Goal: Task Accomplishment & Management: Manage account settings

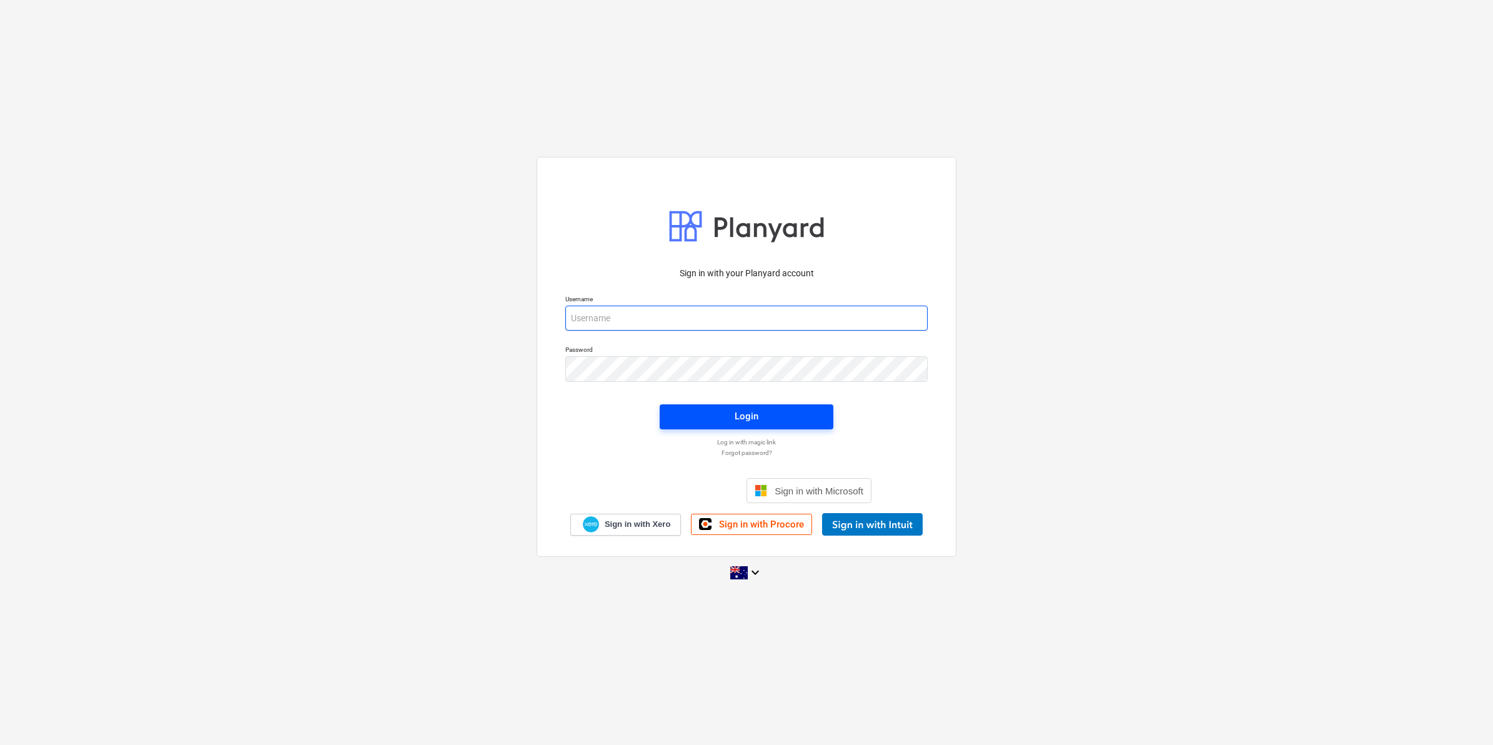
type input "[EMAIL_ADDRESS][DOMAIN_NAME]"
click at [710, 413] on span "Login" at bounding box center [747, 416] width 144 height 16
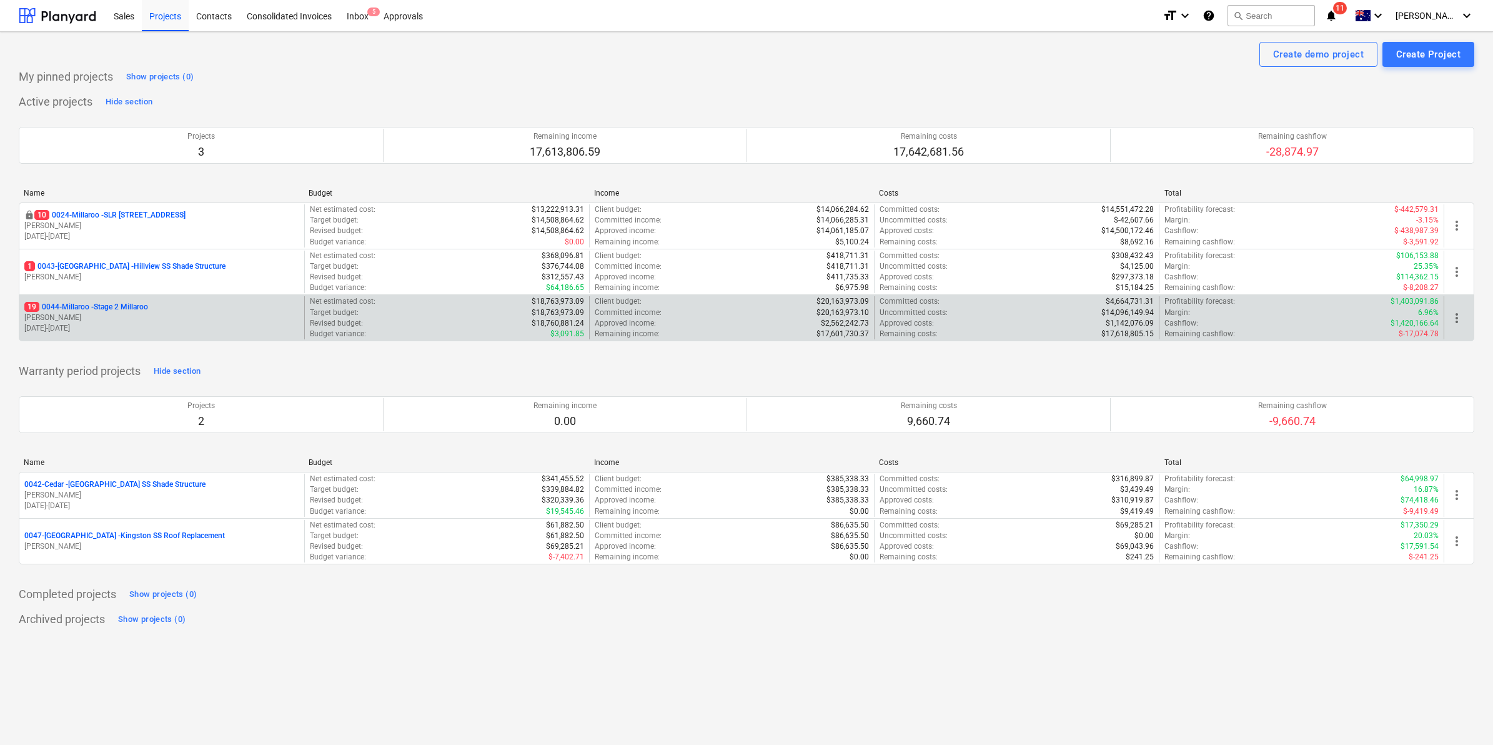
click at [124, 307] on p "19 0044-Millaroo - Stage 2 Millaroo" at bounding box center [86, 307] width 124 height 11
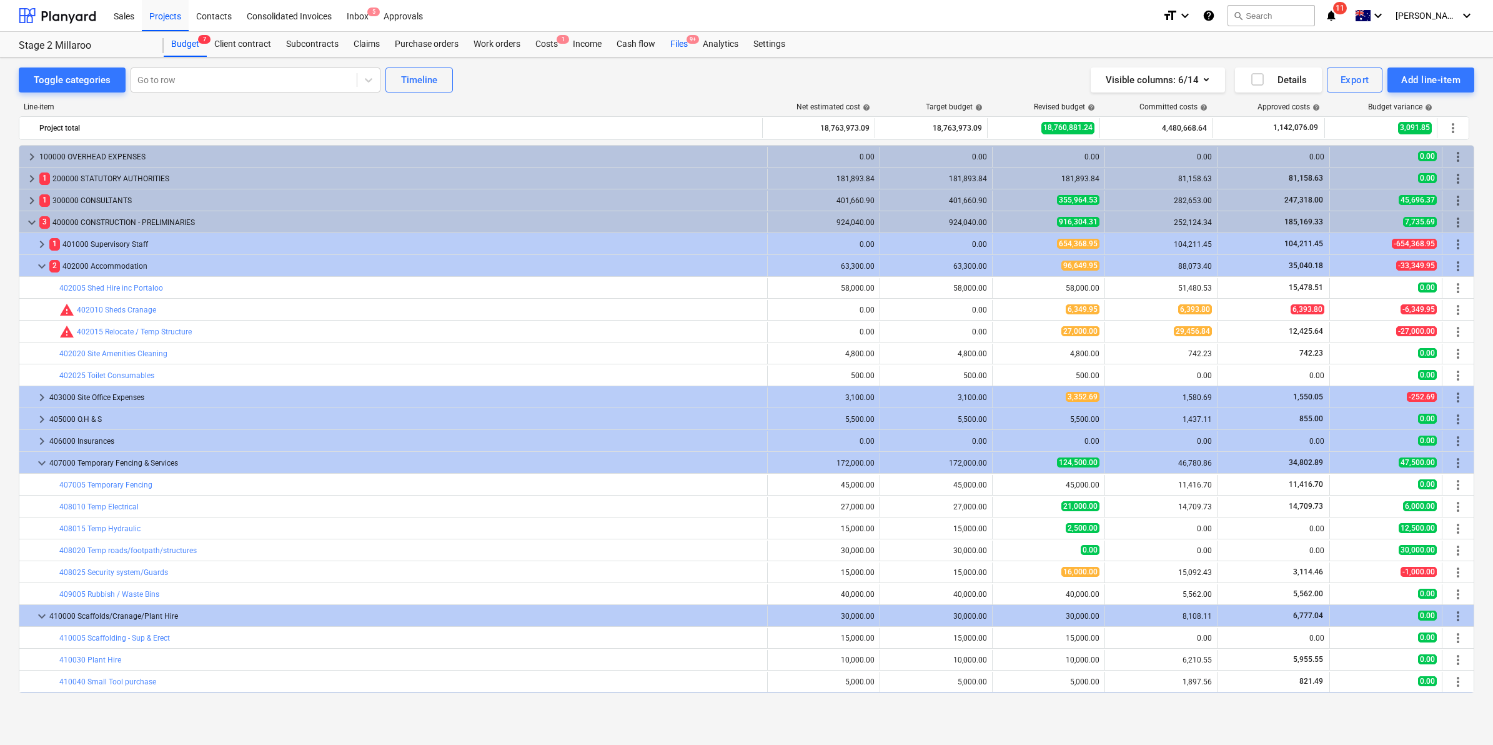
click at [680, 41] on div "Files 9+" at bounding box center [679, 44] width 32 height 25
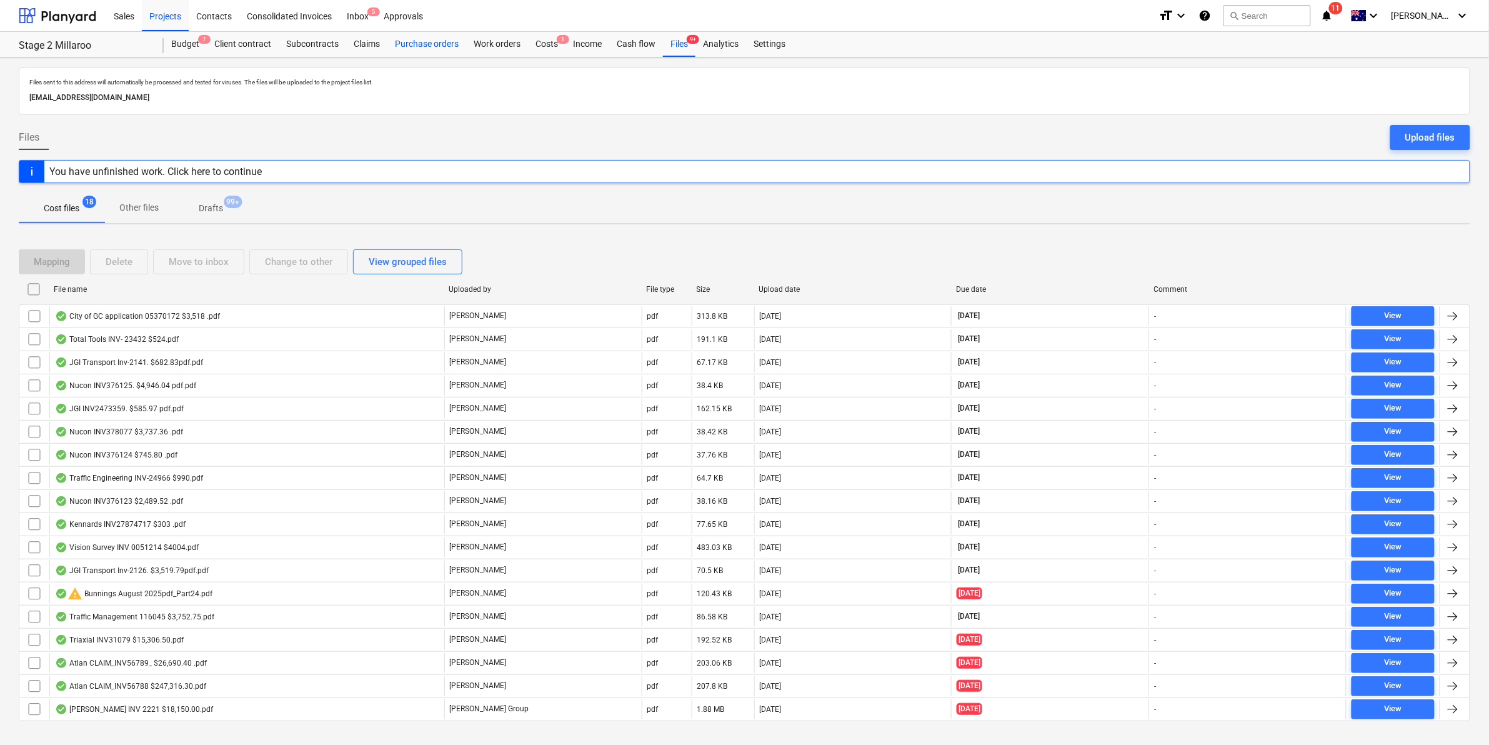
click at [424, 50] on div "Purchase orders" at bounding box center [426, 44] width 79 height 25
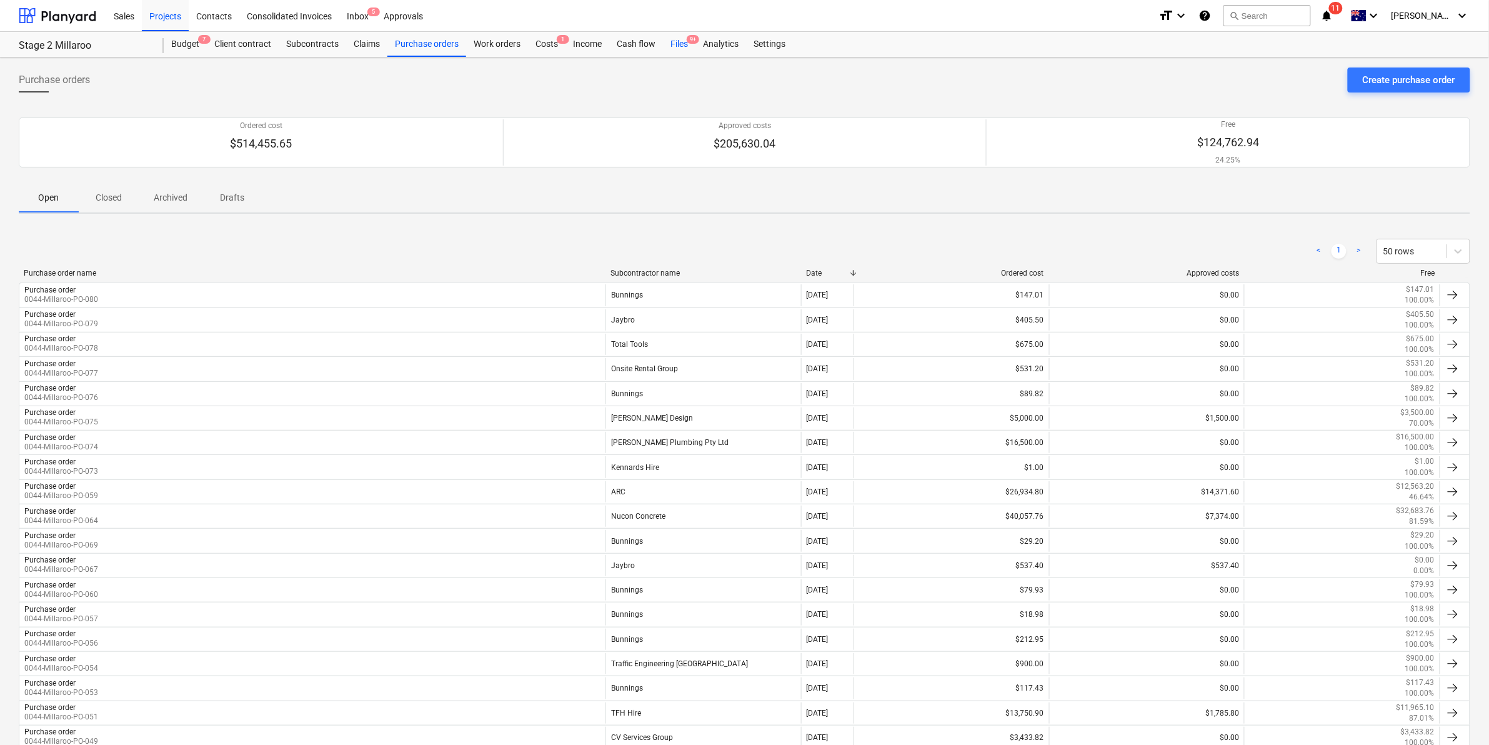
click at [676, 45] on div "Files 9+" at bounding box center [679, 44] width 32 height 25
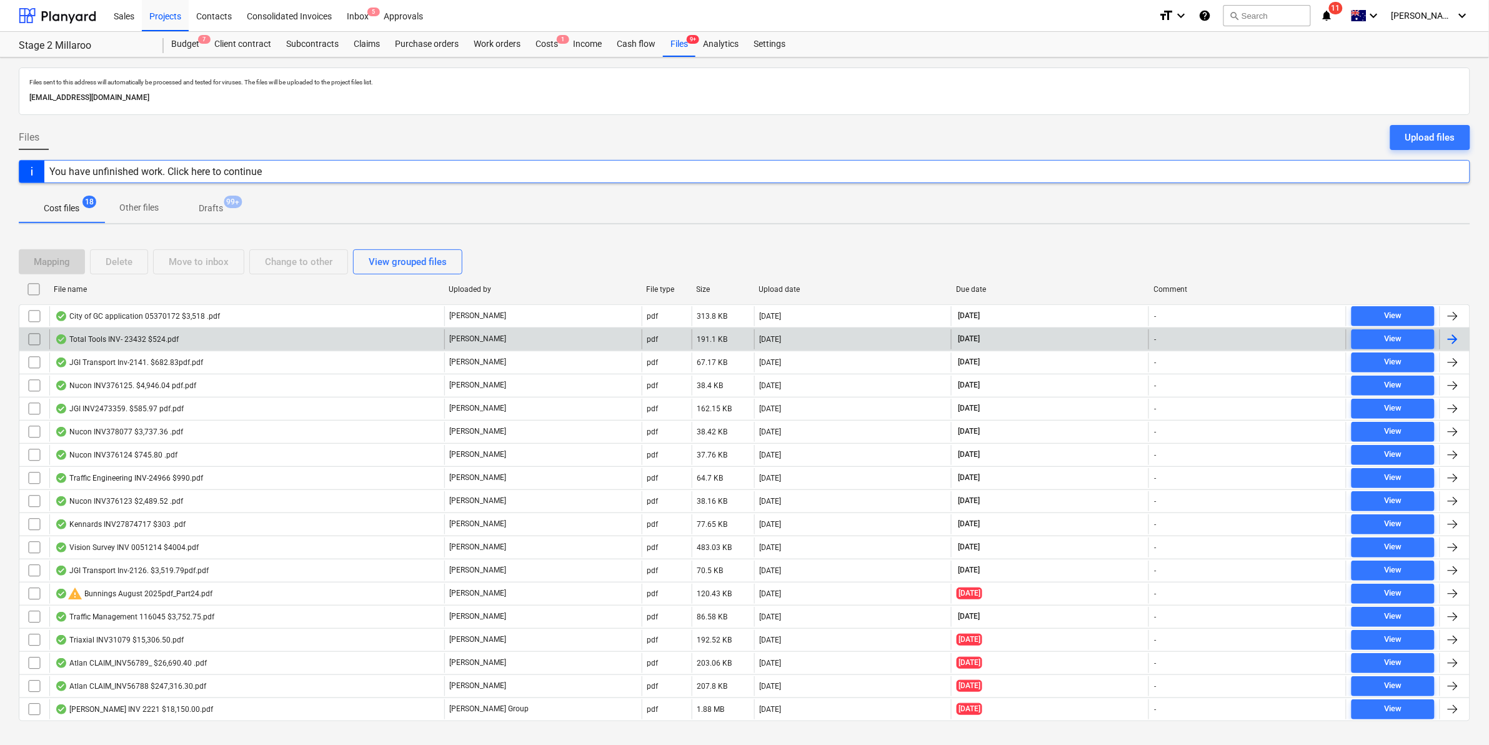
click at [167, 339] on div "Total Tools INV- 23432 $524.pdf" at bounding box center [117, 339] width 124 height 10
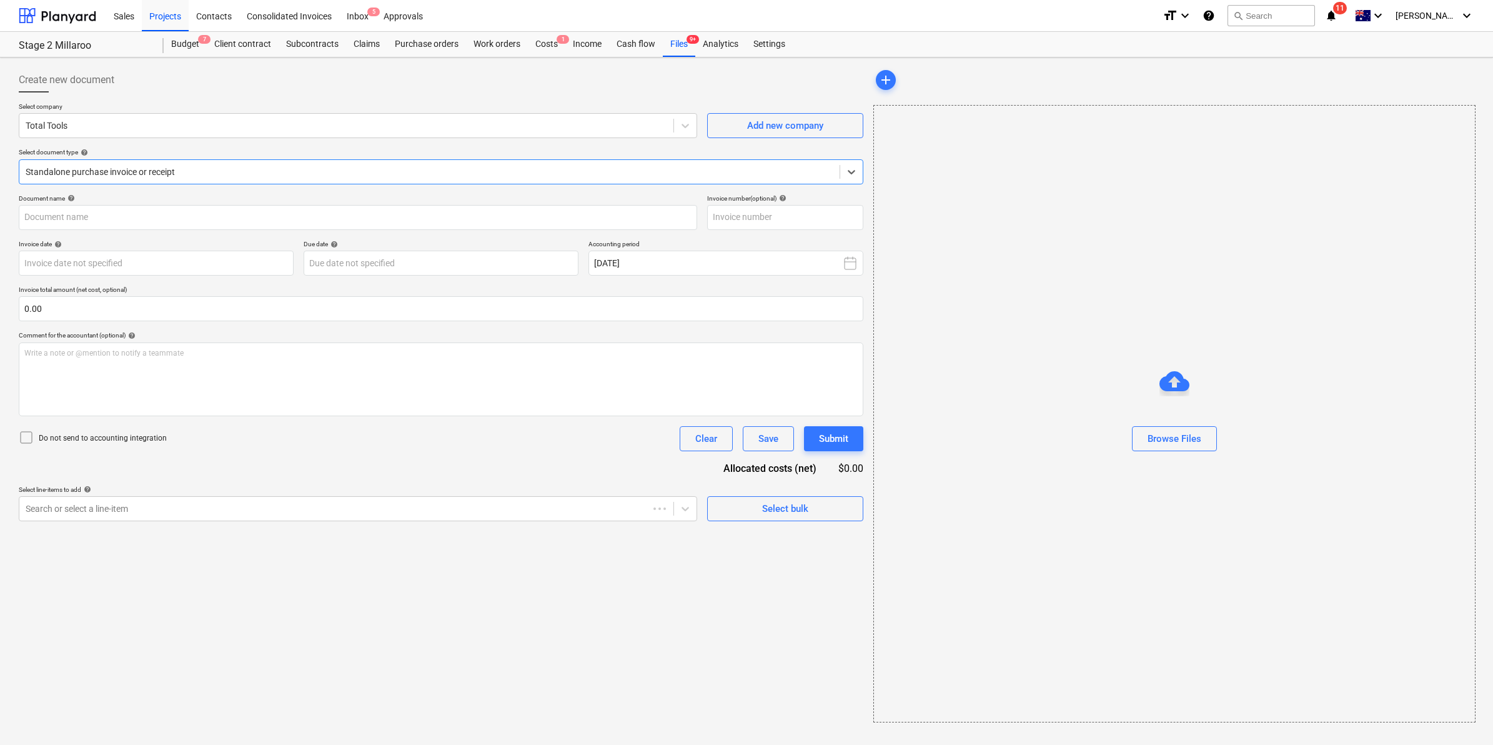
type input "23432"
type input "[DATE]"
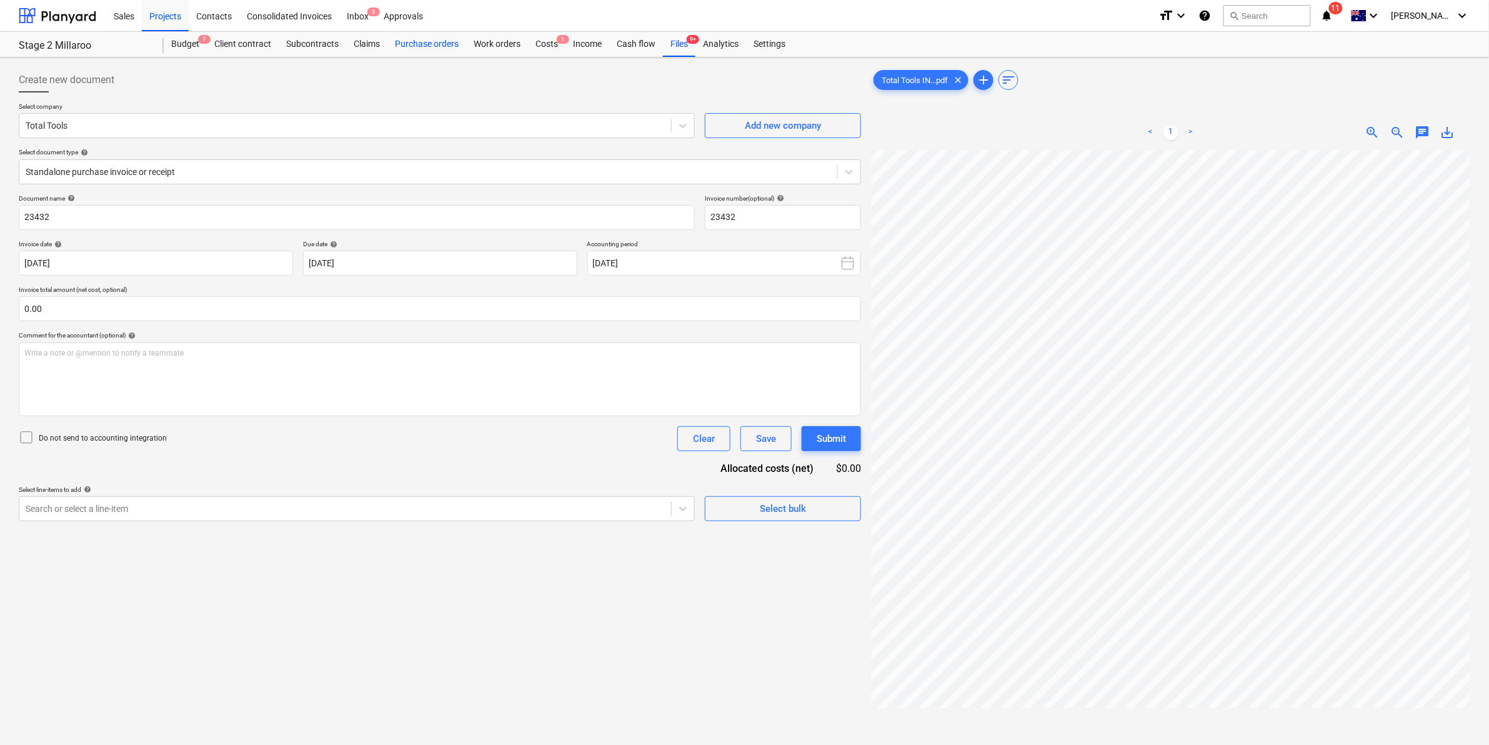
click at [428, 44] on div "Purchase orders" at bounding box center [426, 44] width 79 height 25
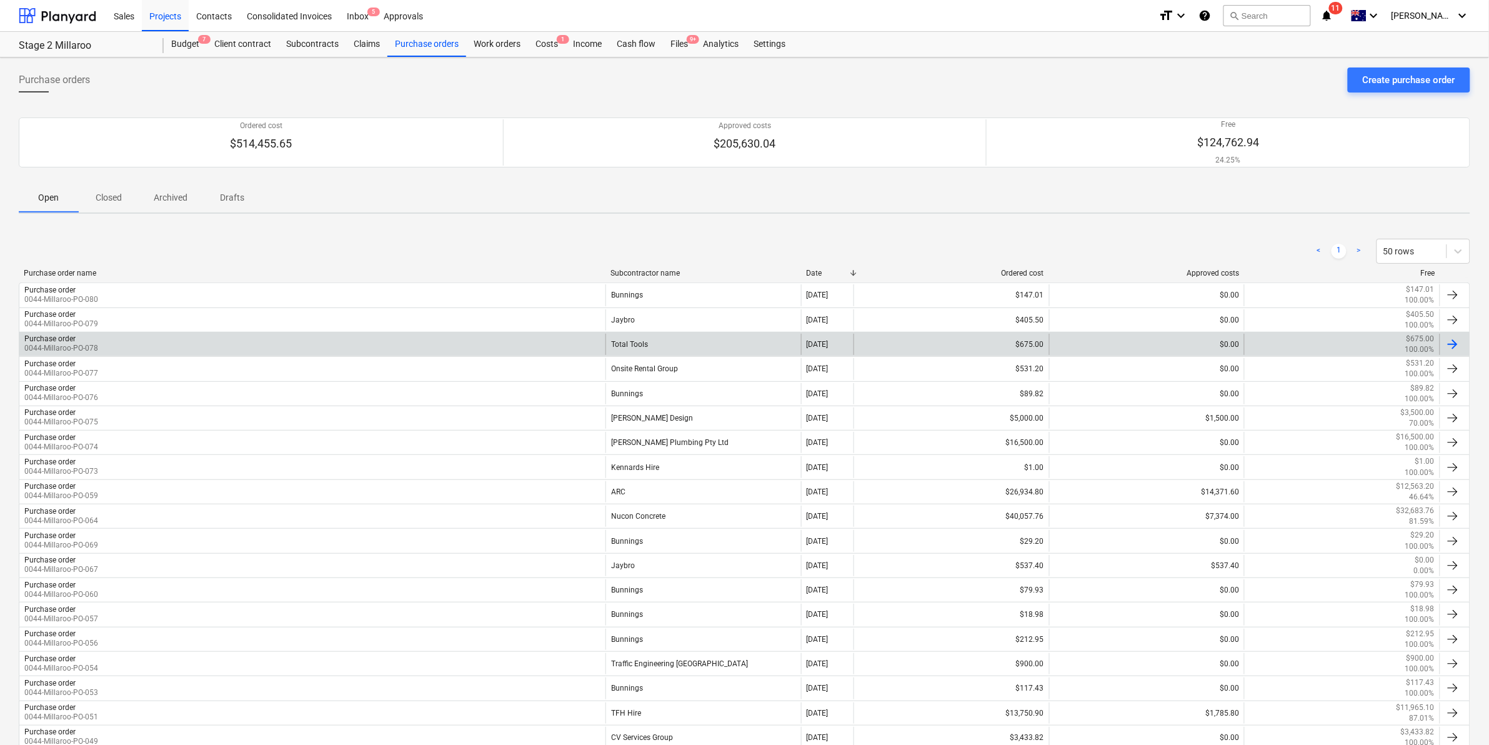
click at [643, 345] on div "Total Tools" at bounding box center [703, 344] width 196 height 21
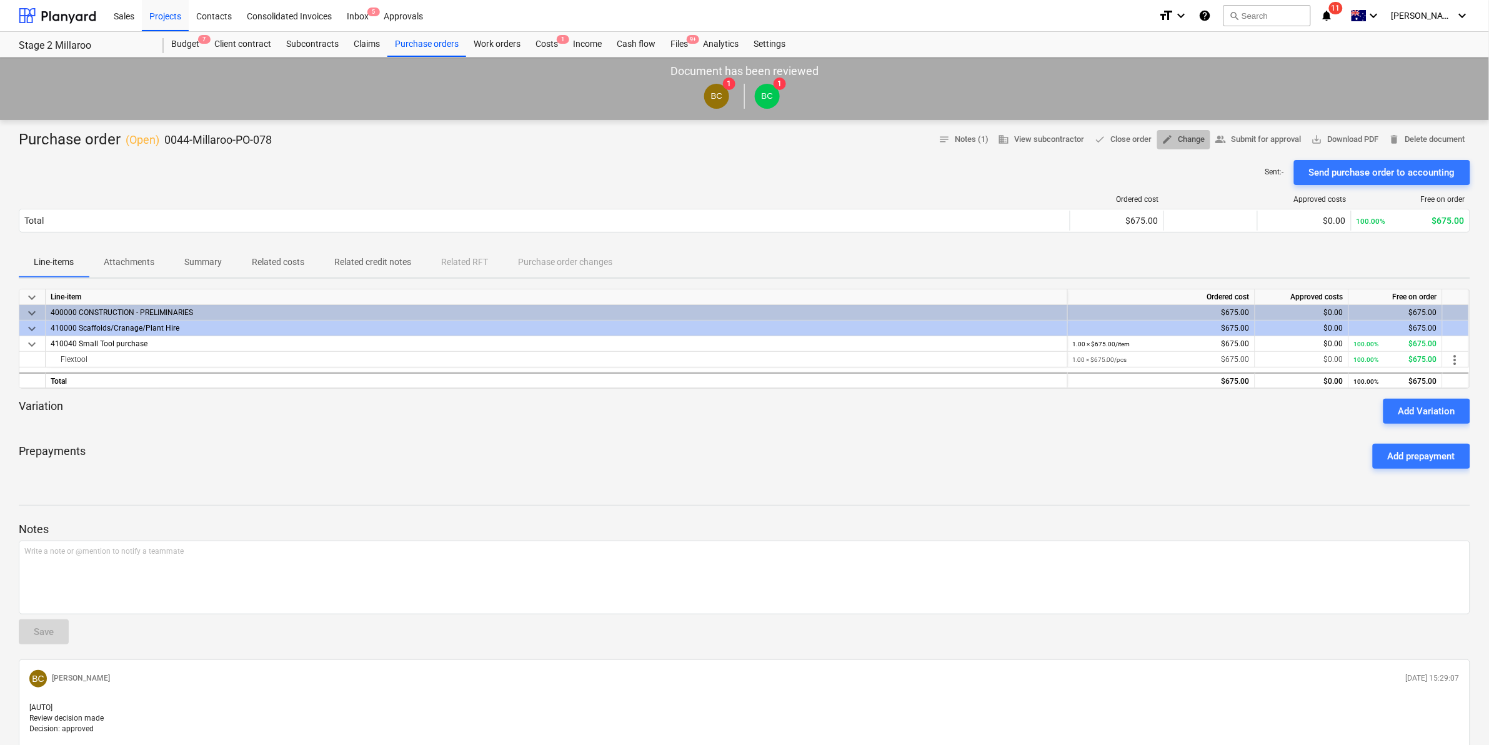
click at [1181, 136] on span "edit Change" at bounding box center [1183, 139] width 43 height 14
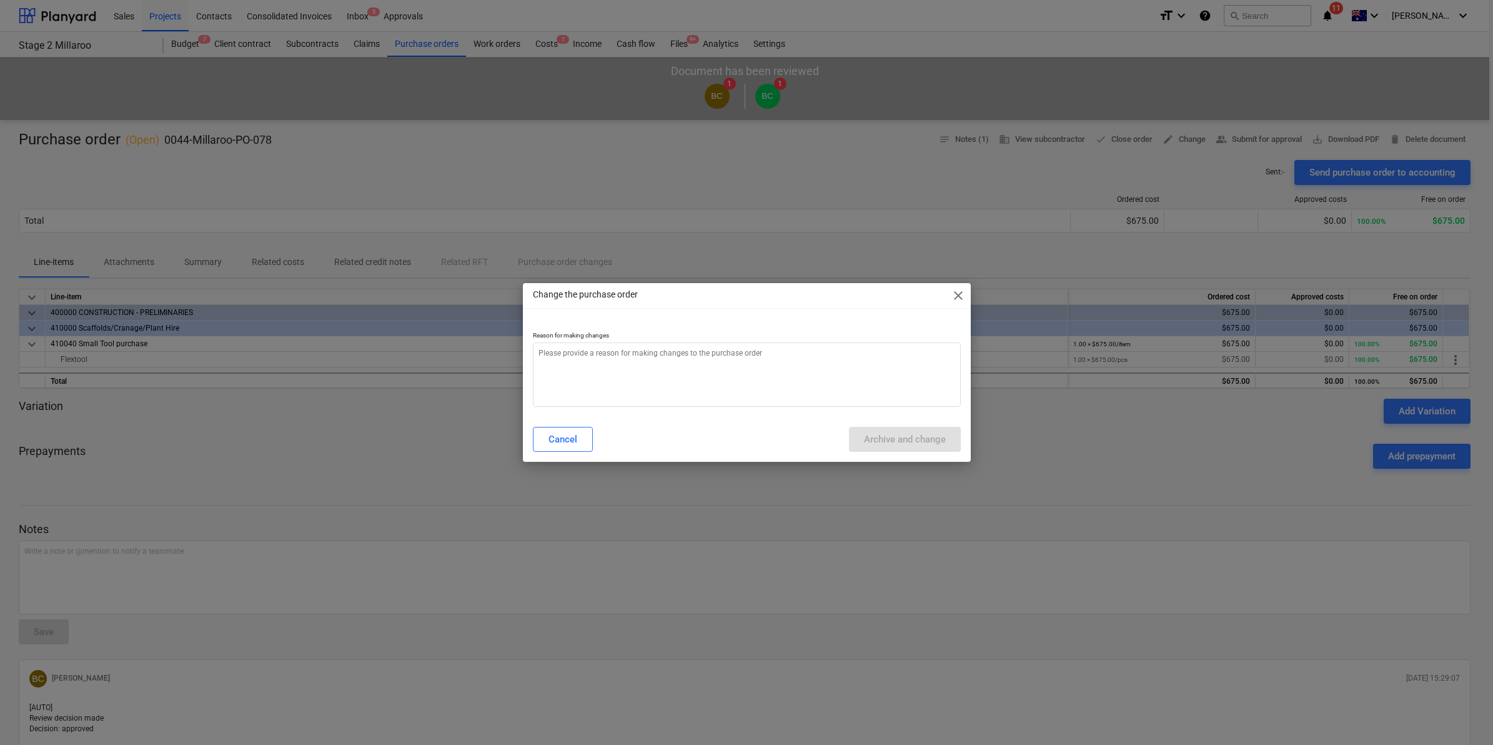
type textarea "x"
click at [616, 381] on textarea at bounding box center [747, 374] width 428 height 64
type textarea "l"
type textarea "x"
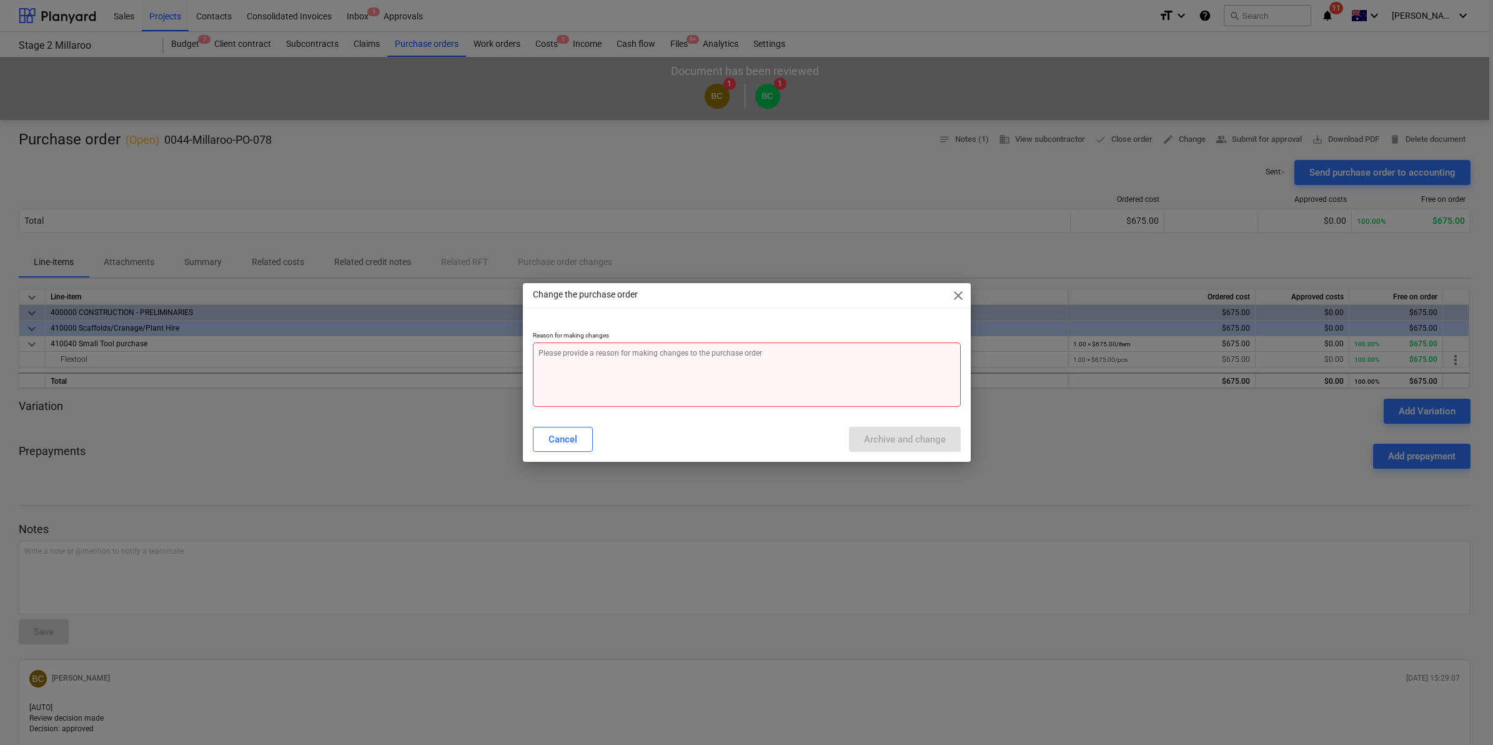
type textarea "o"
type textarea "x"
type textarea "on"
type textarea "x"
type textarea "on"
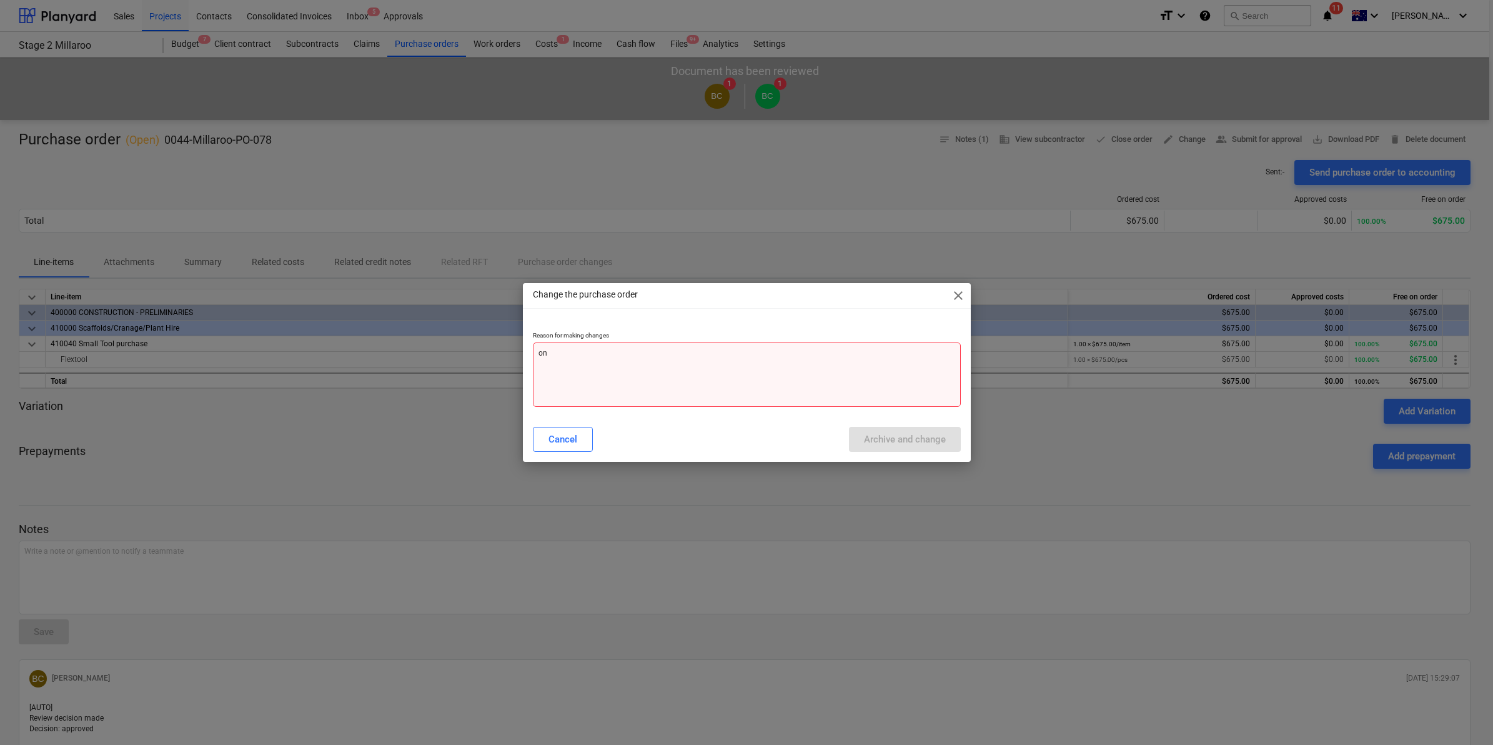
type textarea "x"
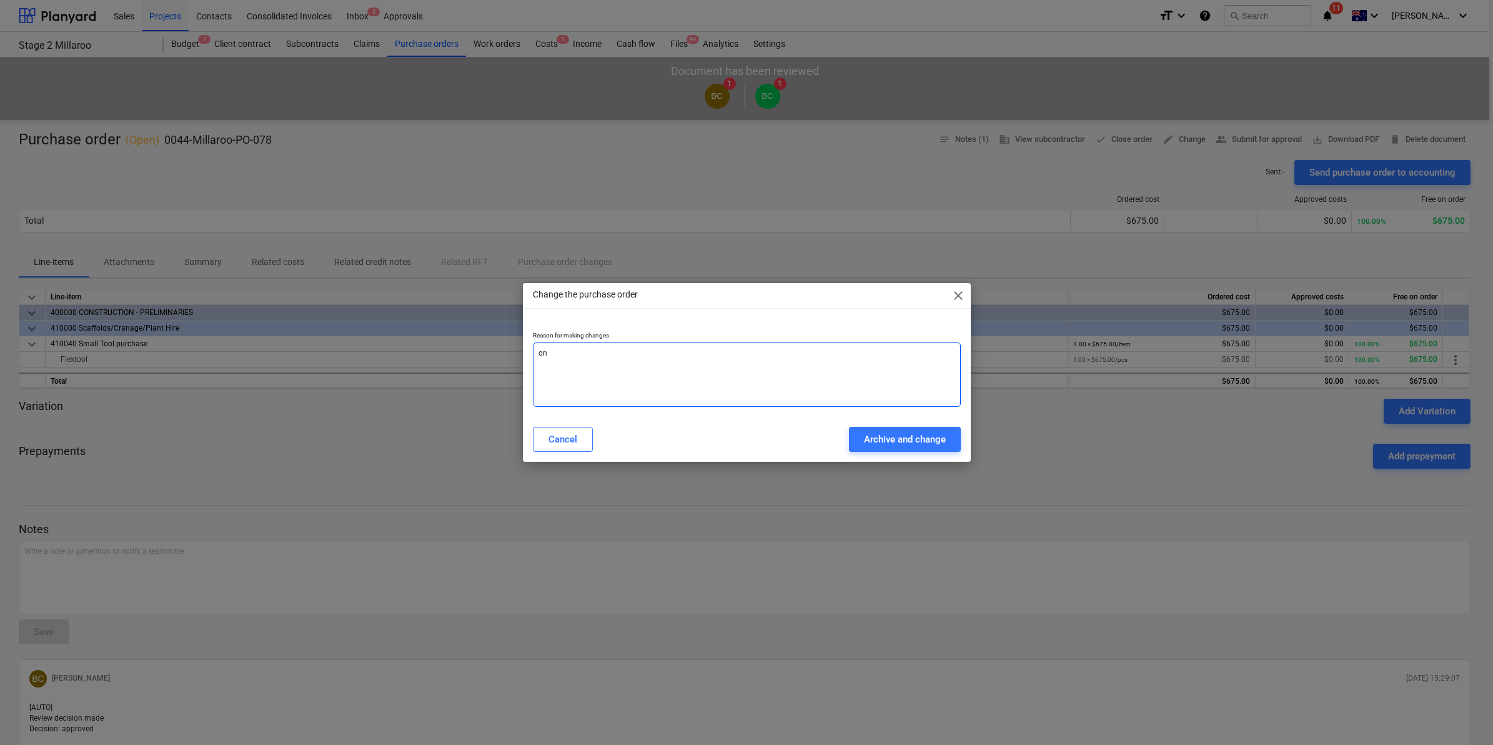
type textarea "on s"
type textarea "x"
type textarea "on sa"
type textarea "x"
type textarea "on [PERSON_NAME]"
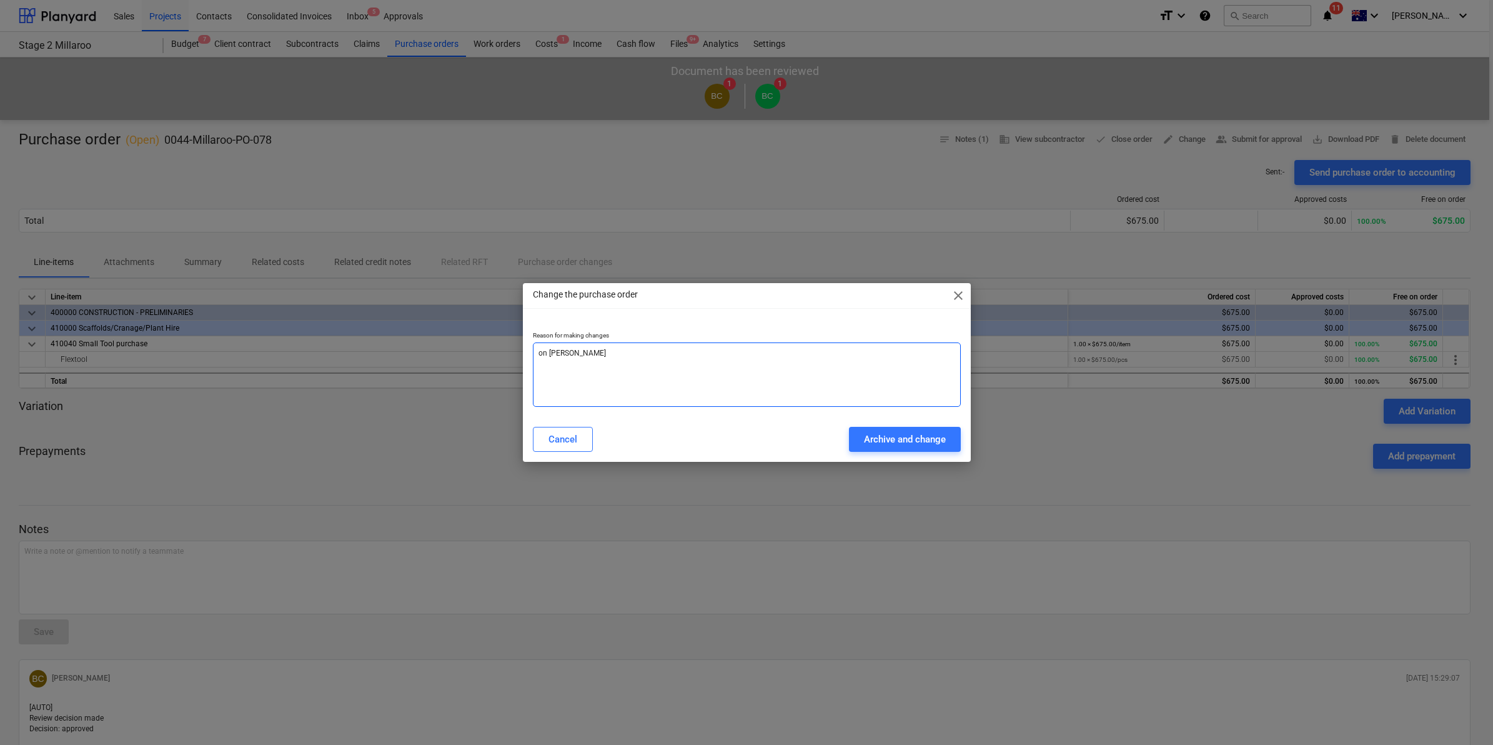
type textarea "x"
type textarea "on sale"
type textarea "x"
type textarea "on sale"
click at [903, 444] on div "Archive and change" at bounding box center [905, 439] width 82 height 16
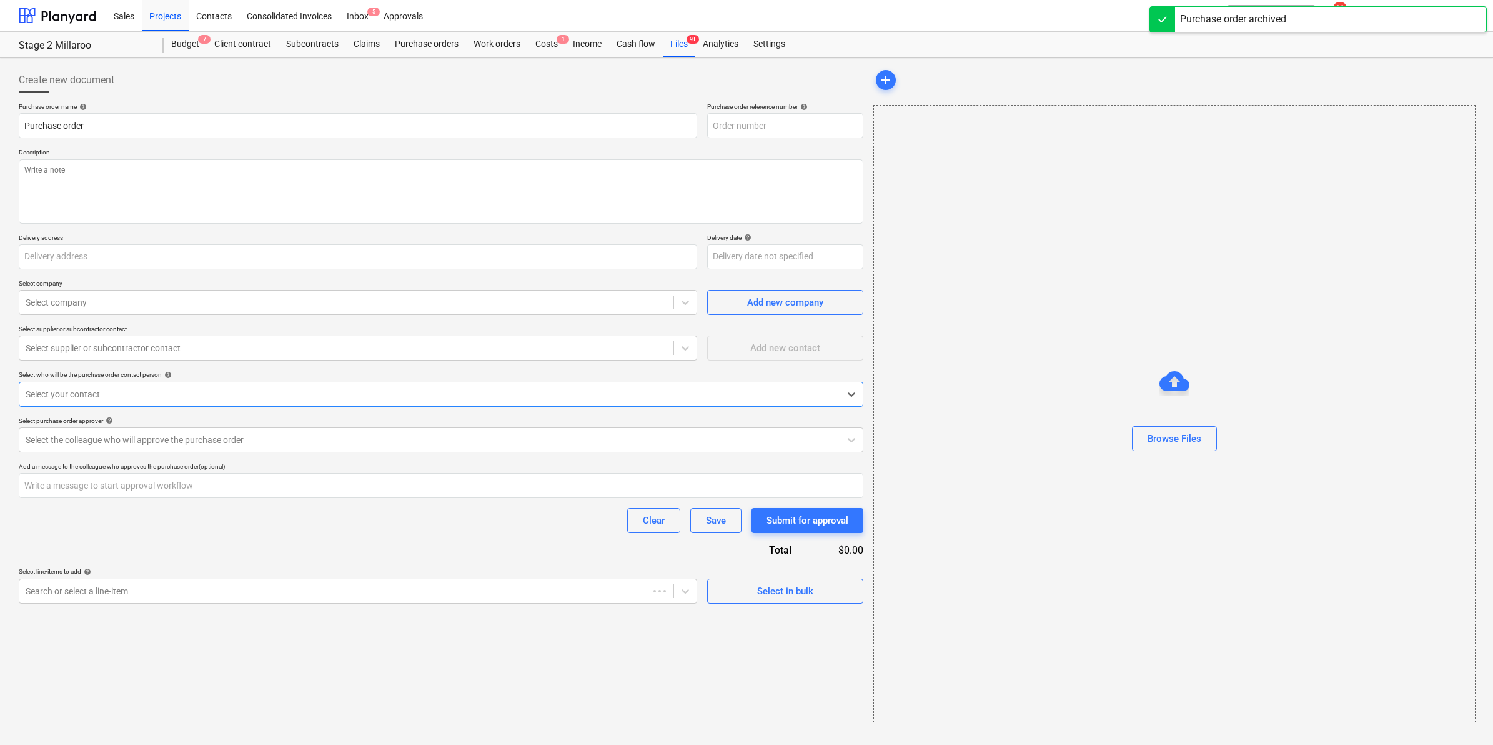
type textarea "x"
type input "0044-Millaroo-PO-078"
type textarea "pump for collection by [PERSON_NAME]"
type input "[STREET_ADDRESS]"
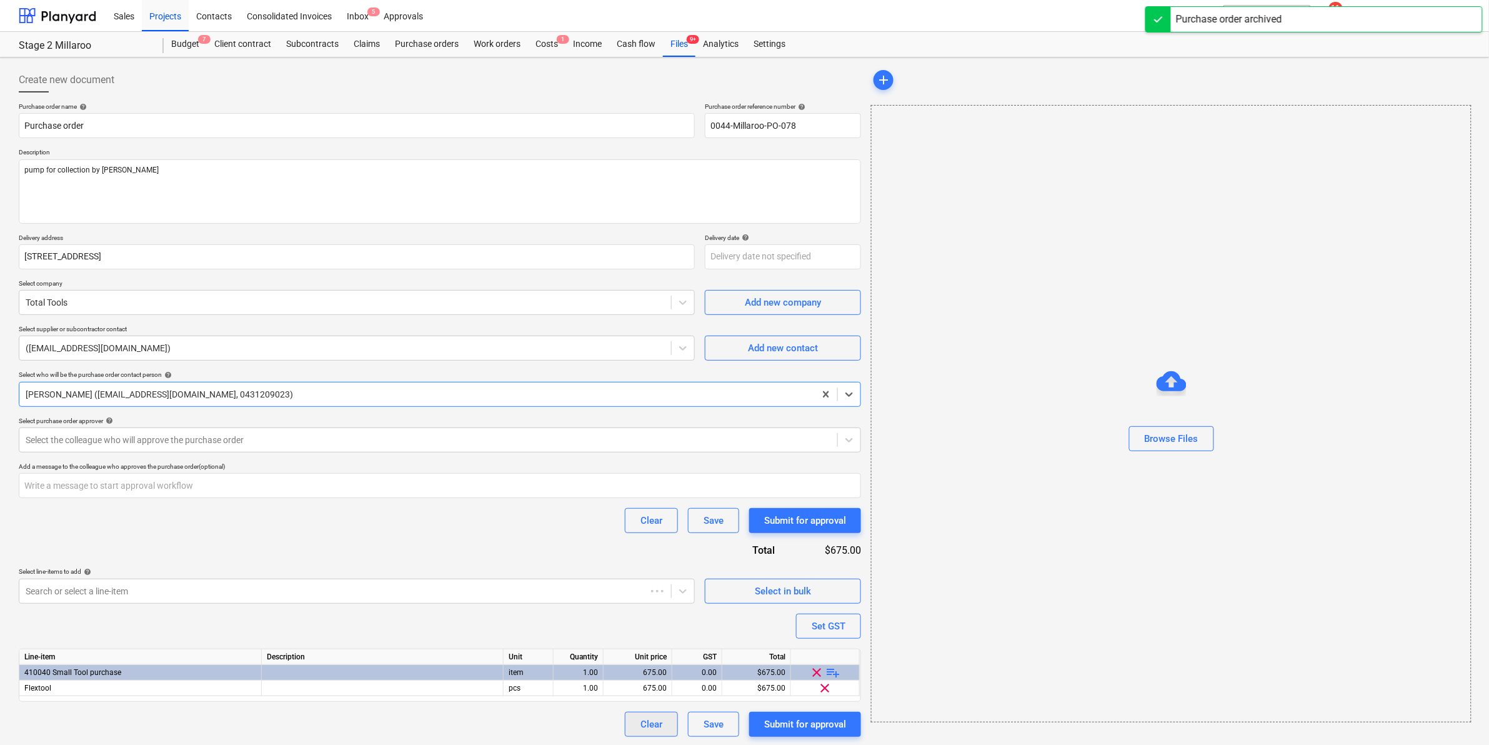
type textarea "x"
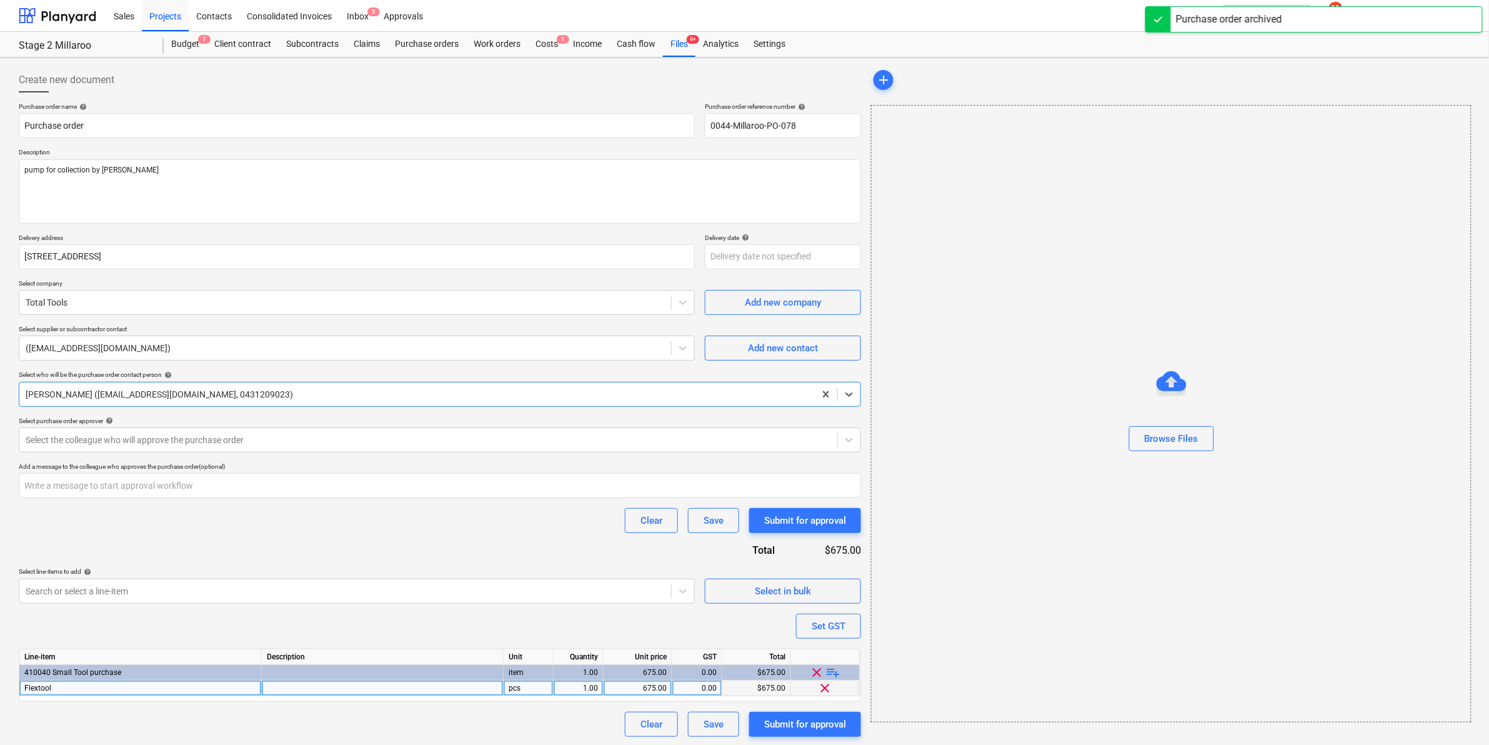
click at [648, 577] on div "675.00" at bounding box center [637, 688] width 58 height 16
type input "476.36"
click at [194, 442] on div at bounding box center [428, 440] width 805 height 12
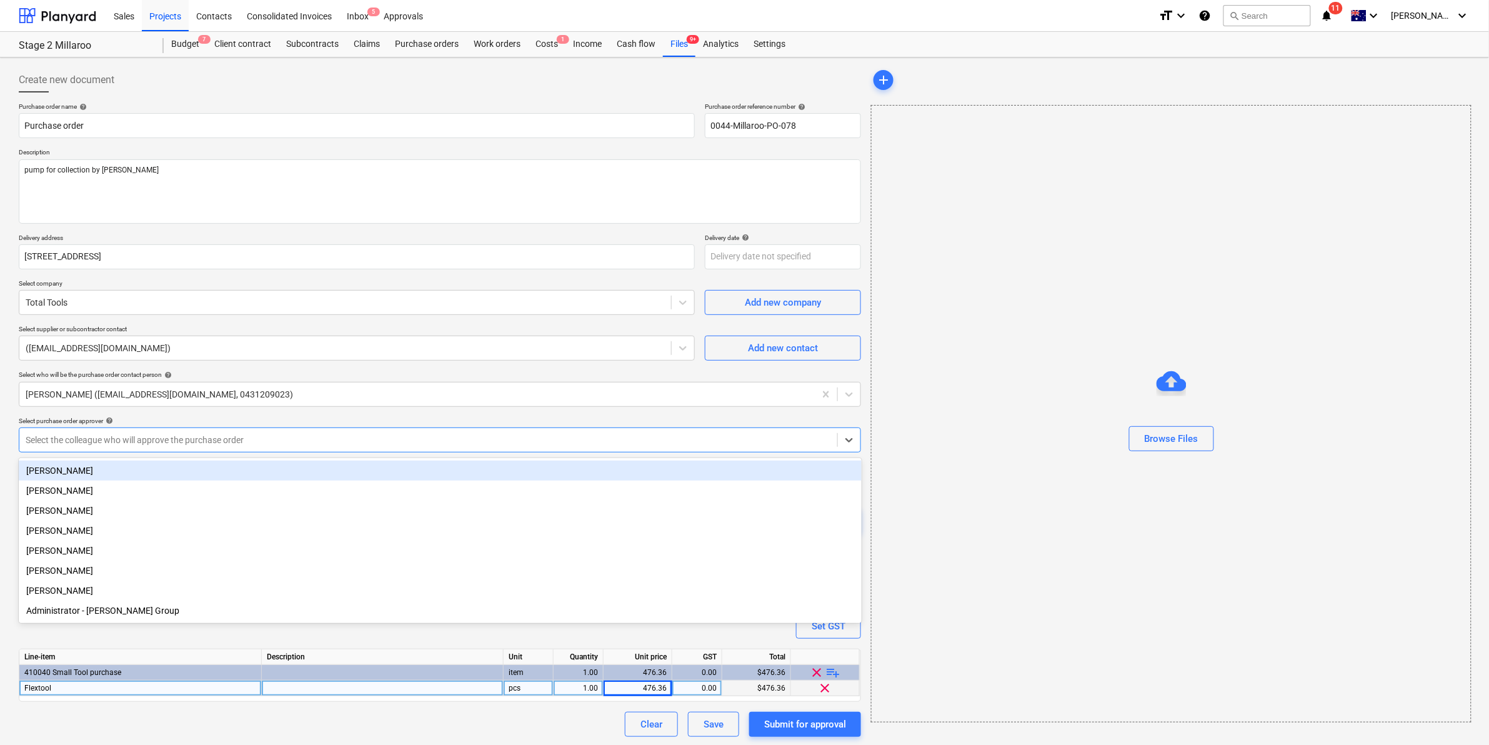
click at [119, 467] on div "[PERSON_NAME]" at bounding box center [440, 470] width 843 height 20
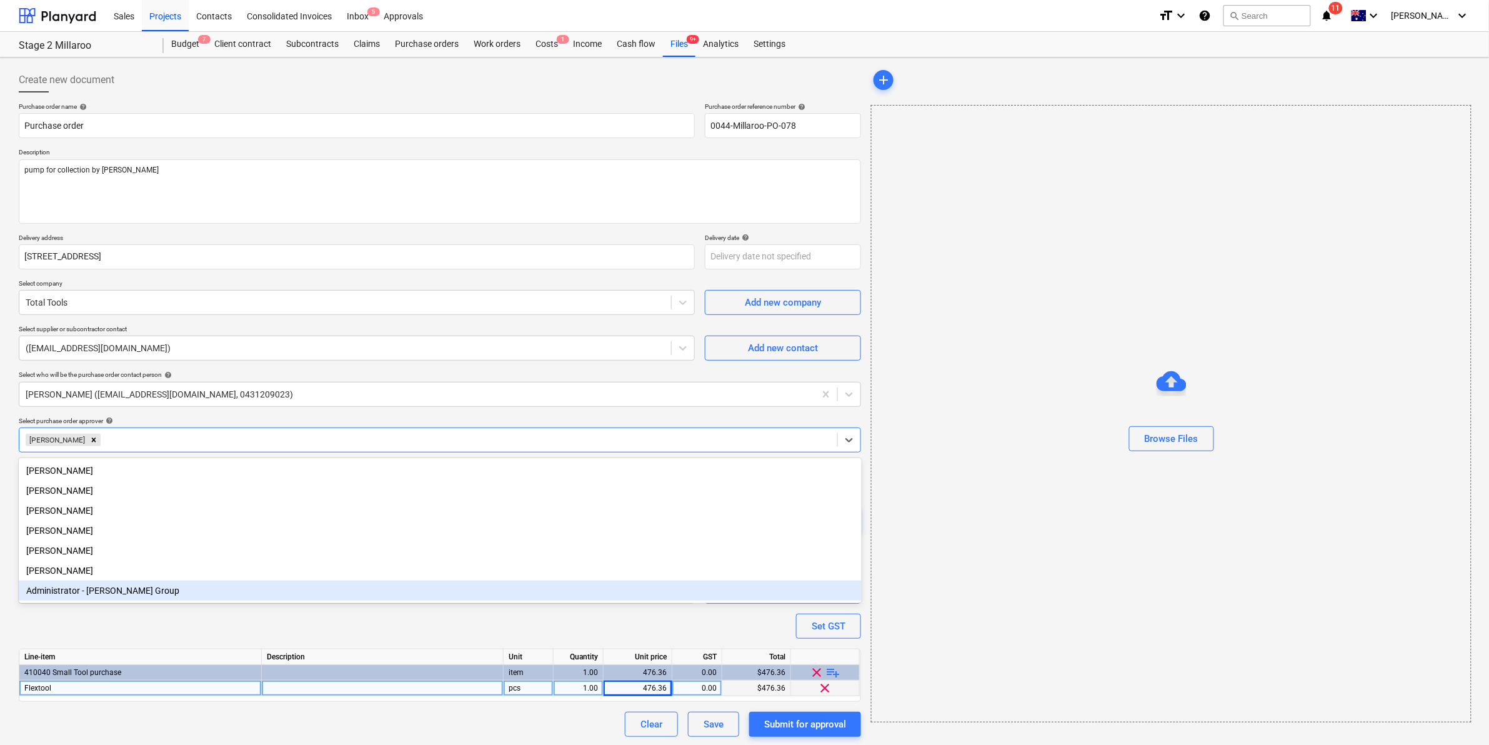
click at [122, 577] on div "Purchase order name help Purchase order Purchase order reference number help 00…" at bounding box center [440, 419] width 842 height 634
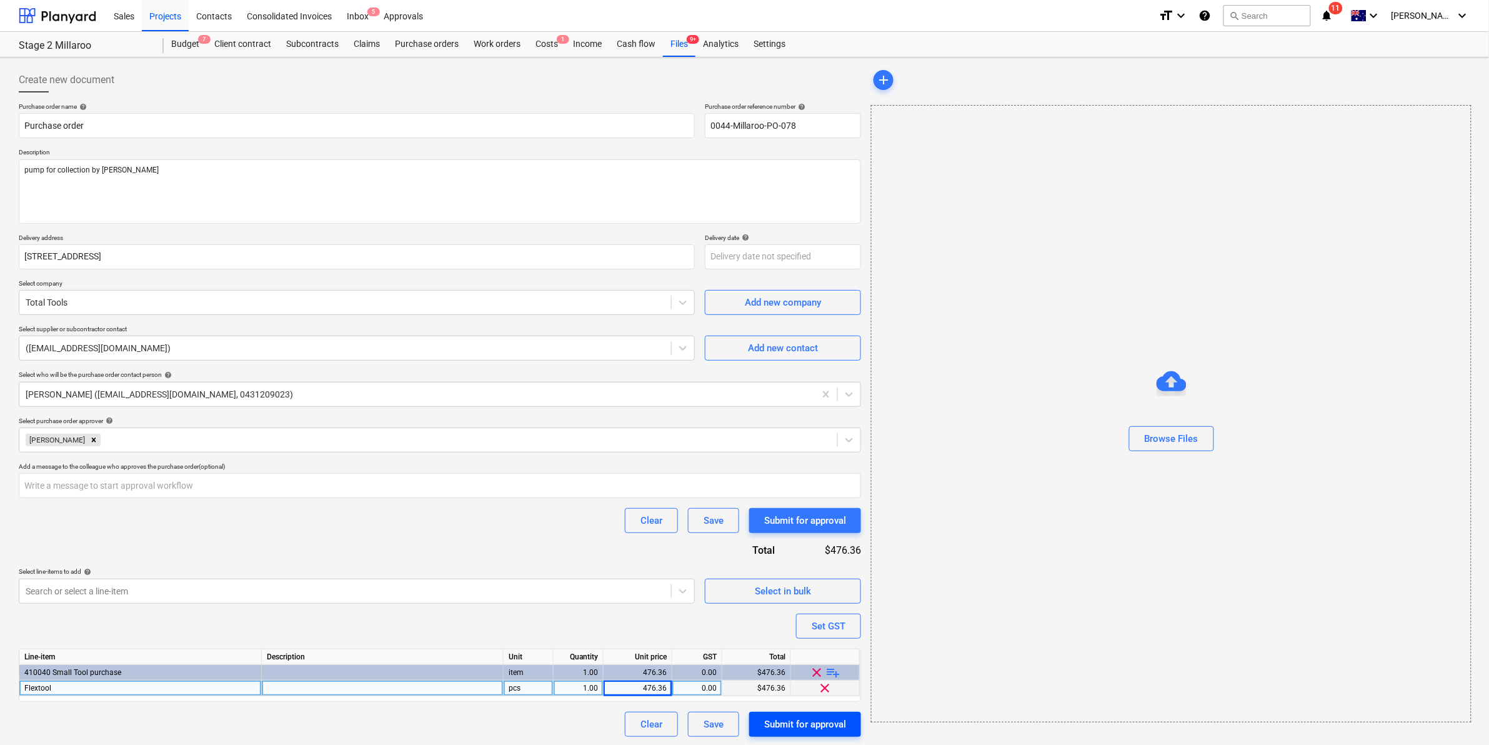
click at [806, 577] on div "Submit for approval" at bounding box center [805, 724] width 82 height 16
type textarea "x"
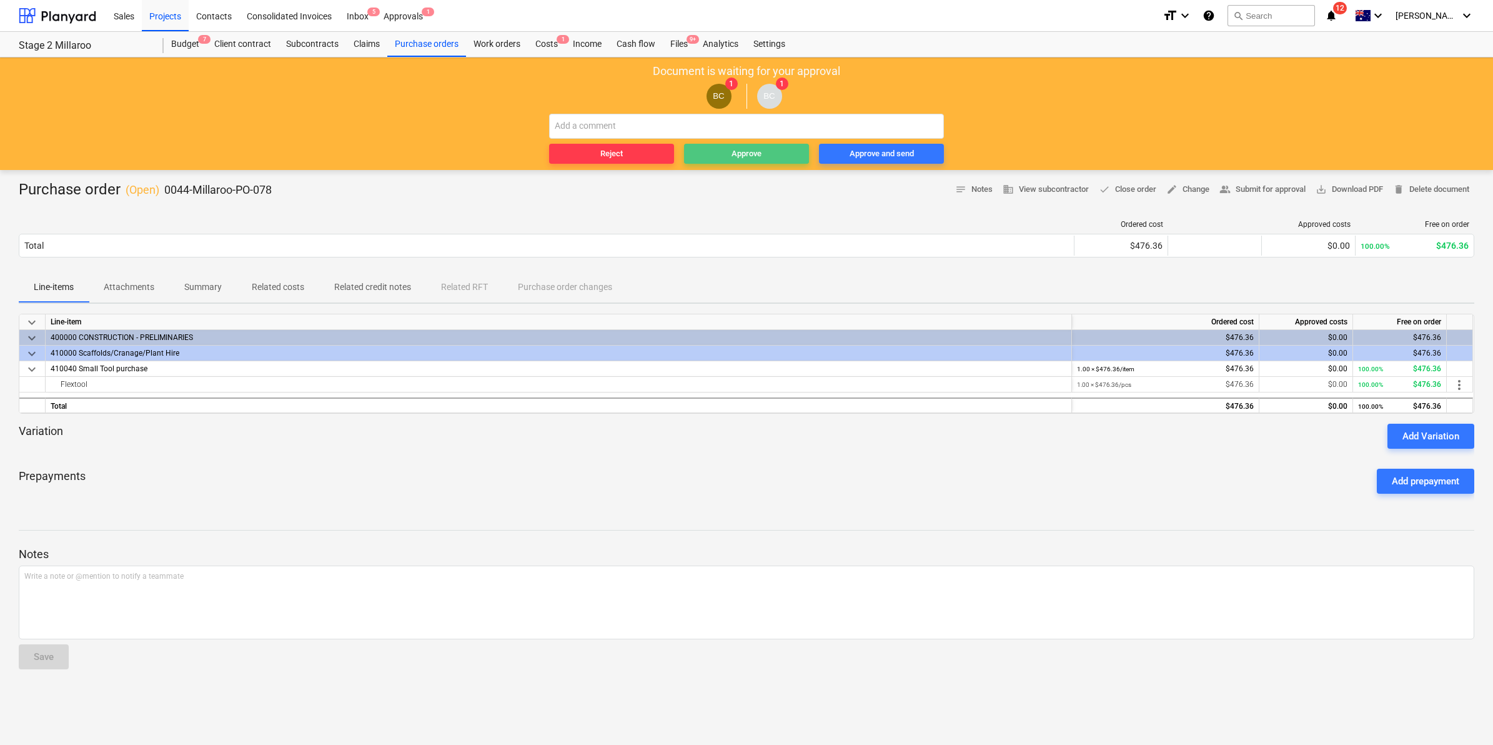
click at [757, 151] on div "Approve" at bounding box center [747, 154] width 30 height 14
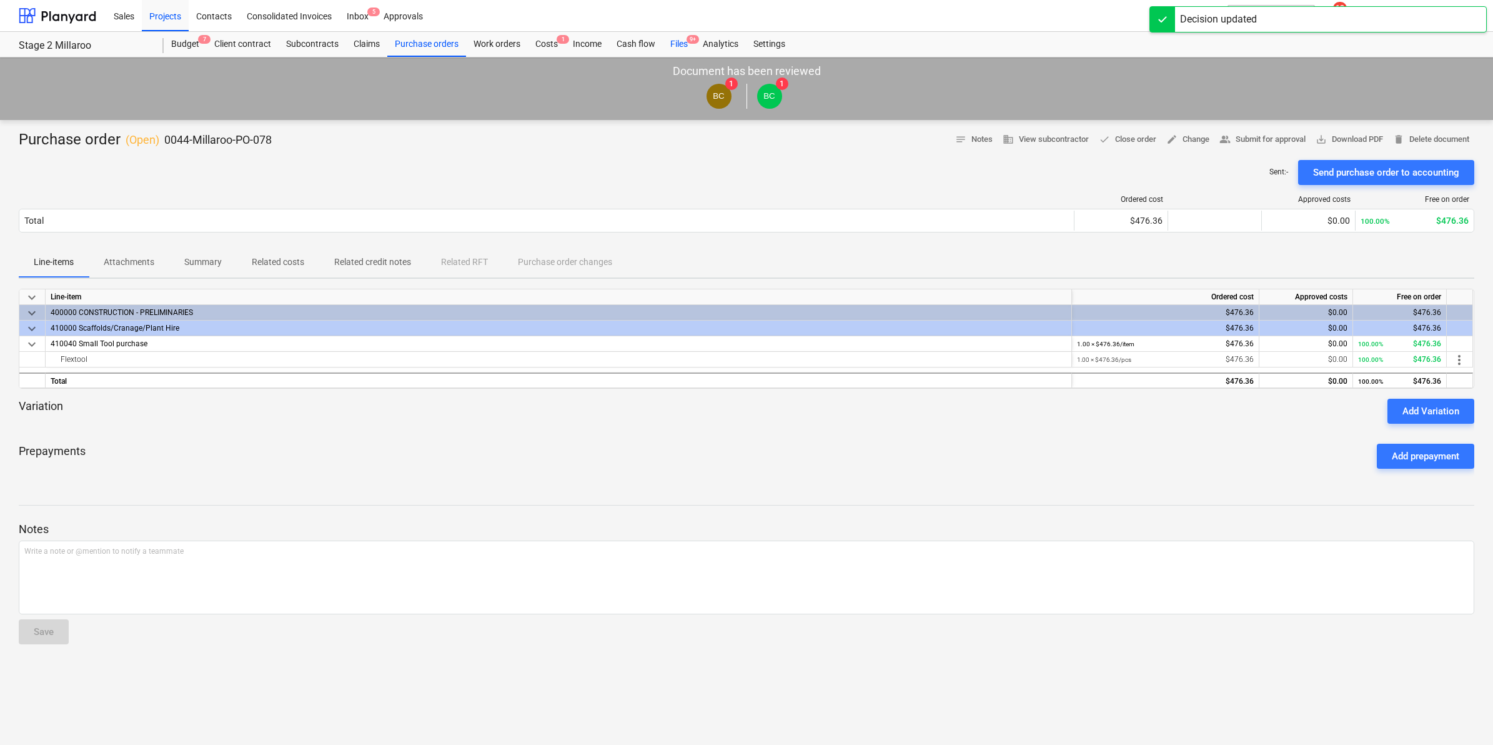
click at [675, 41] on div "Files 9+" at bounding box center [679, 44] width 32 height 25
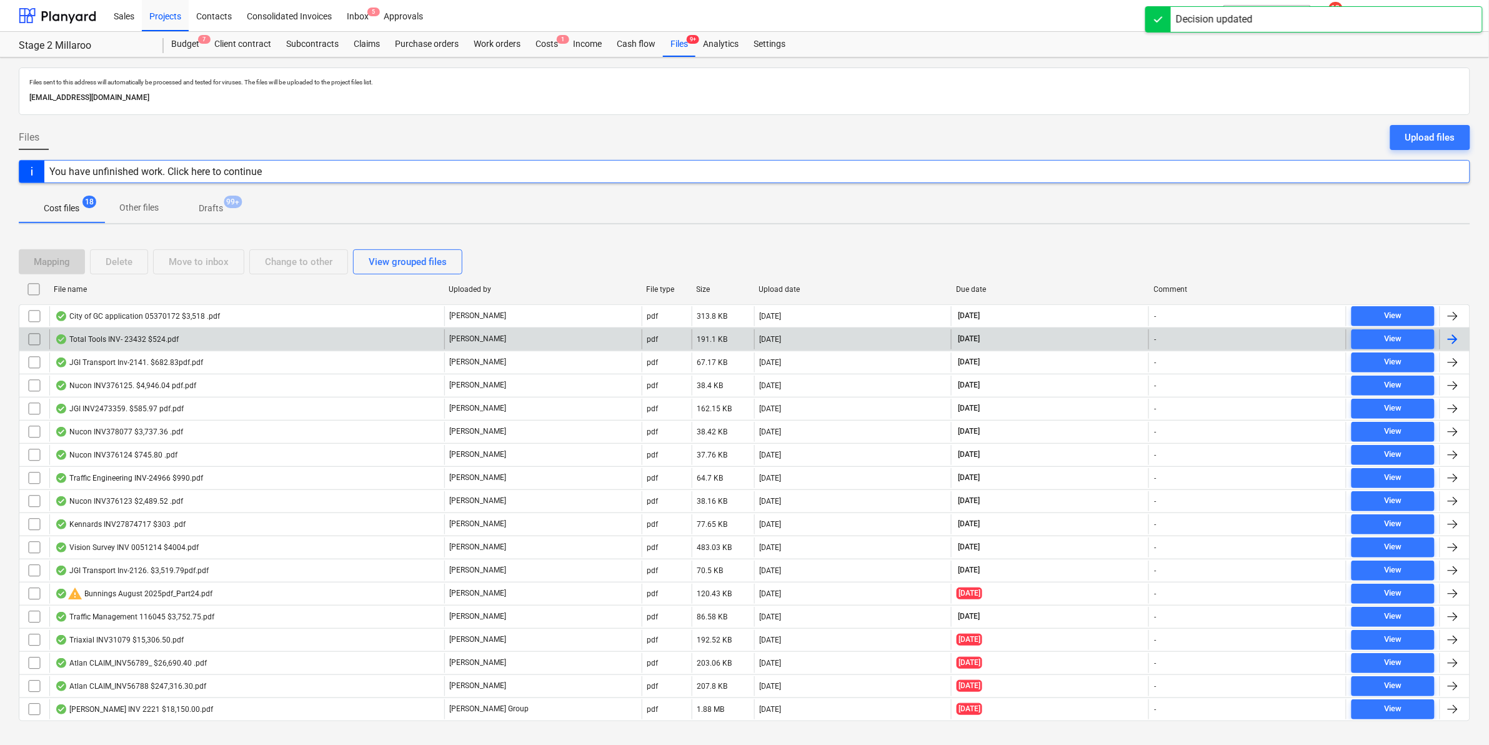
click at [159, 333] on div "Total Tools INV- 23432 $524.pdf" at bounding box center [246, 339] width 395 height 20
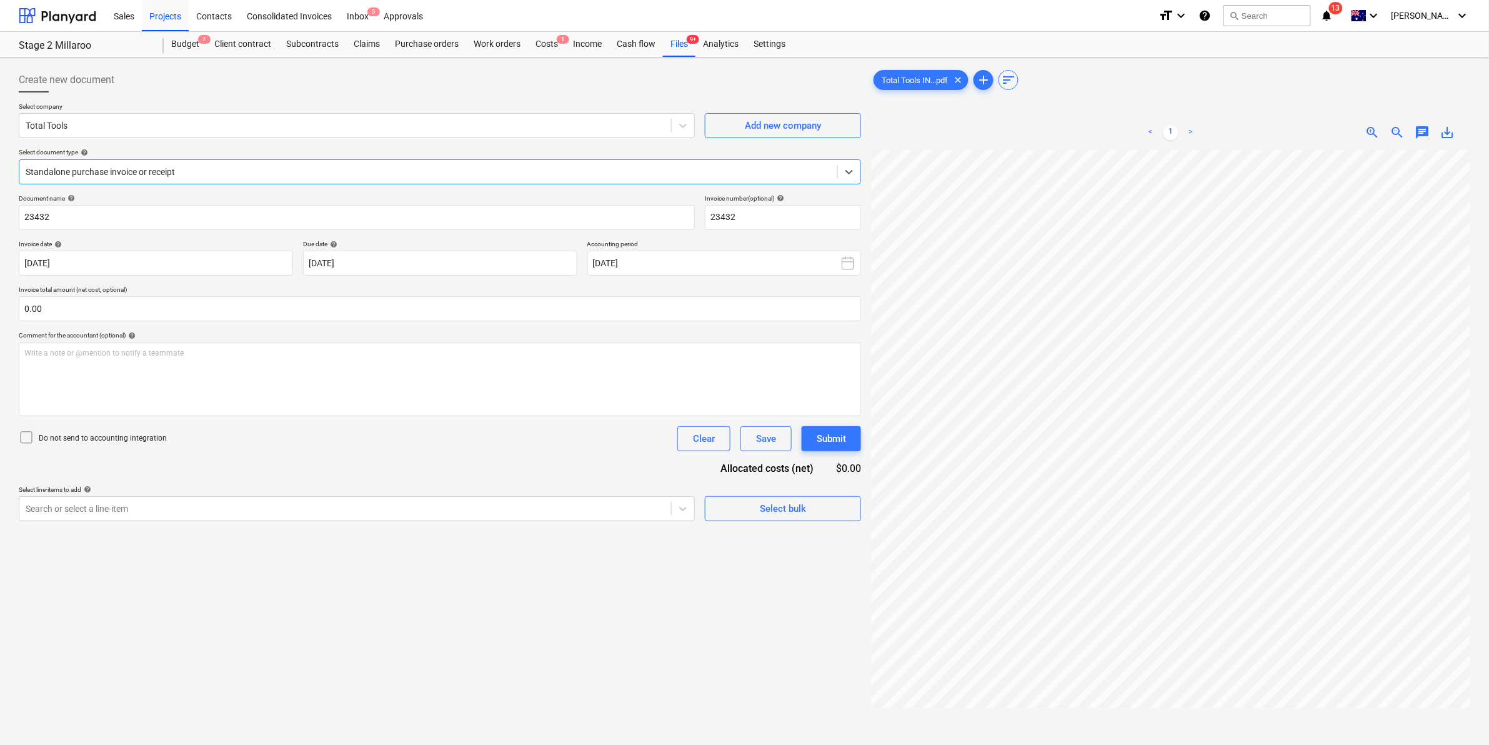
click at [207, 171] on div at bounding box center [428, 172] width 805 height 12
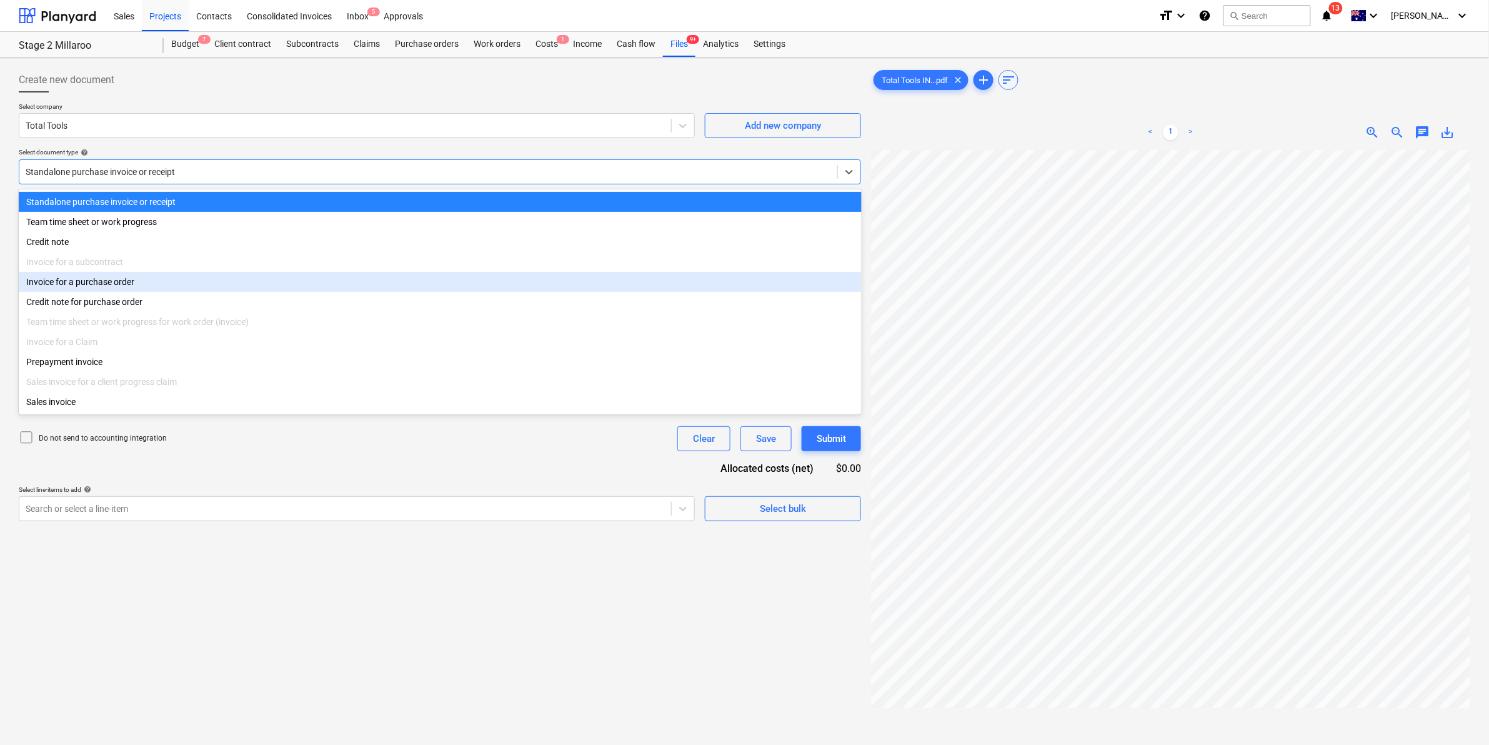
click at [122, 285] on div "Invoice for a purchase order" at bounding box center [440, 282] width 843 height 20
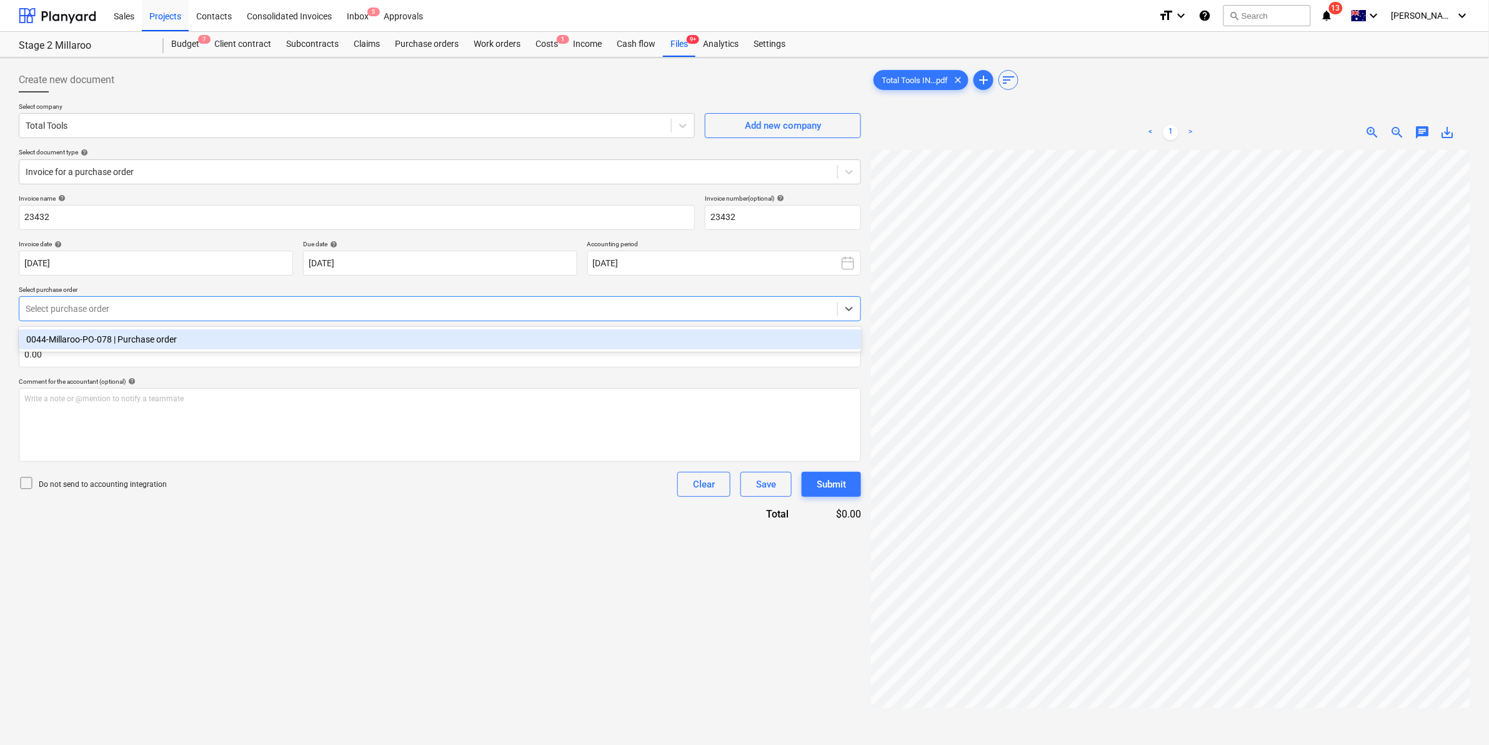
click at [131, 300] on div "Select purchase order" at bounding box center [428, 308] width 818 height 17
drag, startPoint x: 128, startPoint y: 330, endPoint x: 127, endPoint y: 339, distance: 8.8
click at [128, 331] on div "0044-Millaroo-PO-078 | Purchase order" at bounding box center [440, 339] width 843 height 20
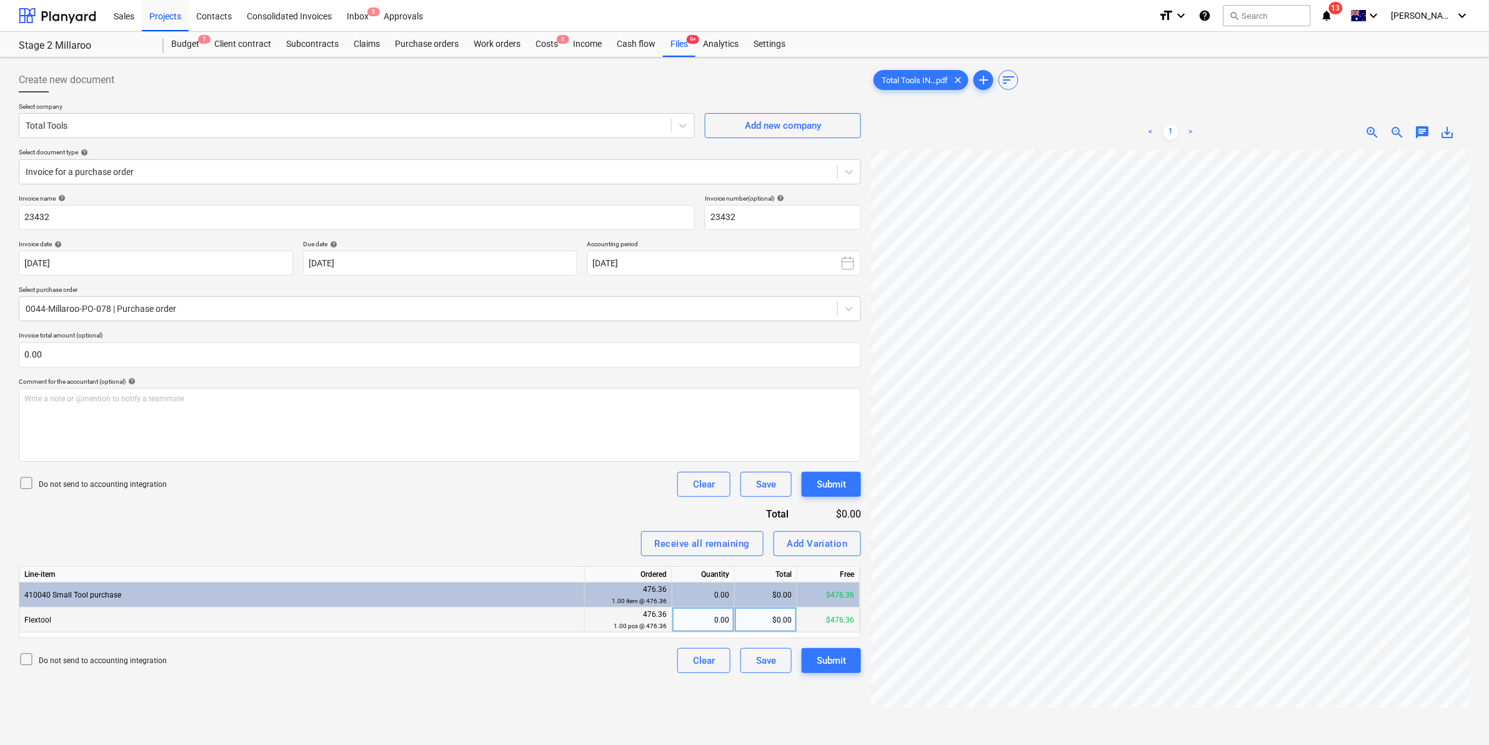
click at [722, 577] on div "0.00" at bounding box center [703, 619] width 52 height 25
type input "1"
click at [545, 535] on div "Receive all remaining Add Variation" at bounding box center [440, 543] width 842 height 25
click at [838, 577] on div "Submit" at bounding box center [830, 660] width 29 height 16
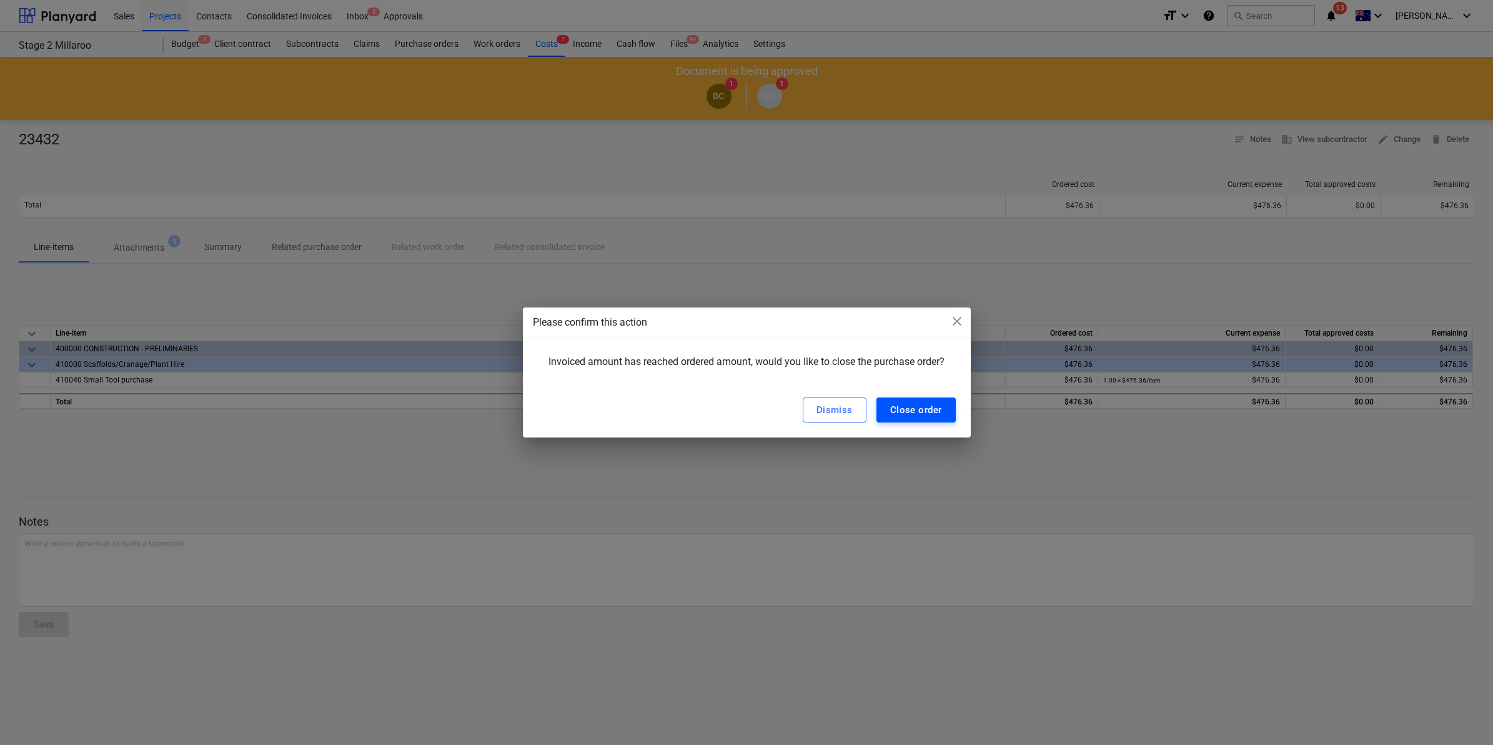
click at [911, 414] on div "Close order" at bounding box center [916, 410] width 52 height 16
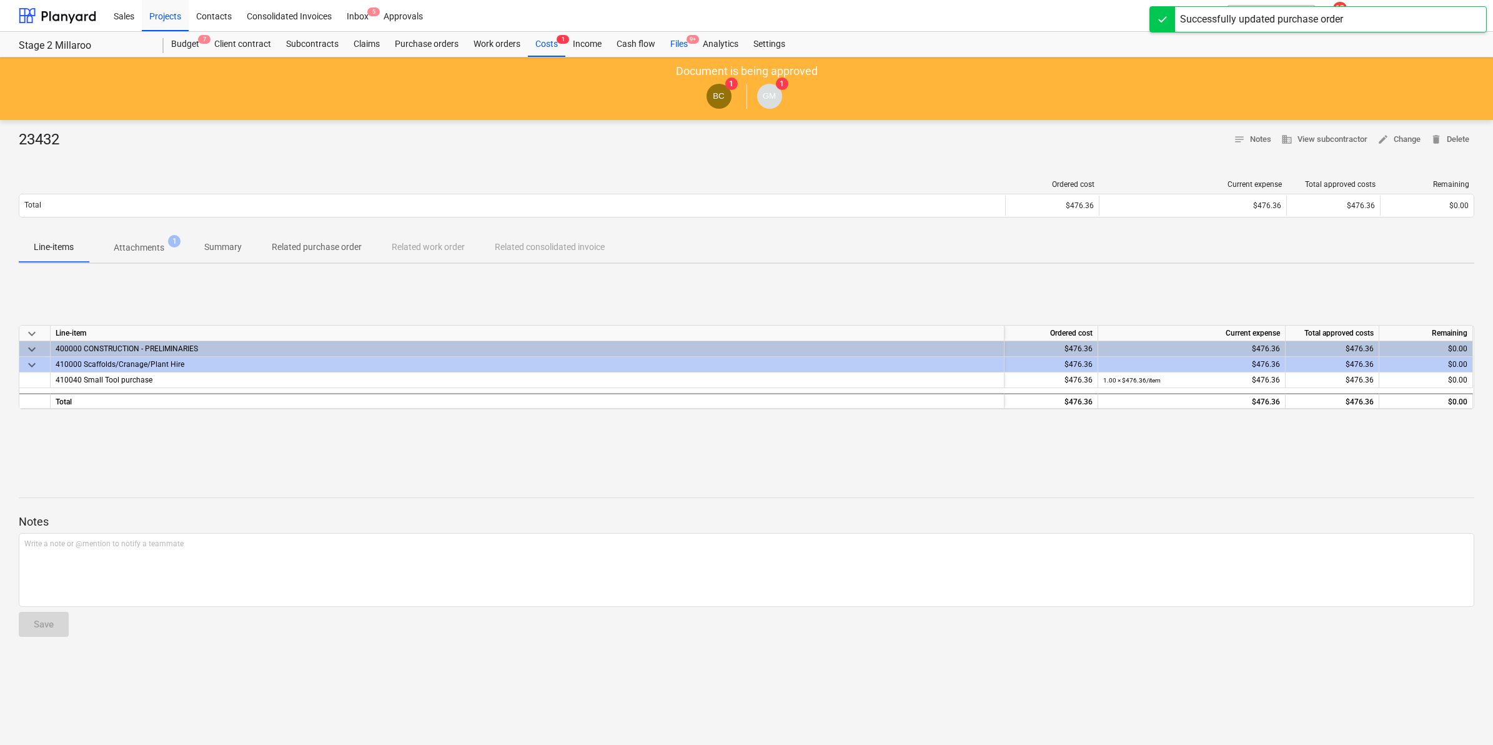
click at [681, 46] on div "Files 9+" at bounding box center [679, 44] width 32 height 25
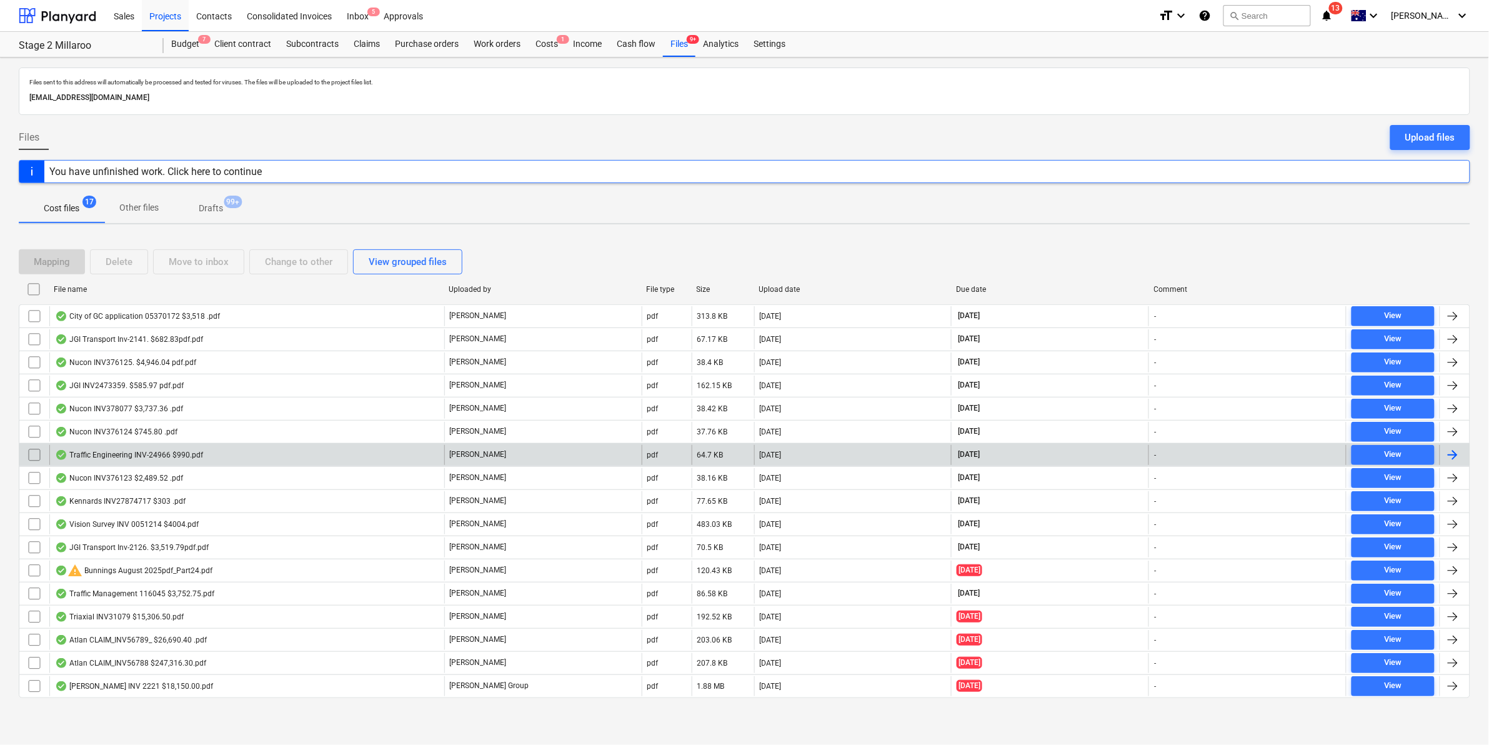
click at [209, 454] on div "Traffic Engineering INV-24966 $990.pdf" at bounding box center [246, 455] width 395 height 20
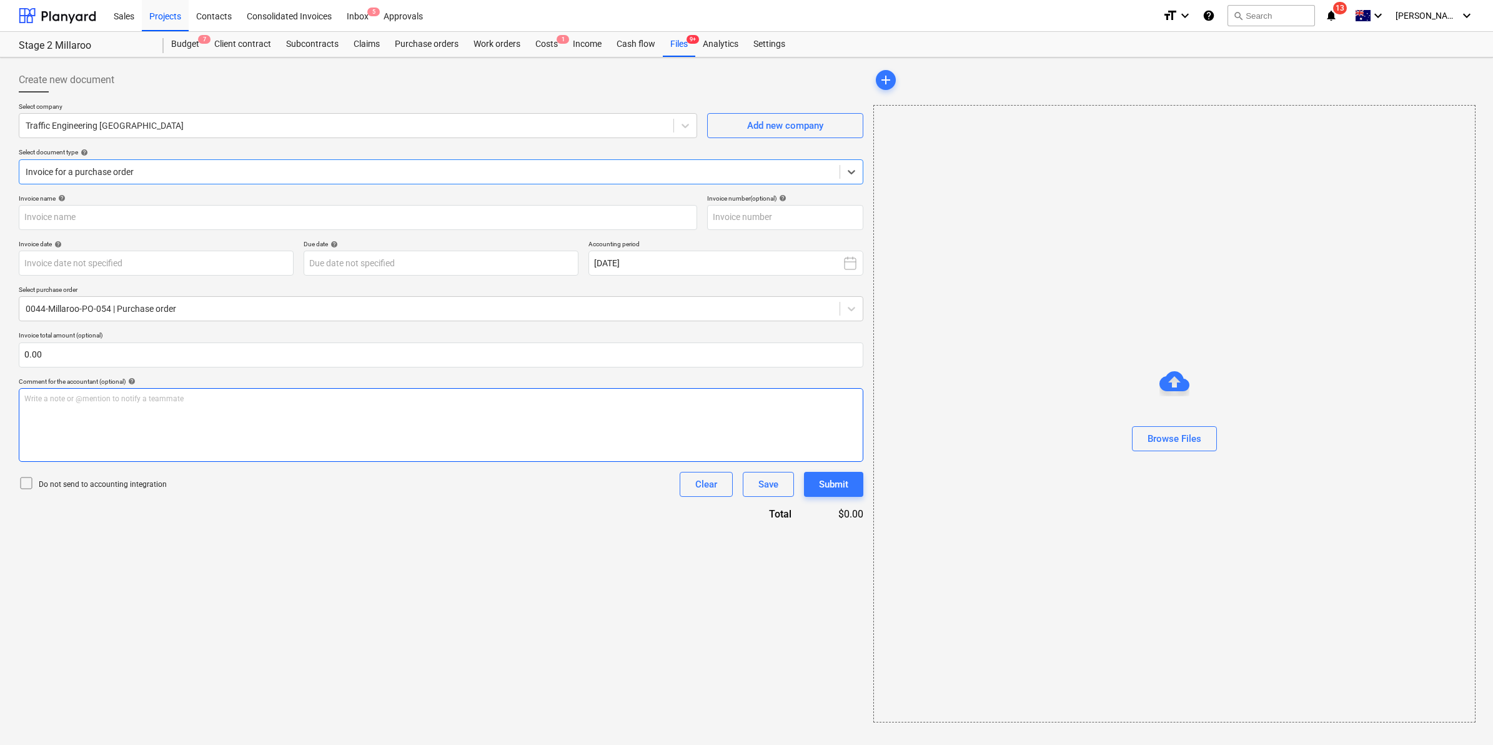
type input "INV-24966"
type input "[DATE]"
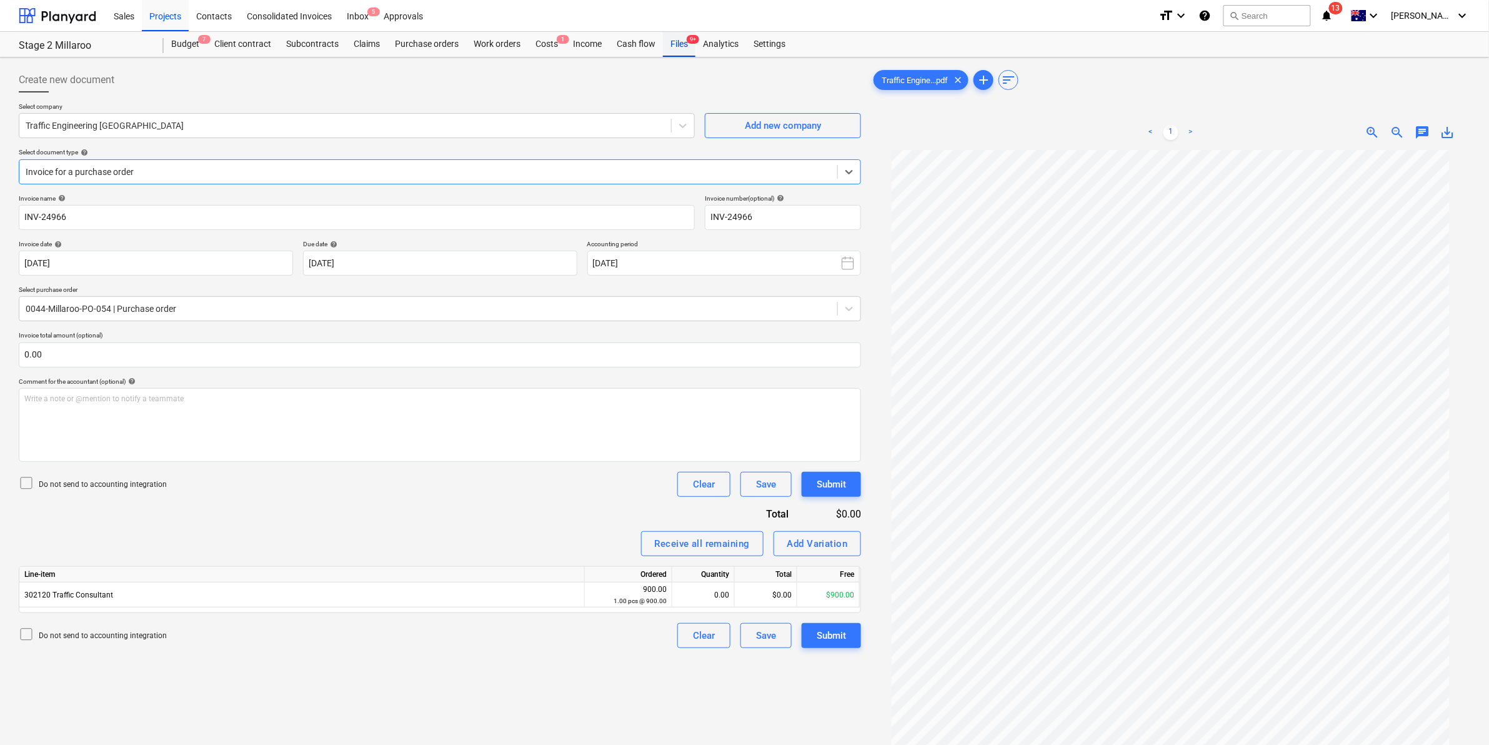
click at [679, 41] on div "Files 9+" at bounding box center [679, 44] width 32 height 25
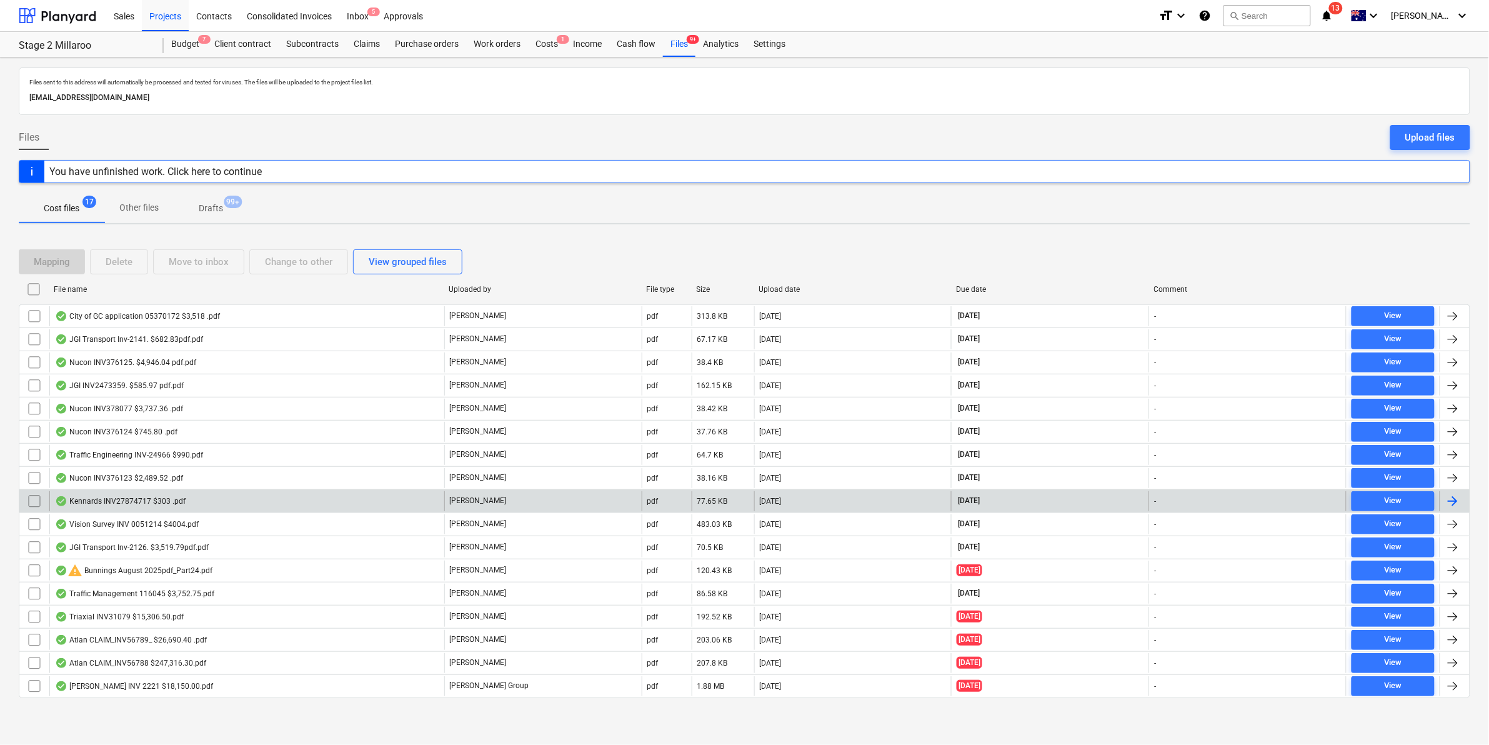
click at [213, 500] on div "Kennards INV27874717 $303 .pdf" at bounding box center [246, 501] width 395 height 20
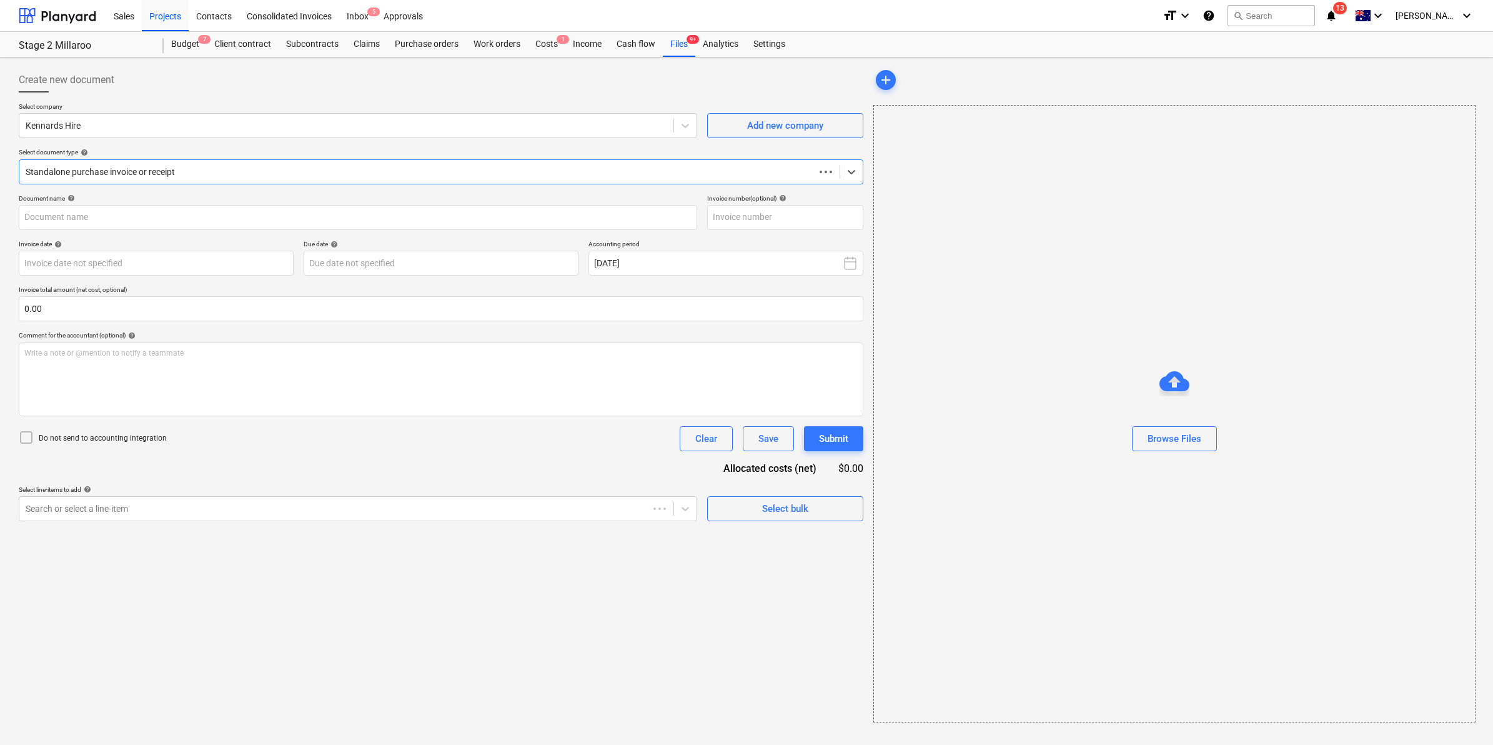
type input "27874717"
type input "[DATE]"
click at [454, 183] on div "Standalone purchase invoice or receipt" at bounding box center [440, 171] width 842 height 25
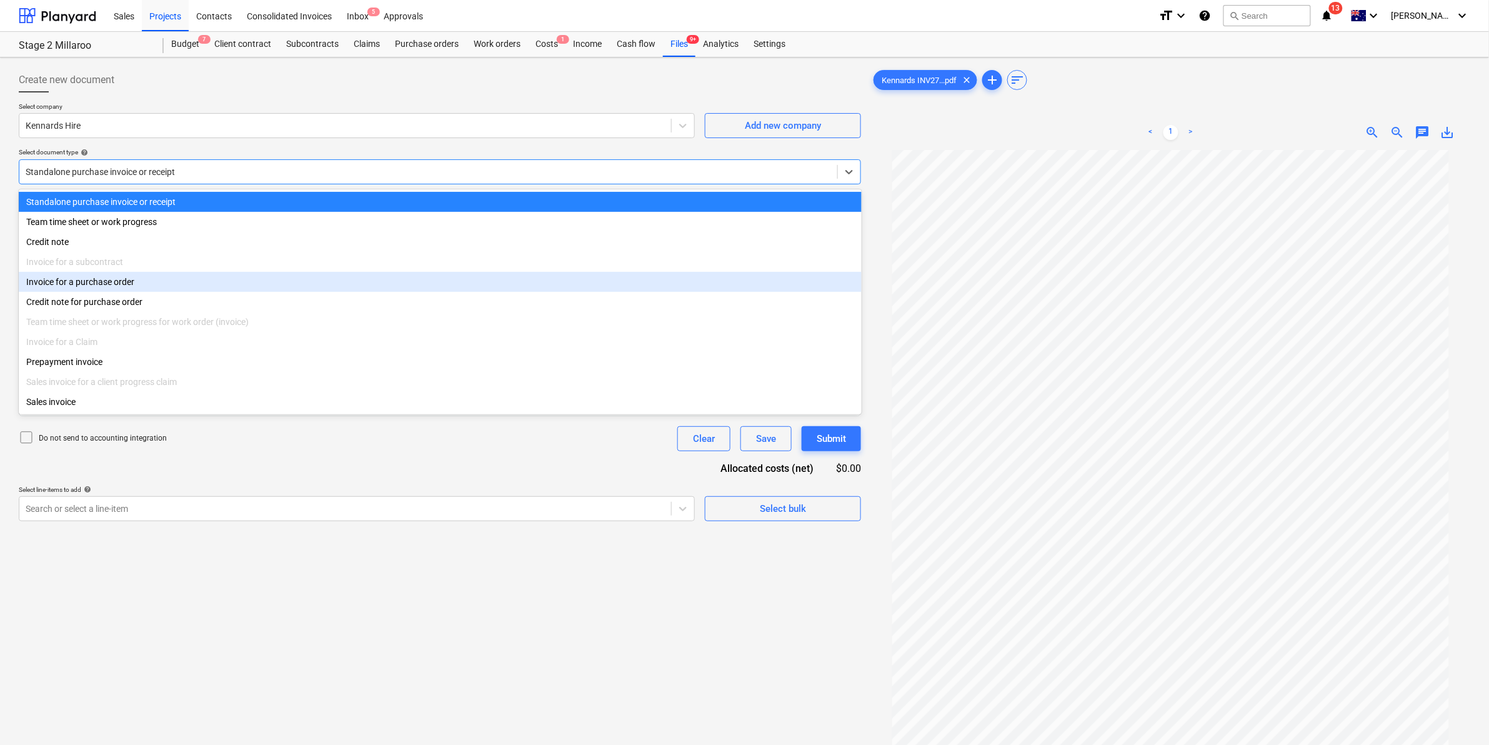
click at [179, 281] on div "Invoice for a purchase order" at bounding box center [440, 282] width 843 height 20
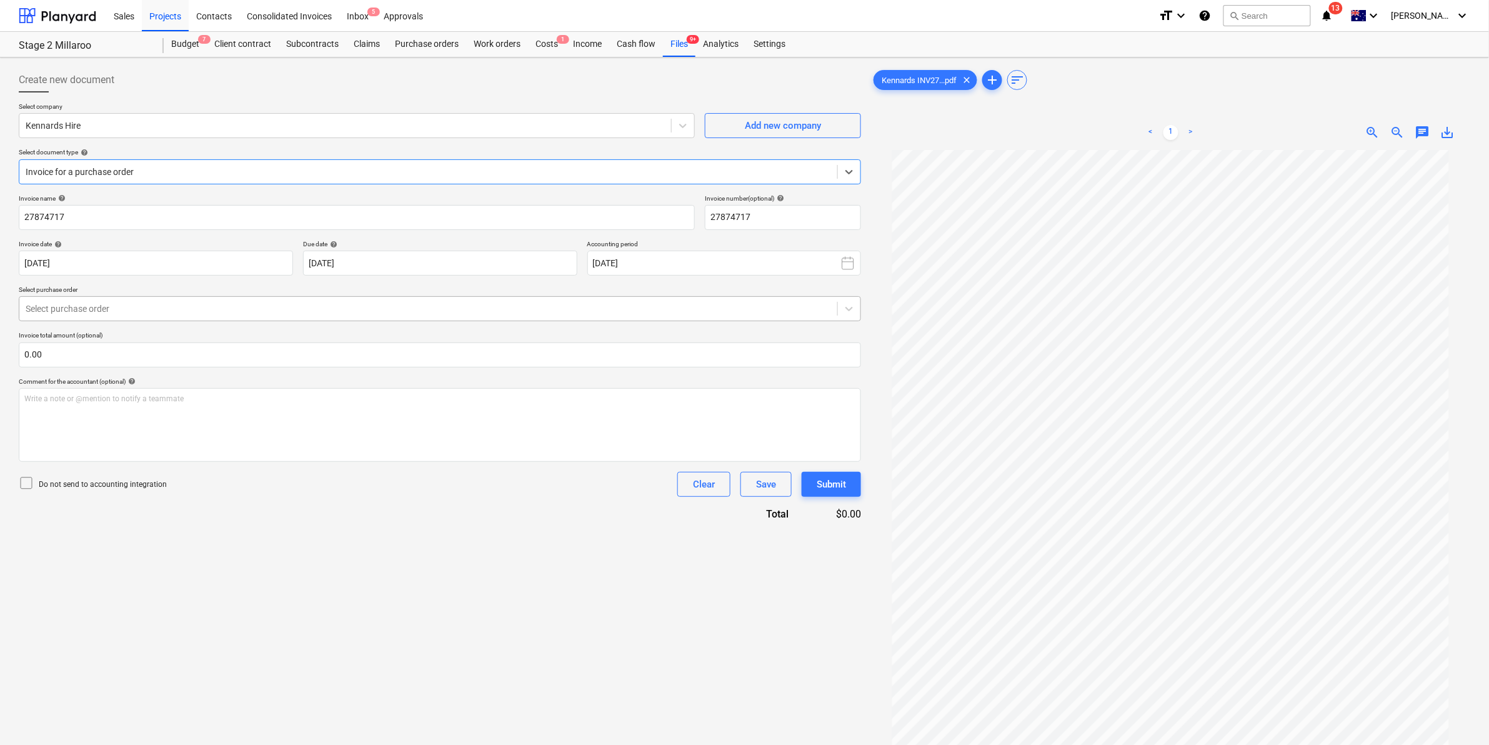
click at [182, 311] on div at bounding box center [428, 308] width 805 height 12
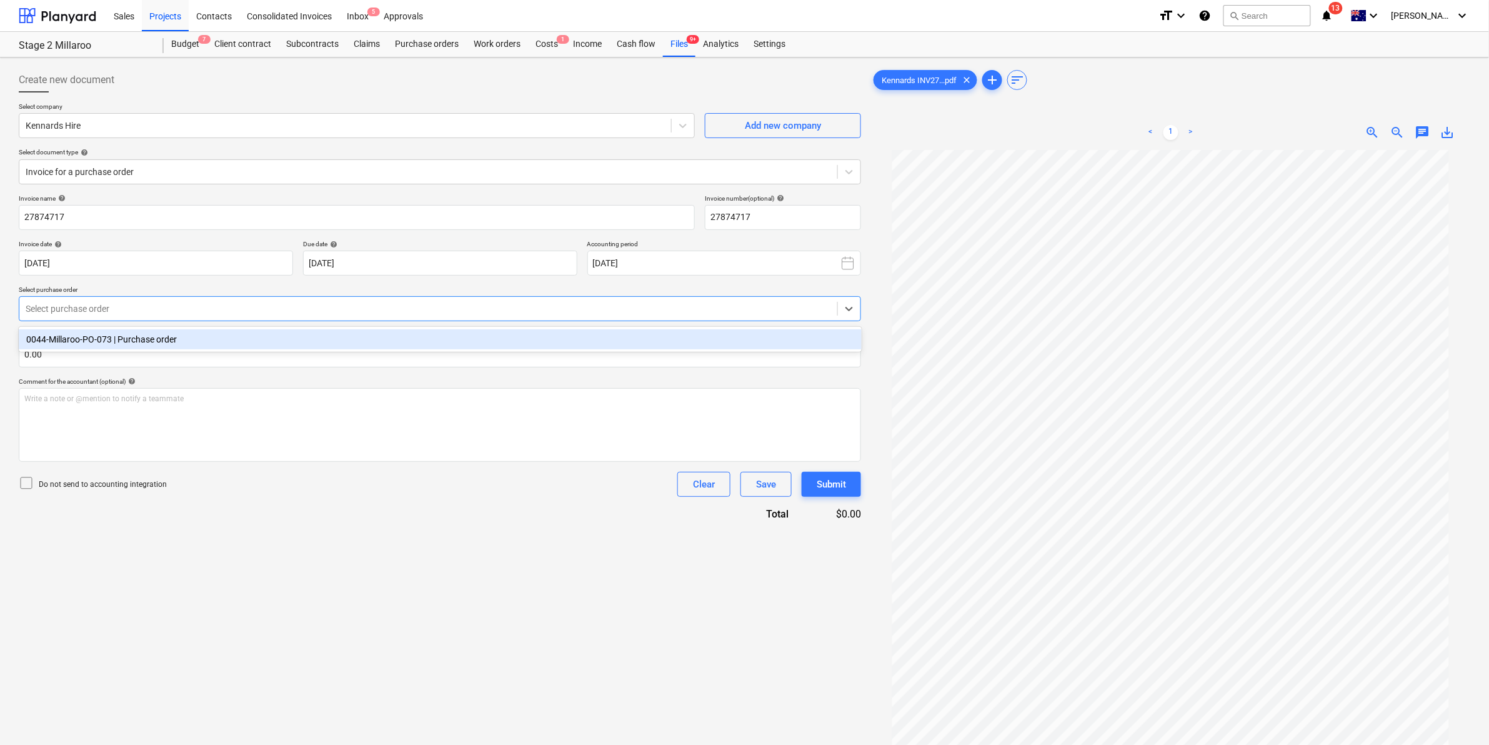
click at [159, 341] on div "0044-Millaroo-PO-073 | Purchase order" at bounding box center [440, 339] width 843 height 20
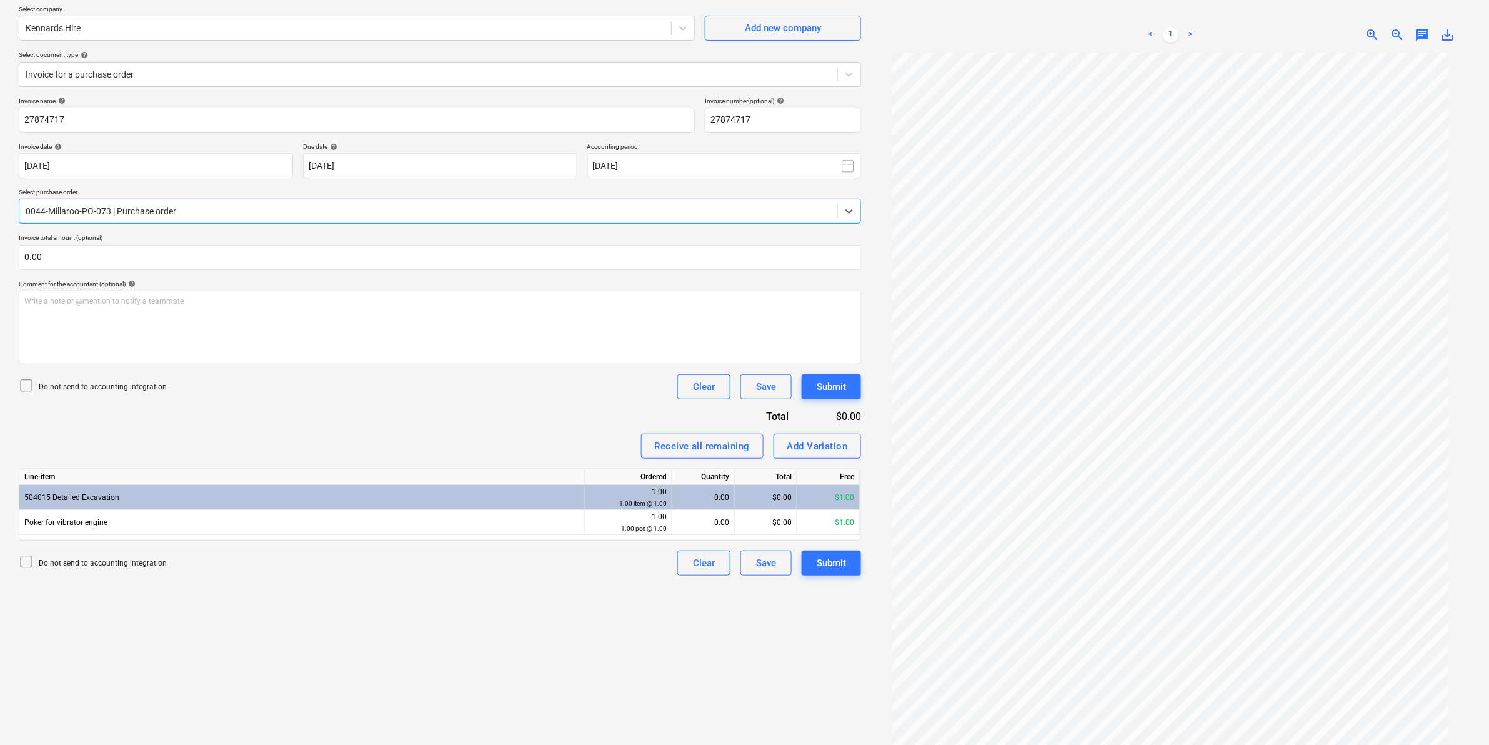
scroll to position [125, 0]
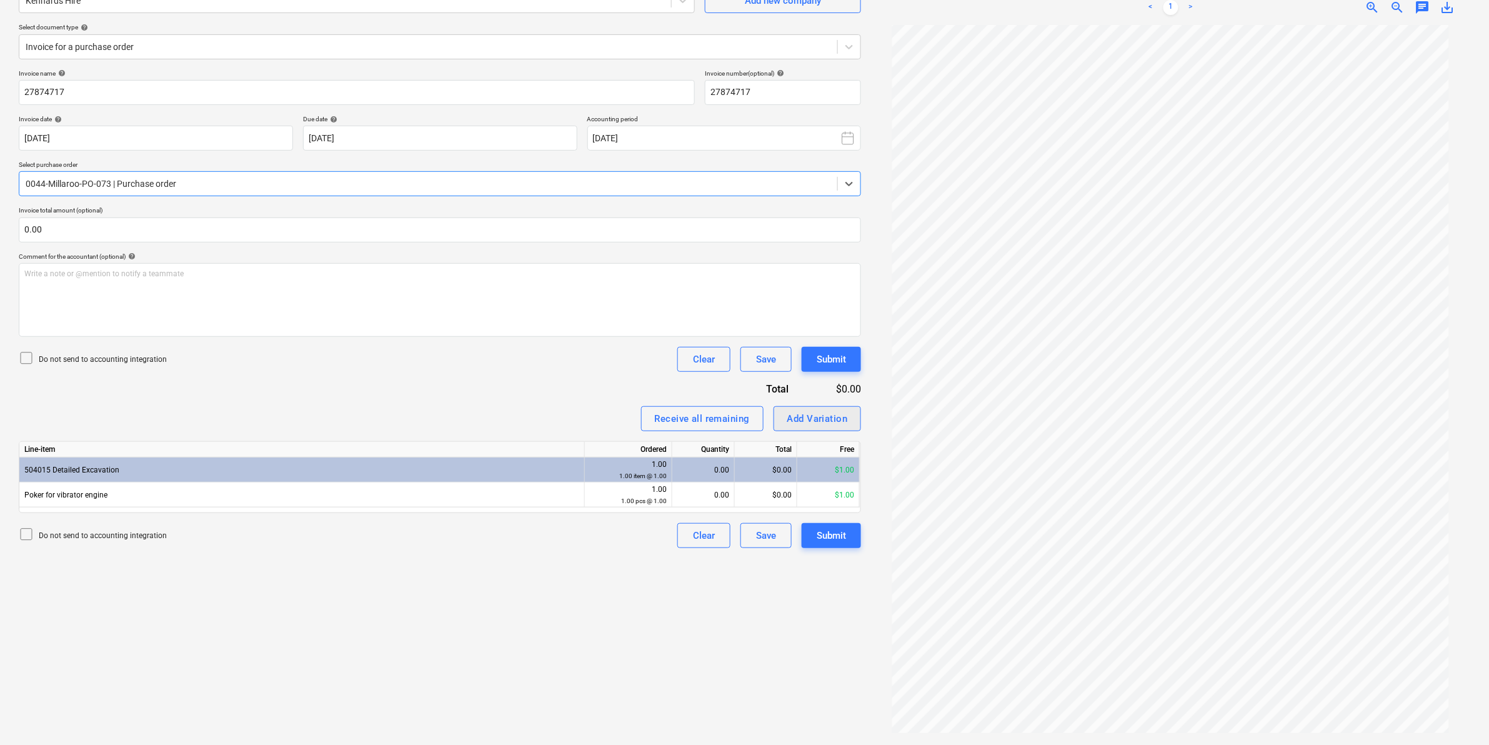
click at [814, 420] on div "Add Variation" at bounding box center [817, 418] width 61 height 16
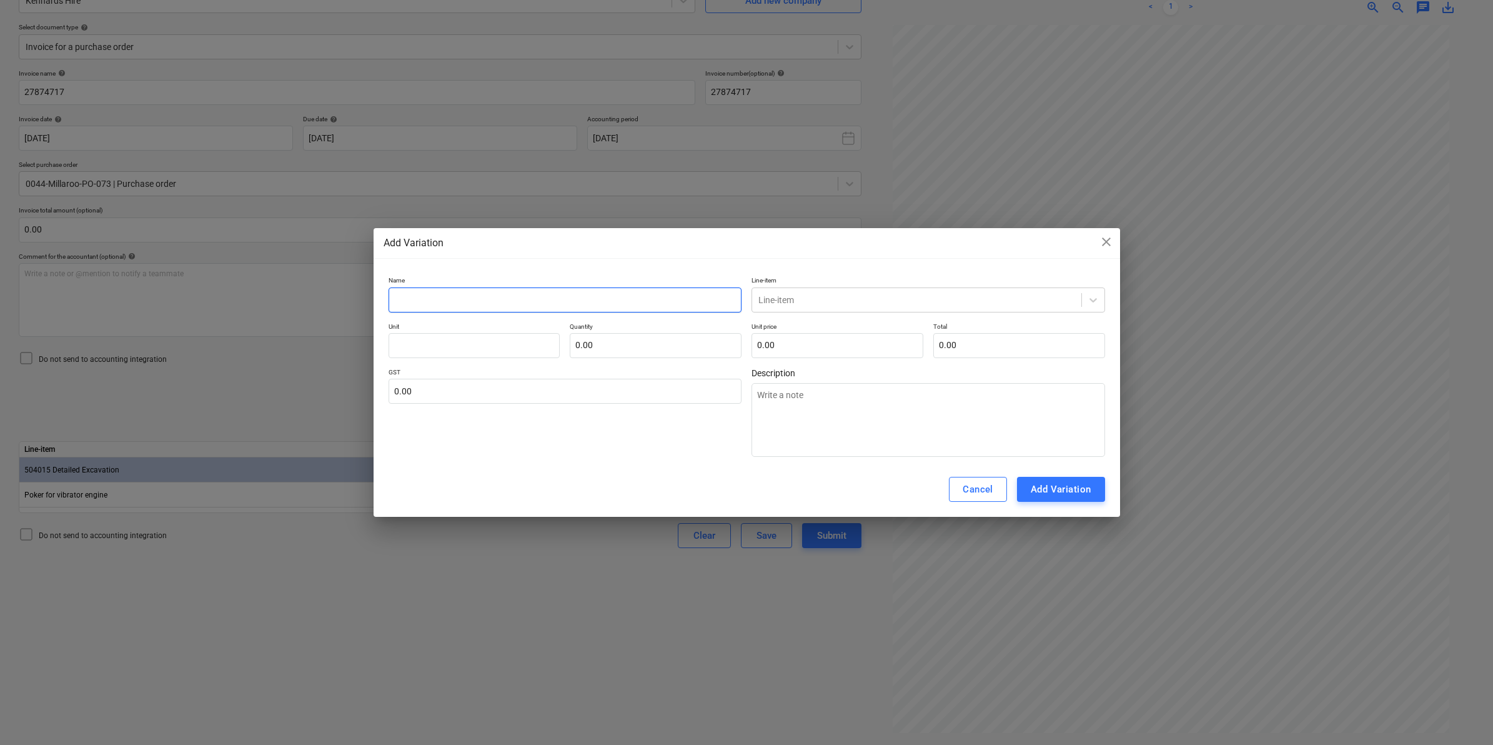
click at [590, 300] on input "text" at bounding box center [566, 299] width 354 height 25
type textarea "x"
type input "T"
type textarea "x"
type input "To"
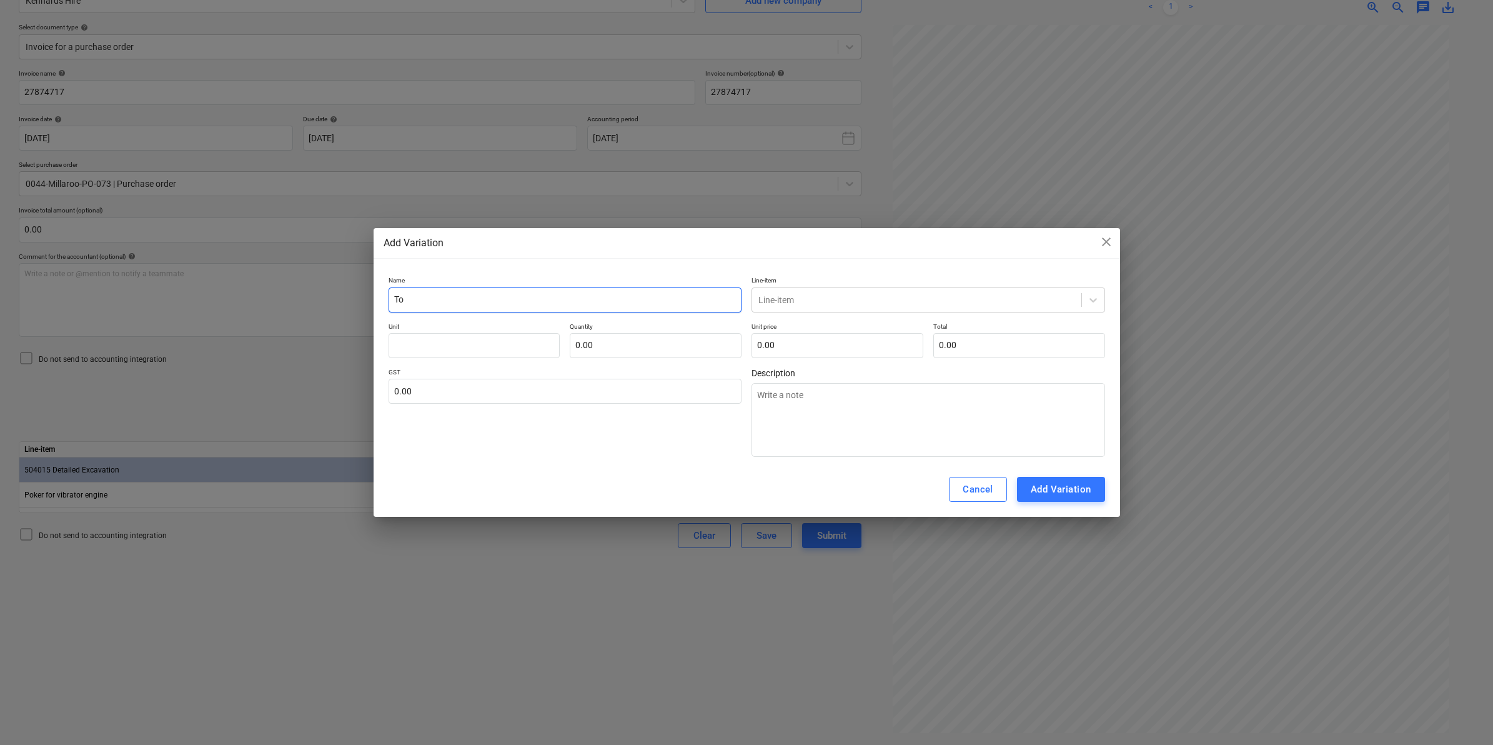
type textarea "x"
type input "Tot"
type textarea "x"
type input "Tota"
type textarea "x"
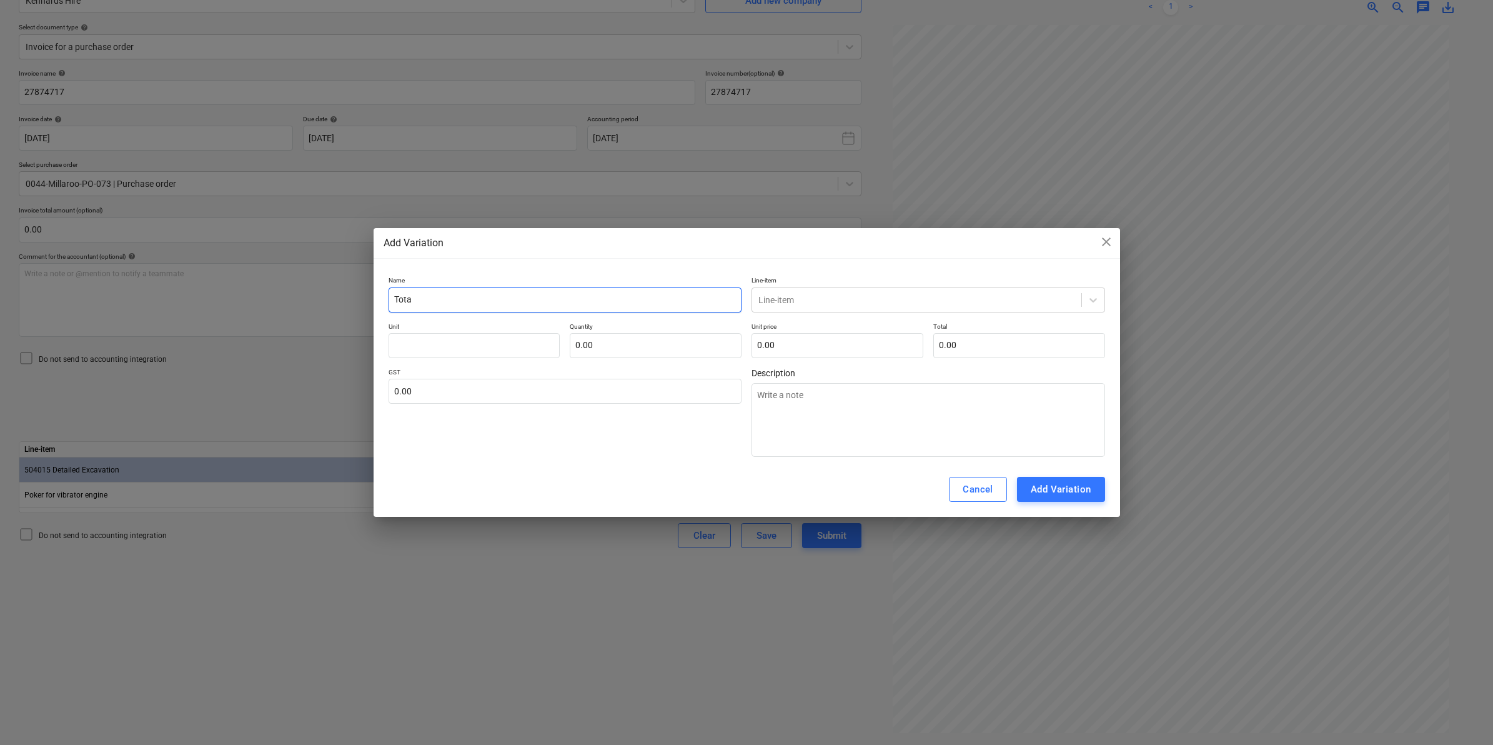
type input "Total"
type textarea "x"
type input "Total"
type textarea "x"
type input "Total co"
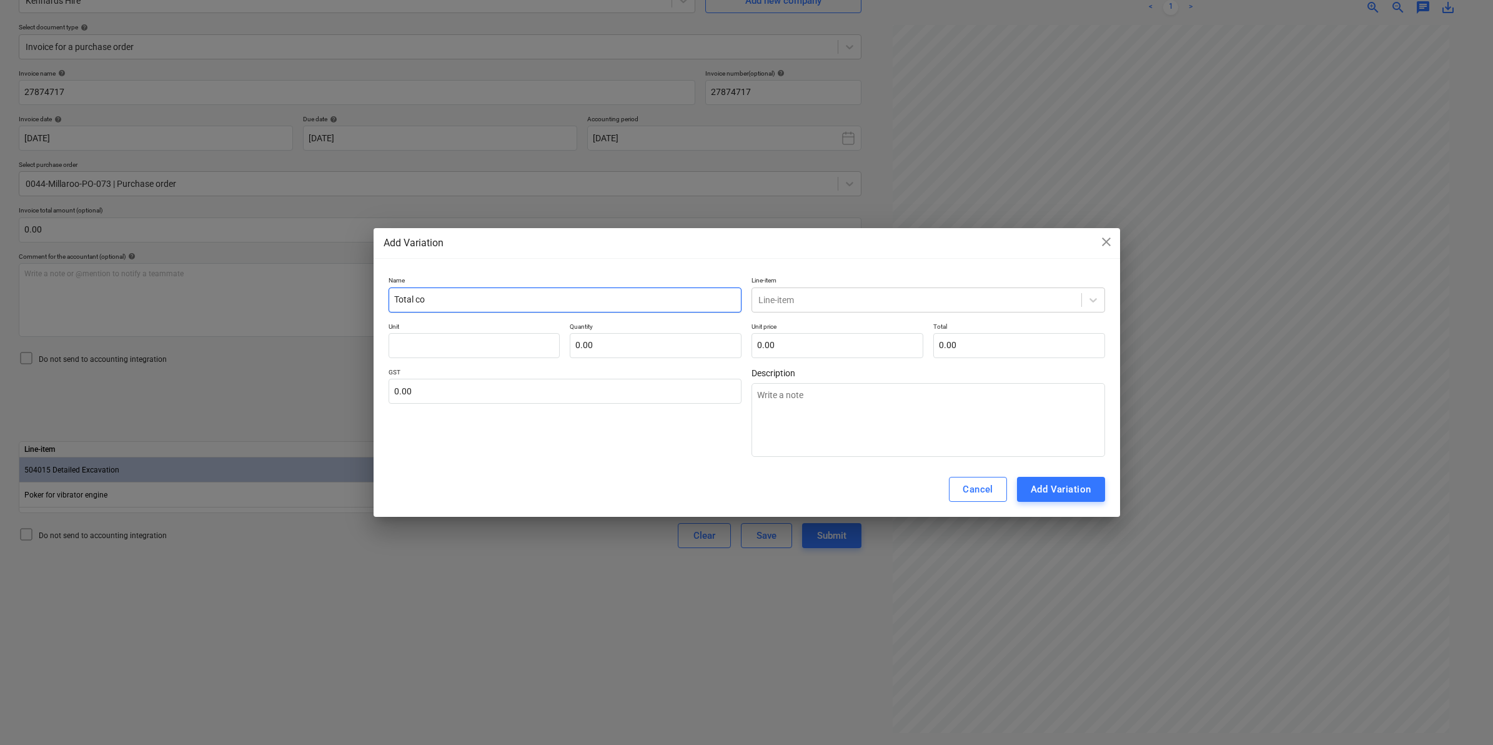
type textarea "x"
type input "Total cos"
type textarea "x"
type input "Total cost"
click at [806, 299] on div at bounding box center [916, 300] width 317 height 12
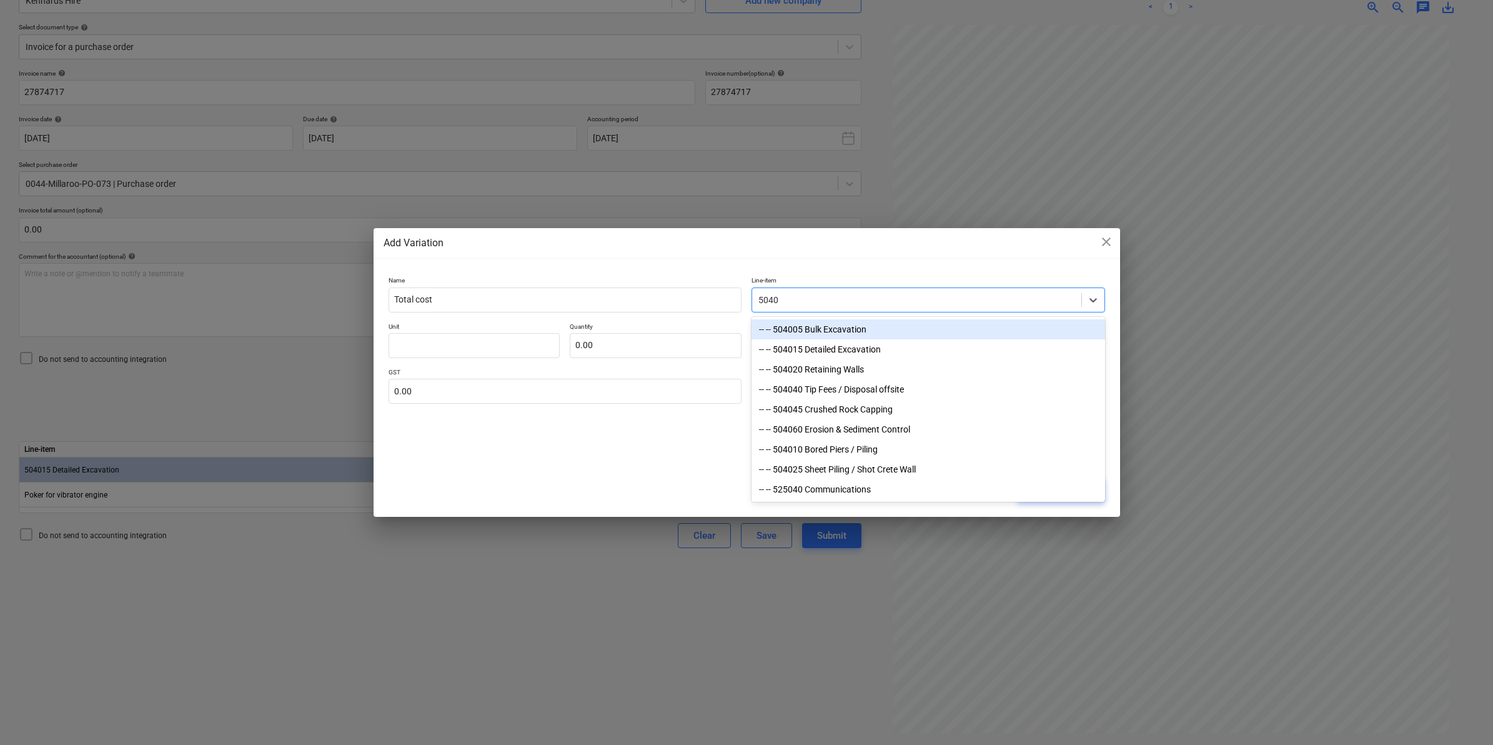
type input "50401"
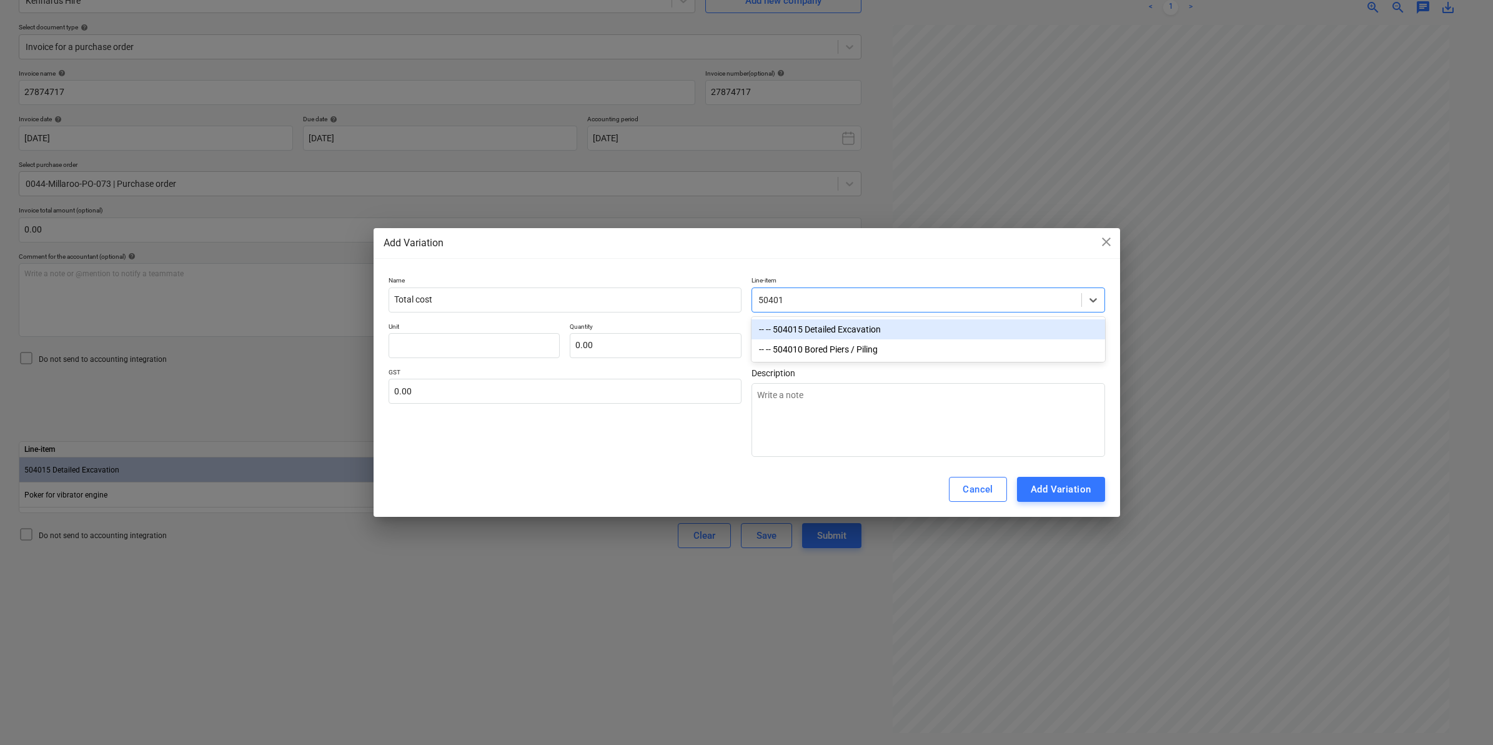
click at [831, 332] on div "-- -- 504015 Detailed Excavation" at bounding box center [929, 329] width 354 height 20
type textarea "x"
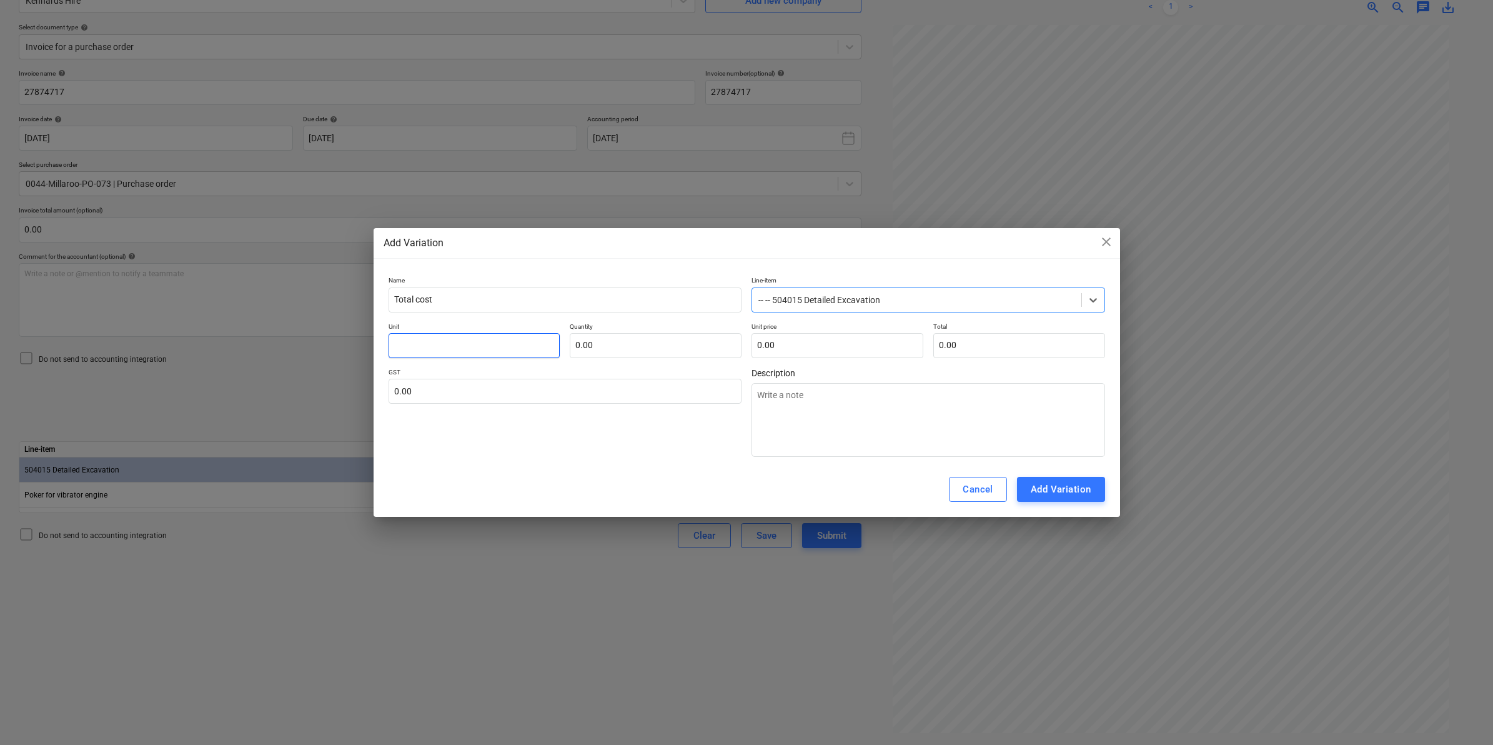
click at [500, 342] on input "text" at bounding box center [475, 345] width 172 height 25
type textarea "x"
type input "i"
type textarea "x"
type input "it"
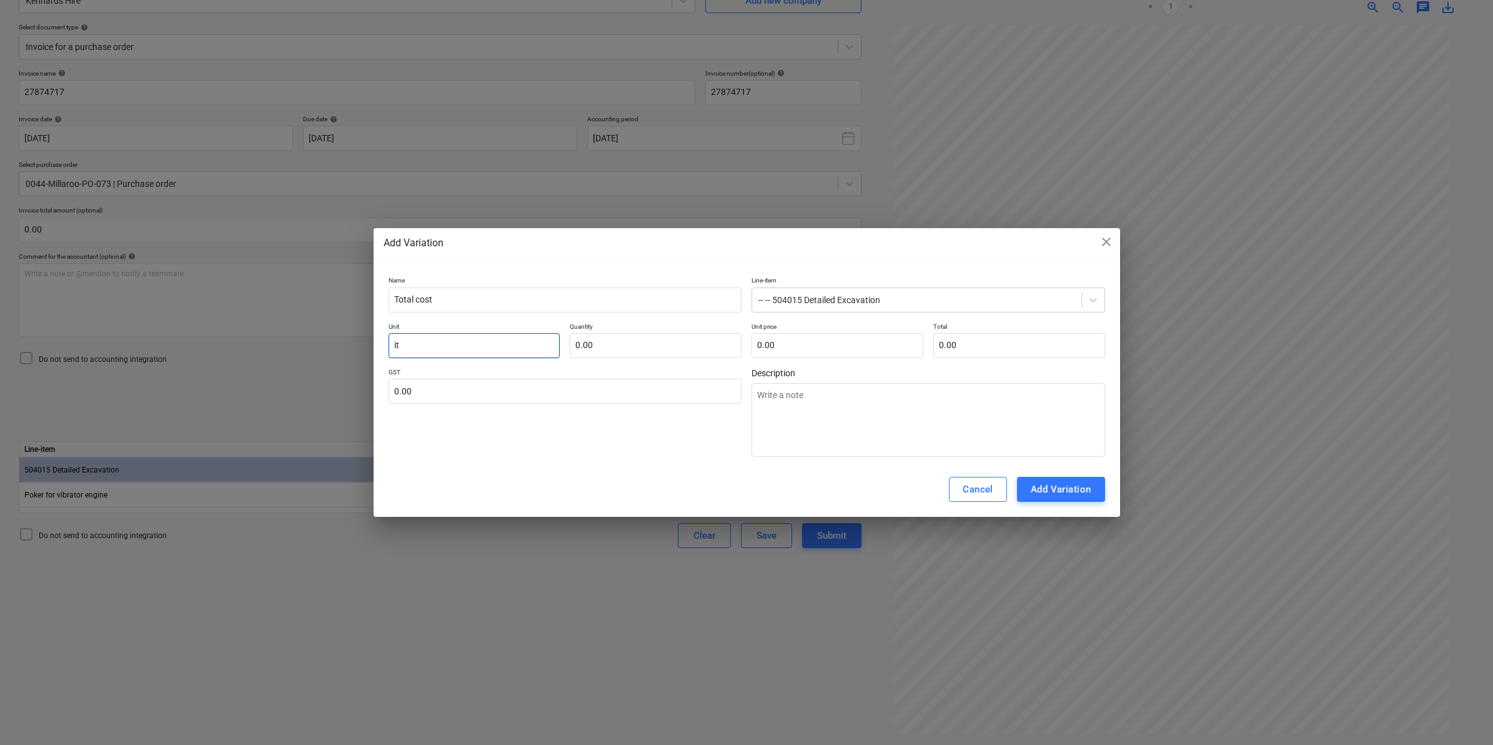
type textarea "x"
type input "ite"
type textarea "x"
type input "item"
type textarea "x"
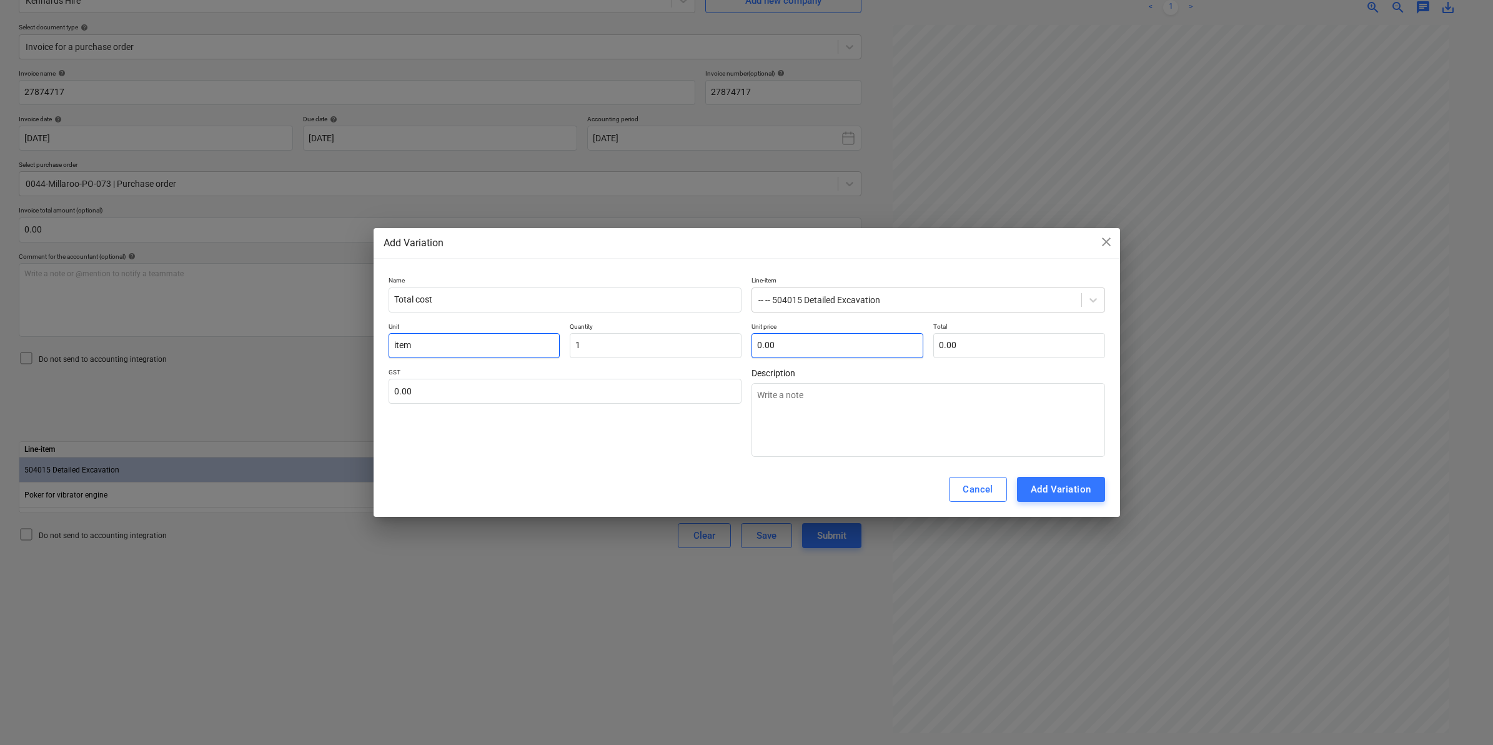
type input "1.00"
type textarea "x"
type input "2"
type input "2.00"
type textarea "x"
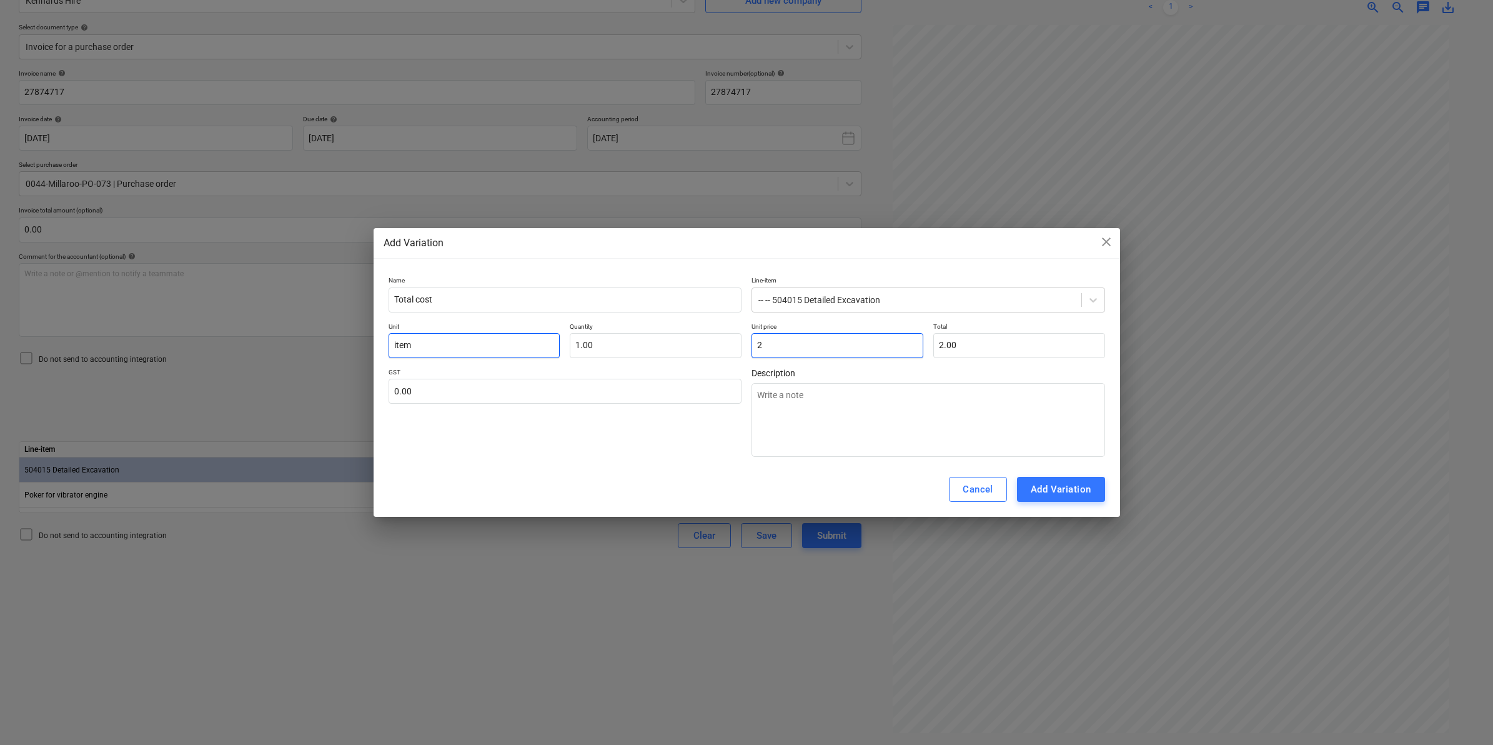
type input "27"
type input "27.00"
type textarea "x"
type input "274"
type input "274.00"
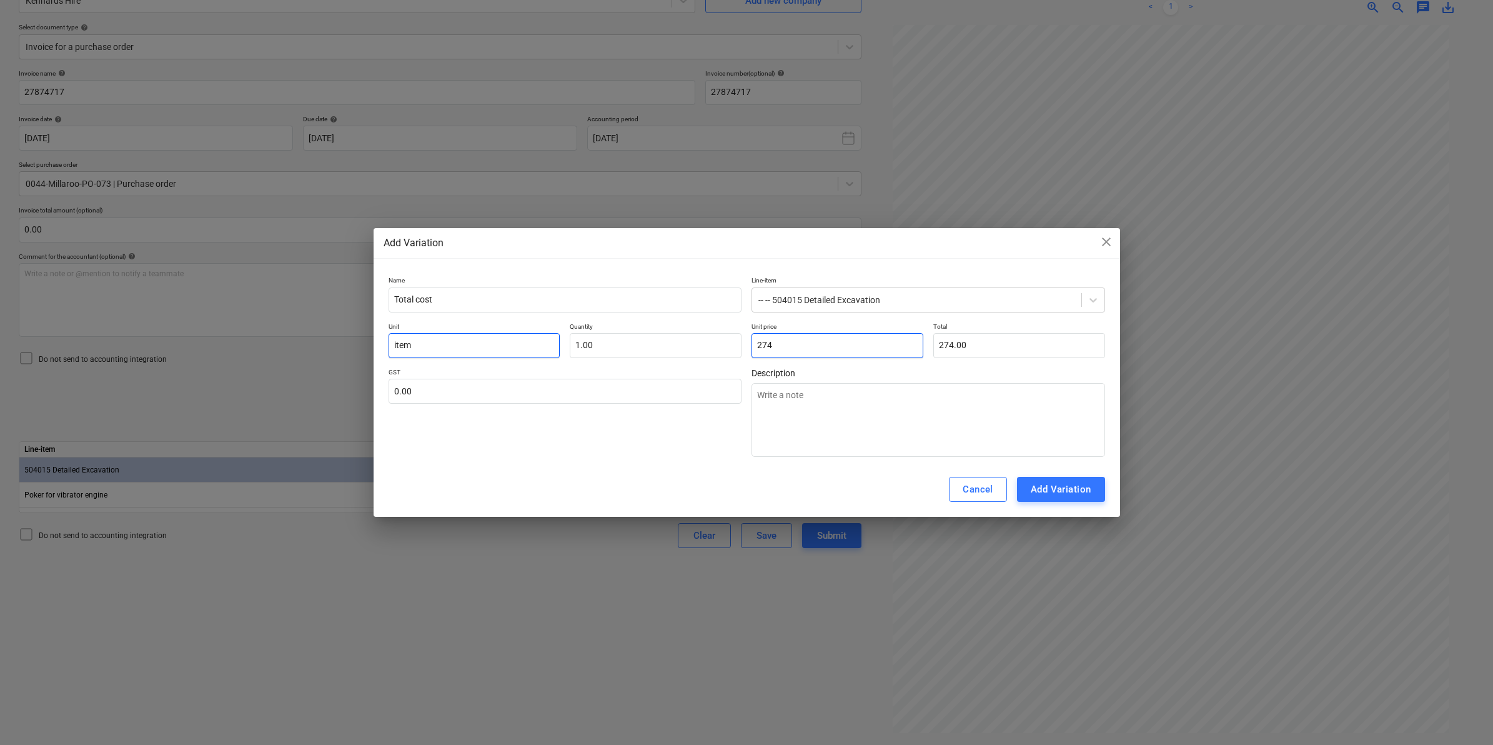
type textarea "x"
type input "274."
type textarea "x"
type input "274.4"
type input "274.40"
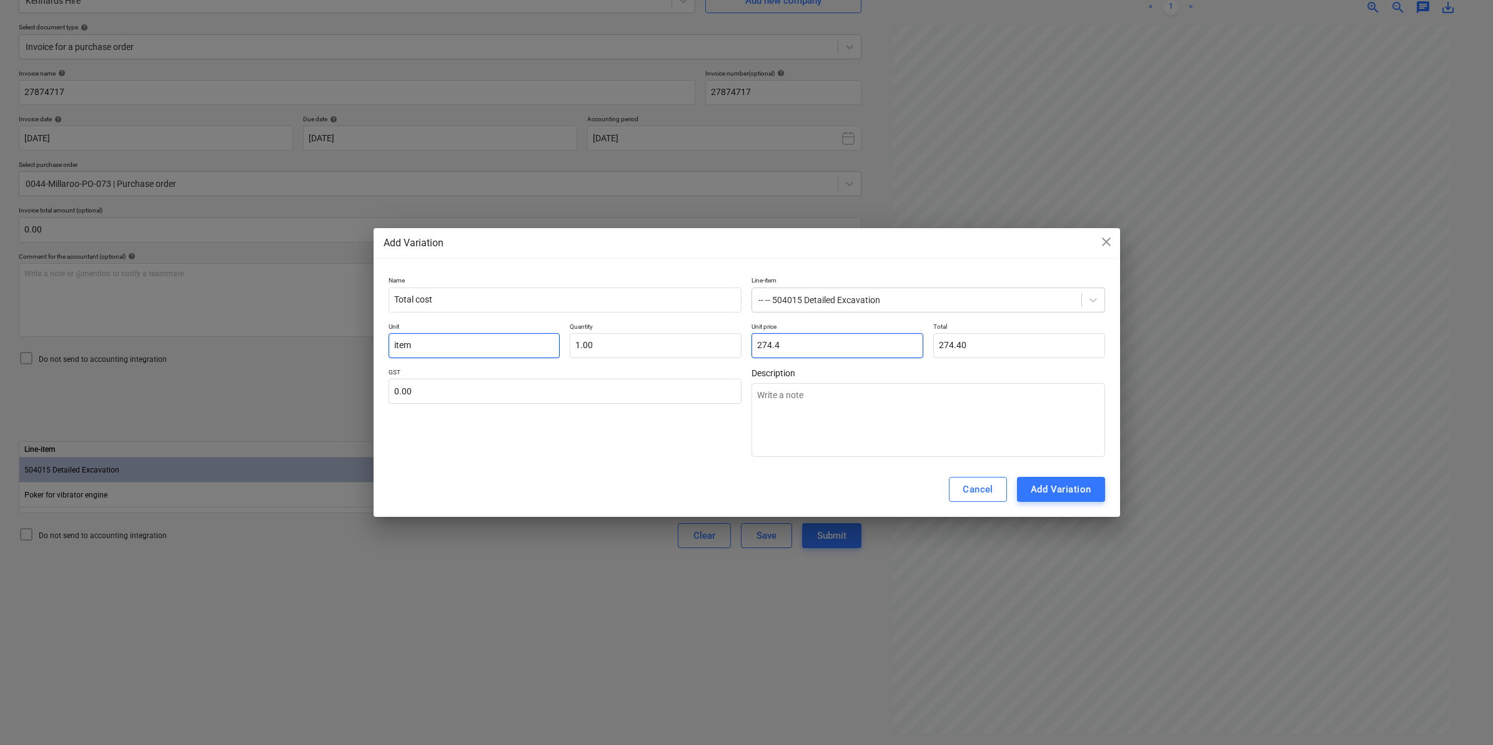
type textarea "x"
type input "274.45"
drag, startPoint x: 627, startPoint y: 444, endPoint x: 654, endPoint y: 439, distance: 27.9
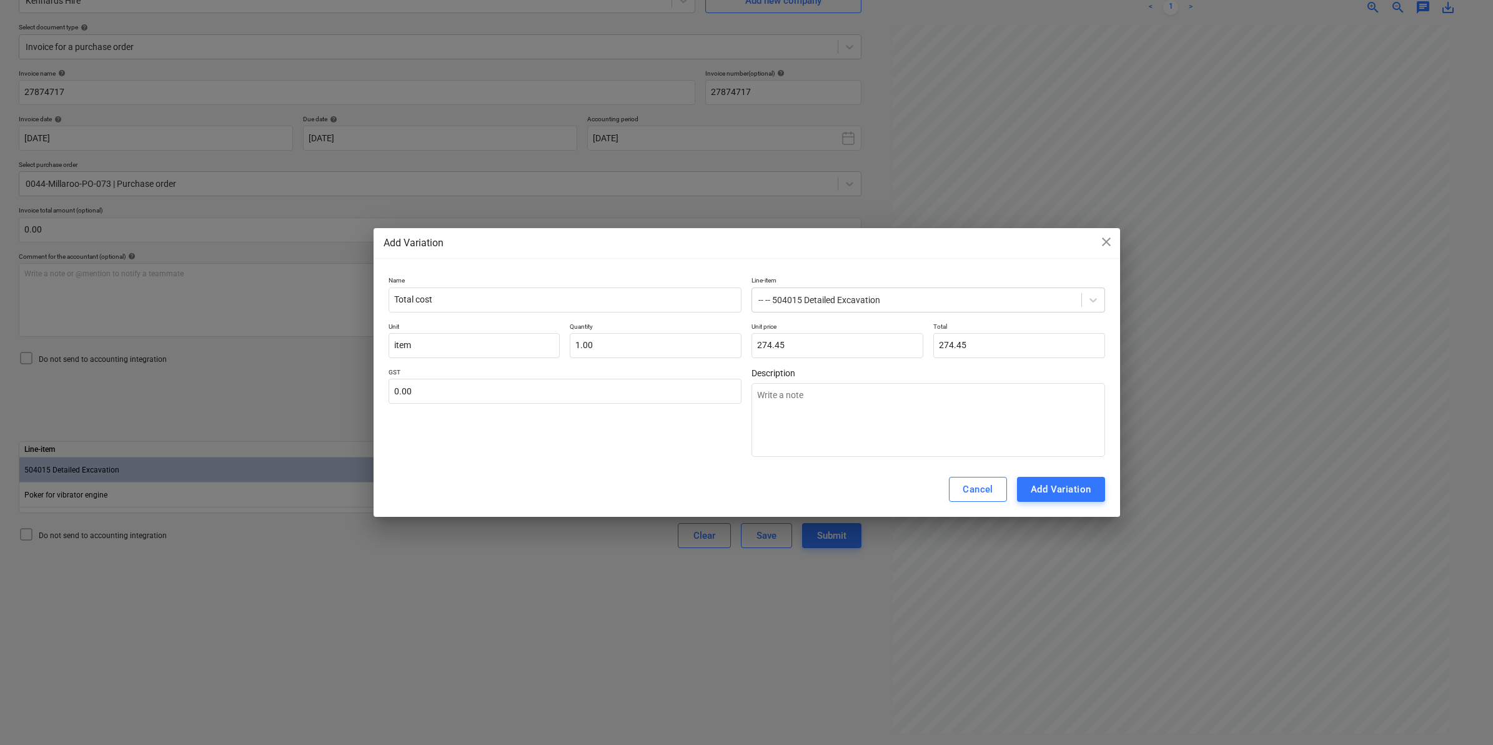
click at [627, 444] on div "GST 0.00" at bounding box center [566, 412] width 354 height 89
click at [1048, 486] on div "Add Variation" at bounding box center [1061, 489] width 61 height 16
type textarea "x"
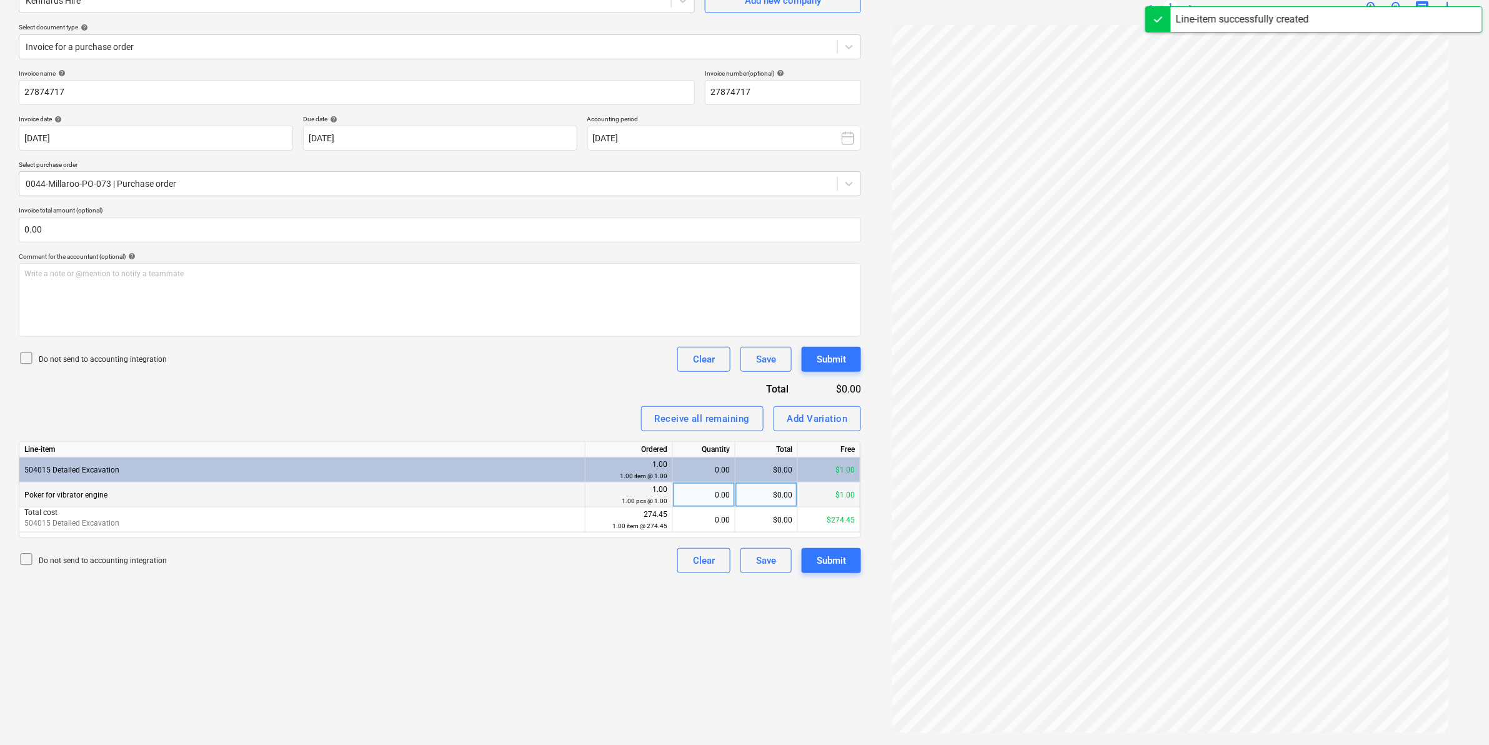
click at [697, 489] on div "0.00" at bounding box center [704, 494] width 52 height 25
type input "1"
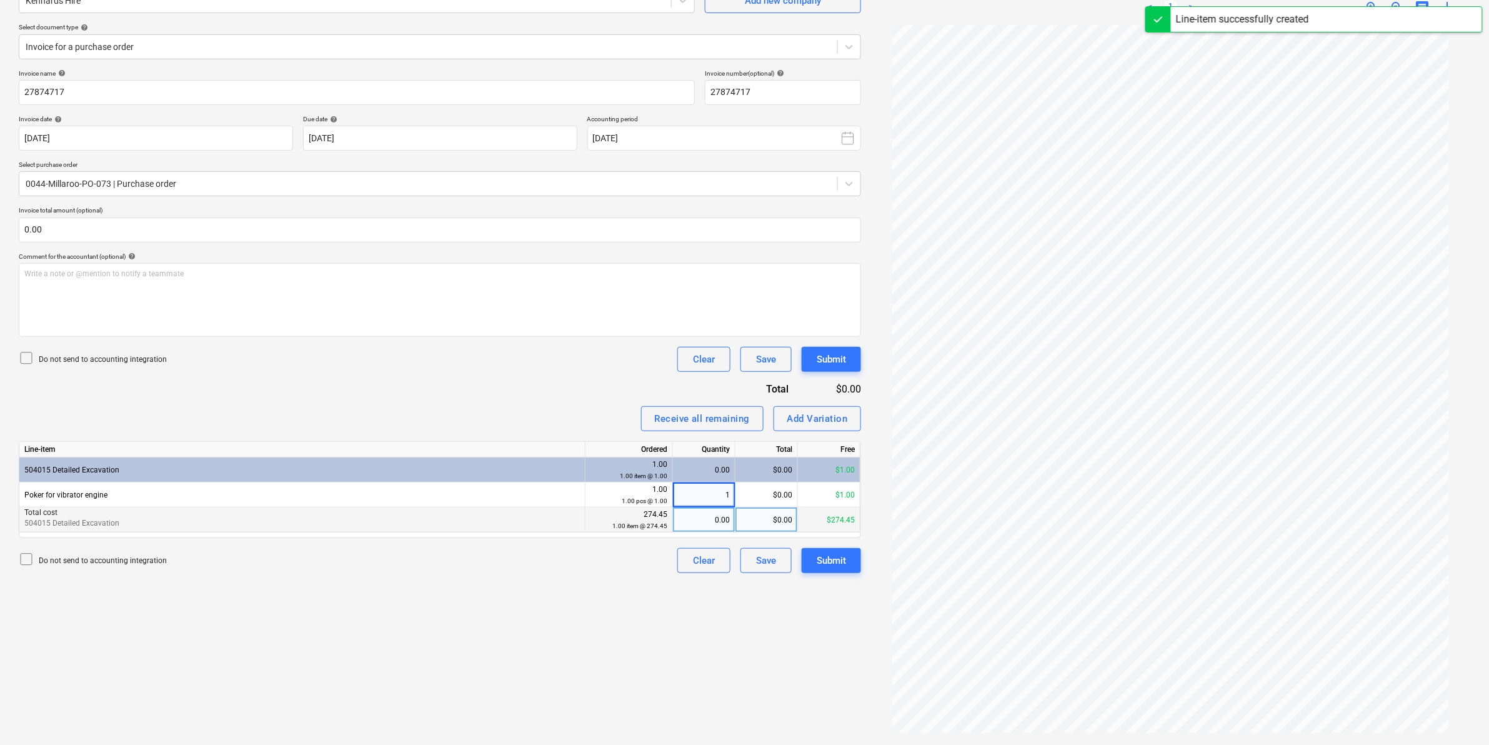
click at [705, 520] on div "0.00" at bounding box center [704, 519] width 52 height 25
click at [578, 559] on div "Do not send to accounting integration Clear Save Submit" at bounding box center [440, 560] width 842 height 25
click at [706, 562] on div "Clear" at bounding box center [704, 560] width 22 height 16
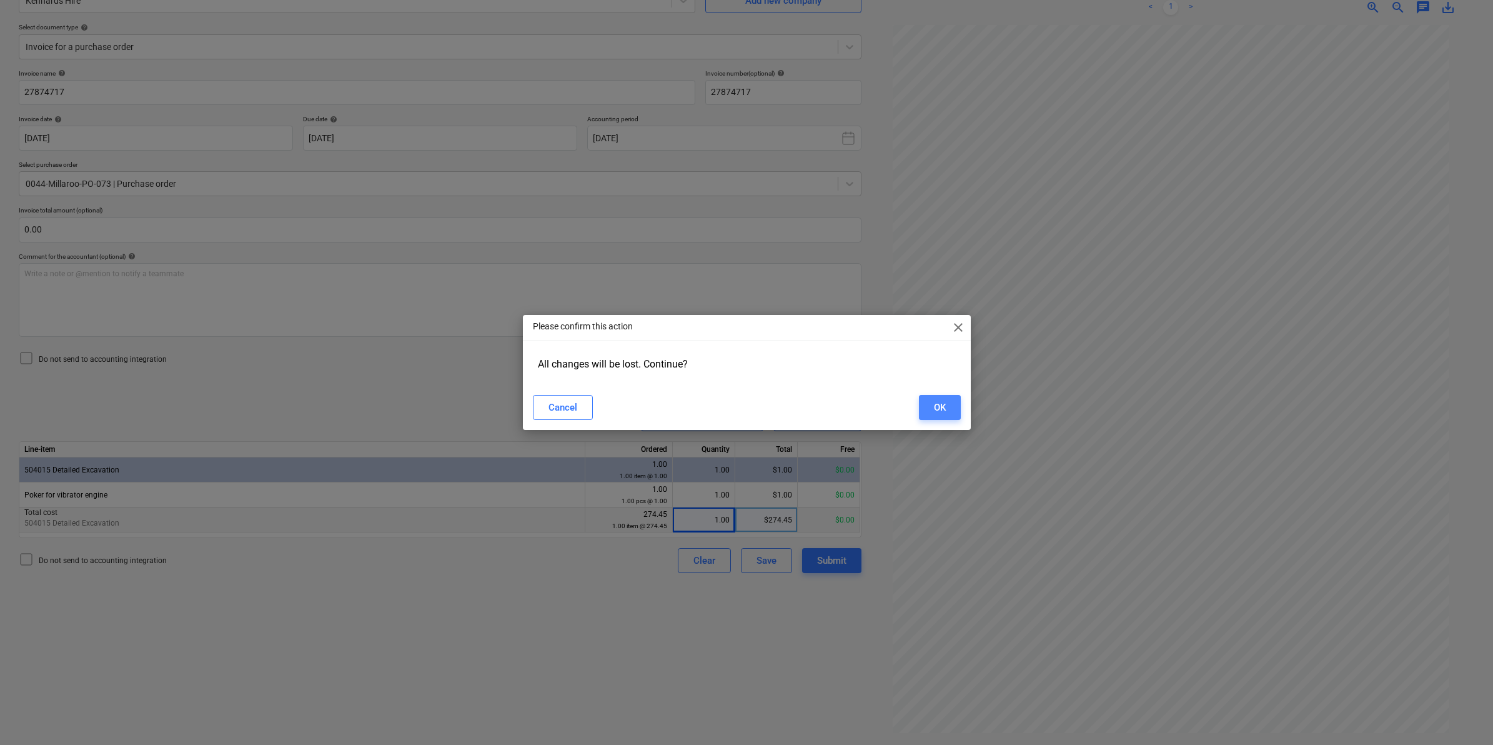
click at [955, 404] on button "OK" at bounding box center [940, 407] width 42 height 25
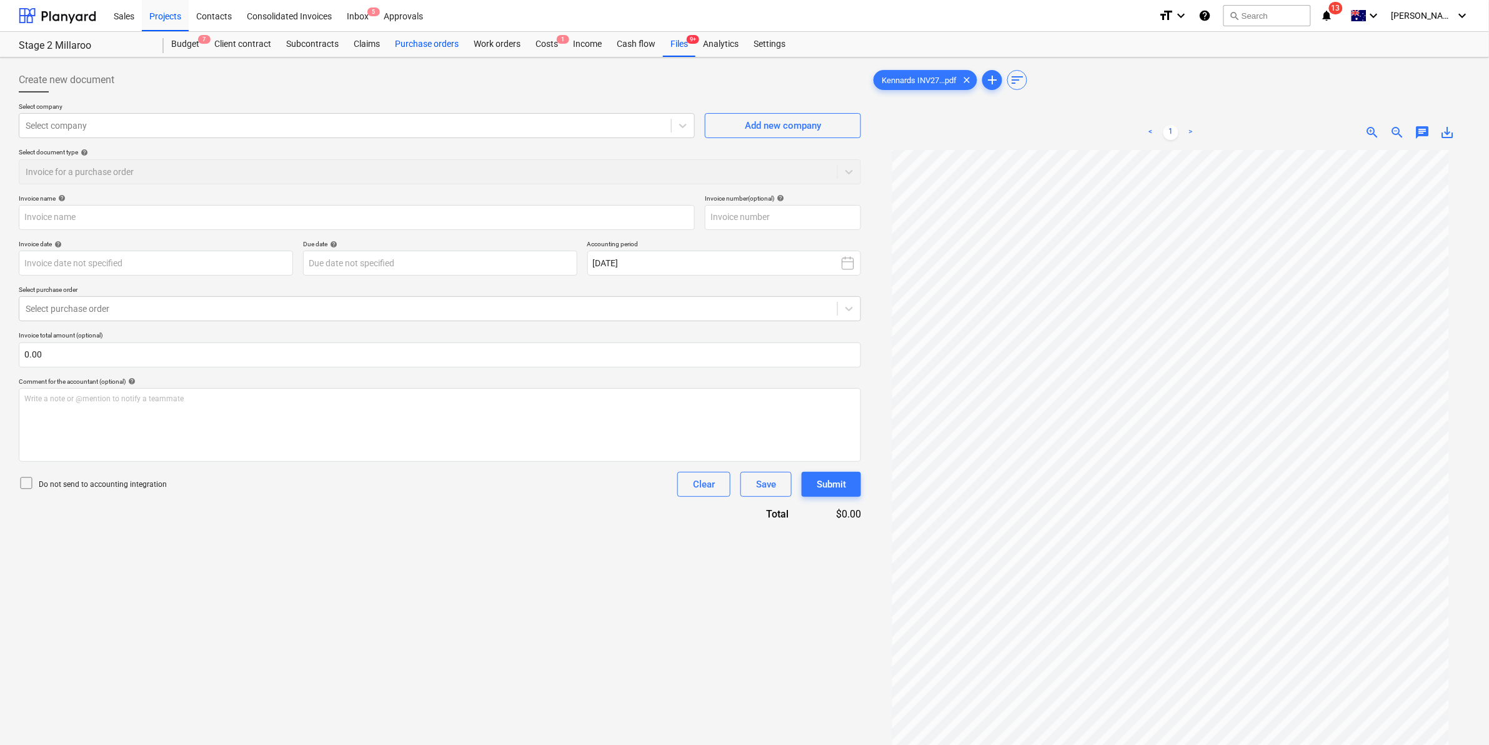
click at [442, 41] on div "Purchase orders" at bounding box center [426, 44] width 79 height 25
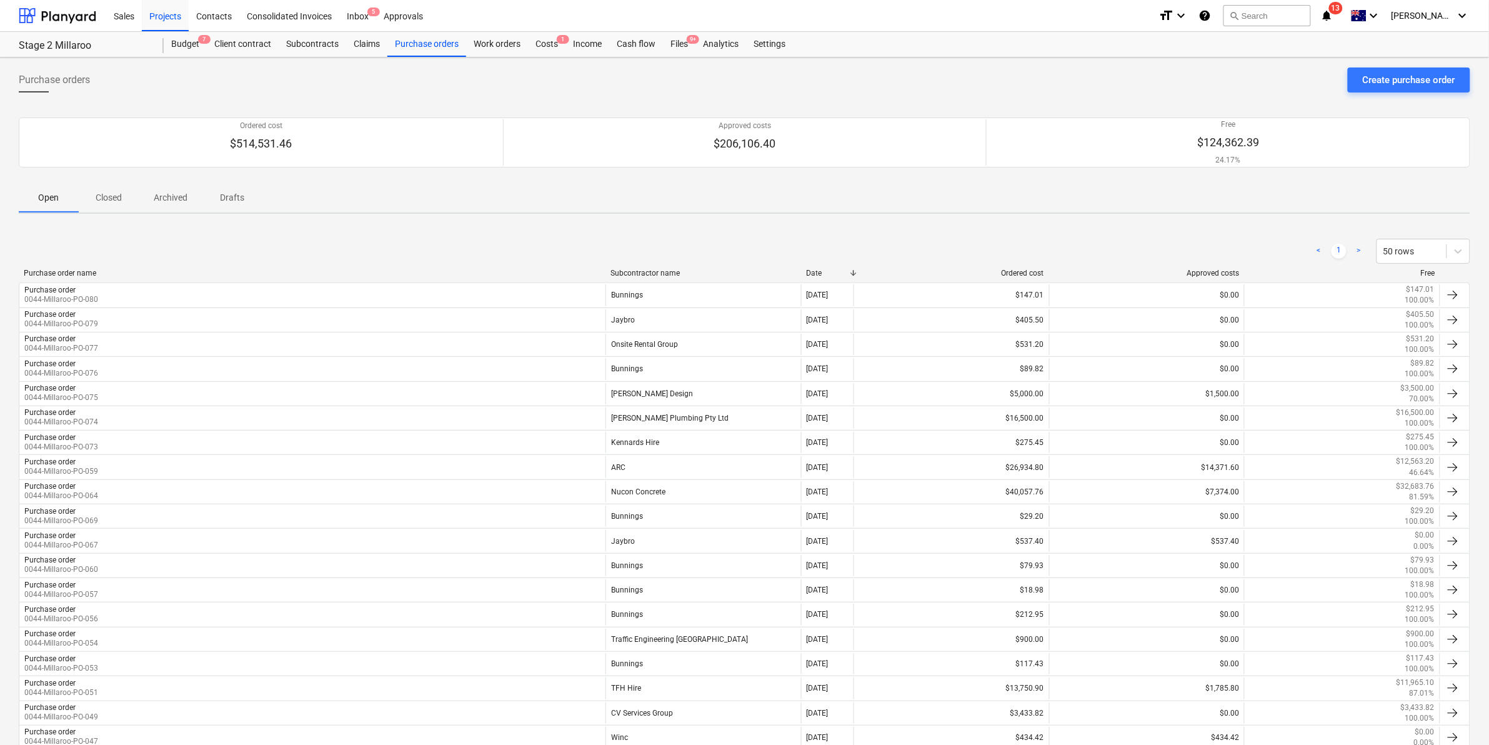
click at [657, 265] on div "< 1 > 50 rows" at bounding box center [744, 251] width 1451 height 35
click at [657, 269] on div "Subcontractor name" at bounding box center [703, 273] width 186 height 9
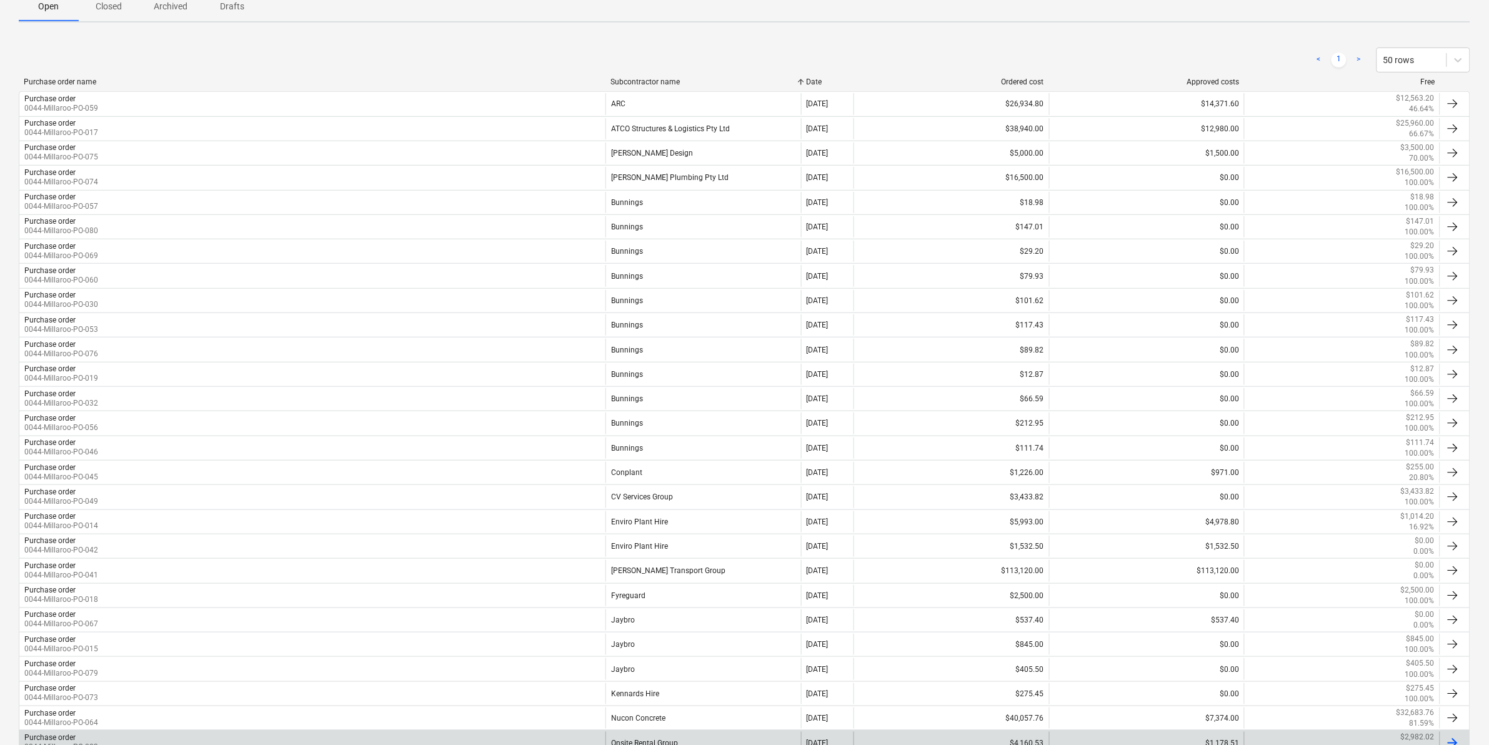
scroll to position [497, 0]
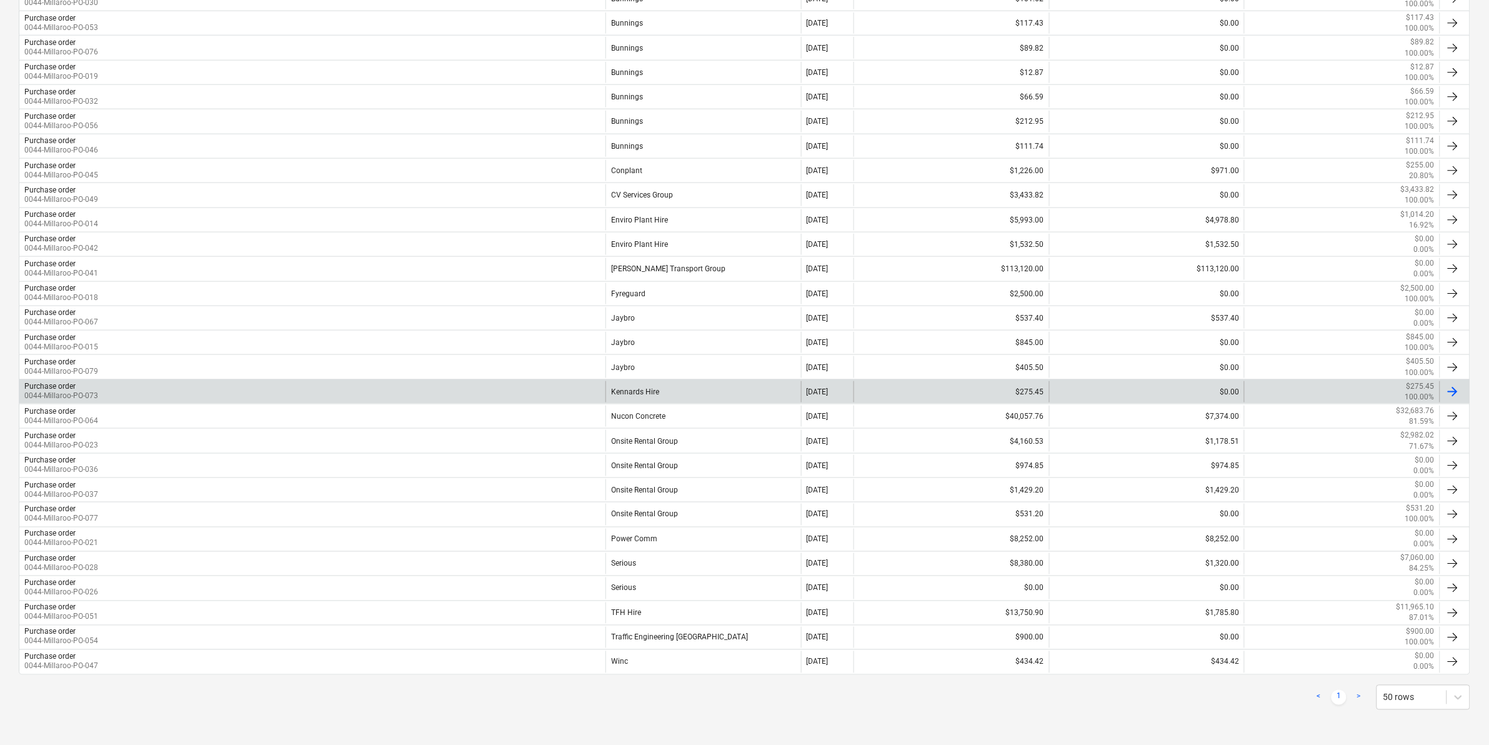
click at [673, 390] on div "Kennards Hire" at bounding box center [703, 391] width 196 height 21
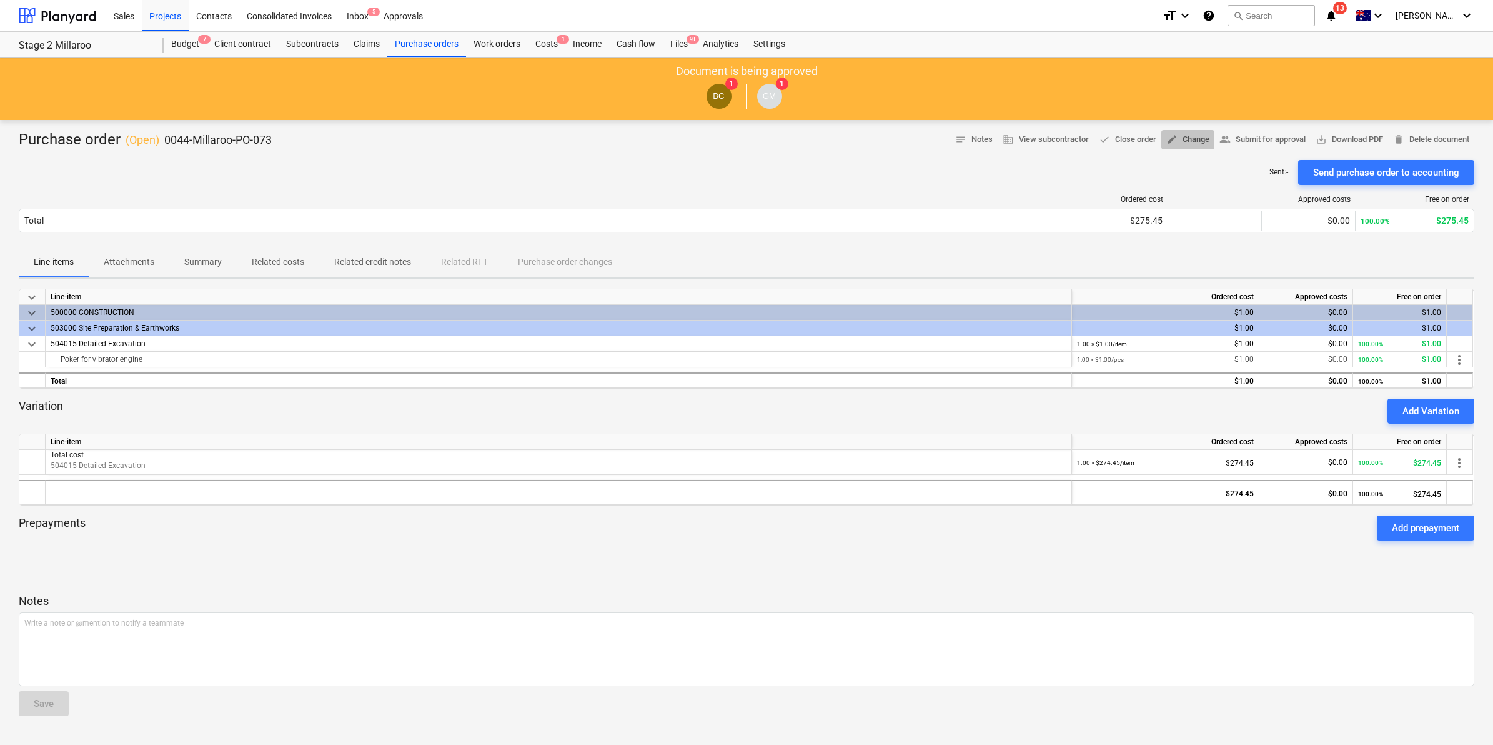
click at [1183, 133] on span "edit Change" at bounding box center [1187, 139] width 43 height 14
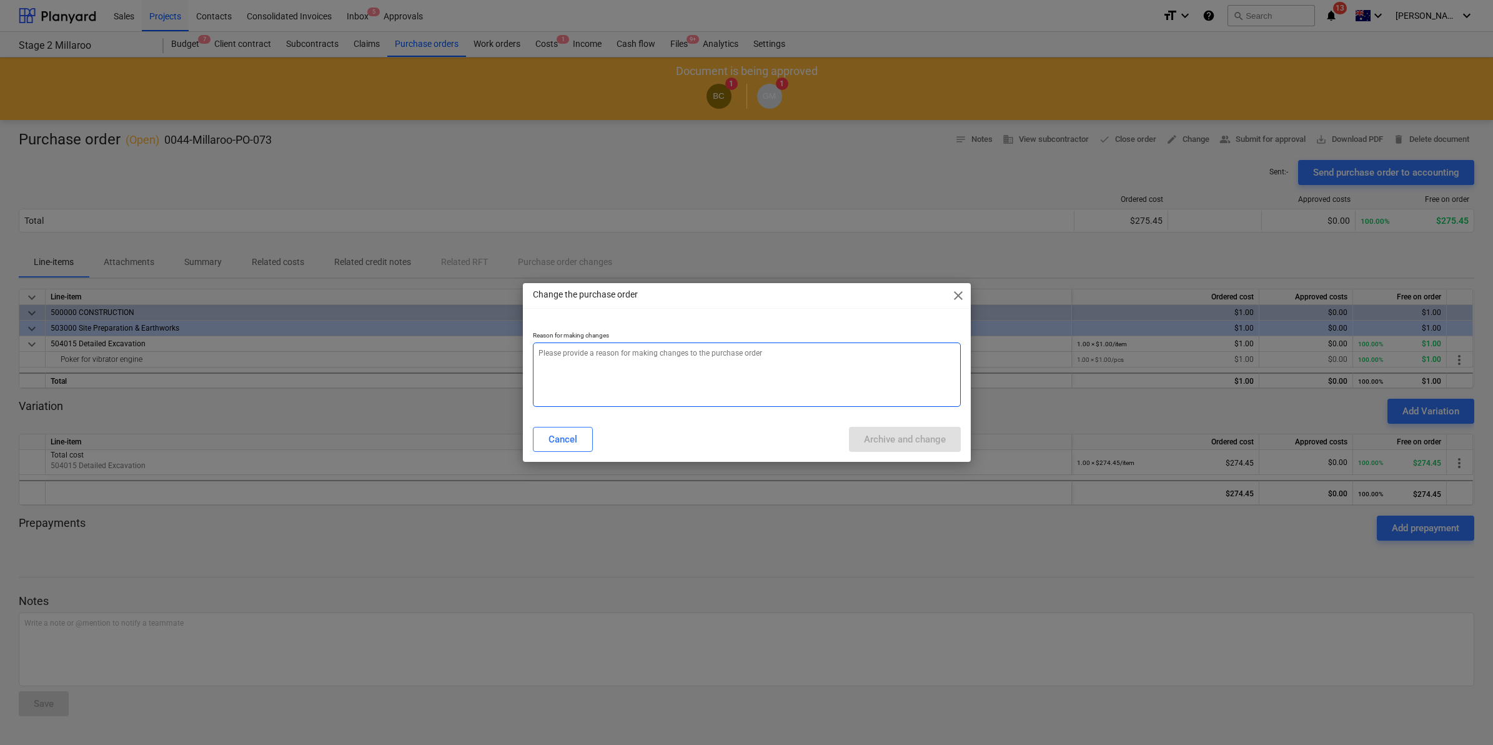
click at [711, 363] on textarea at bounding box center [747, 374] width 428 height 64
type textarea "x"
type textarea "c"
type textarea "x"
type textarea "co"
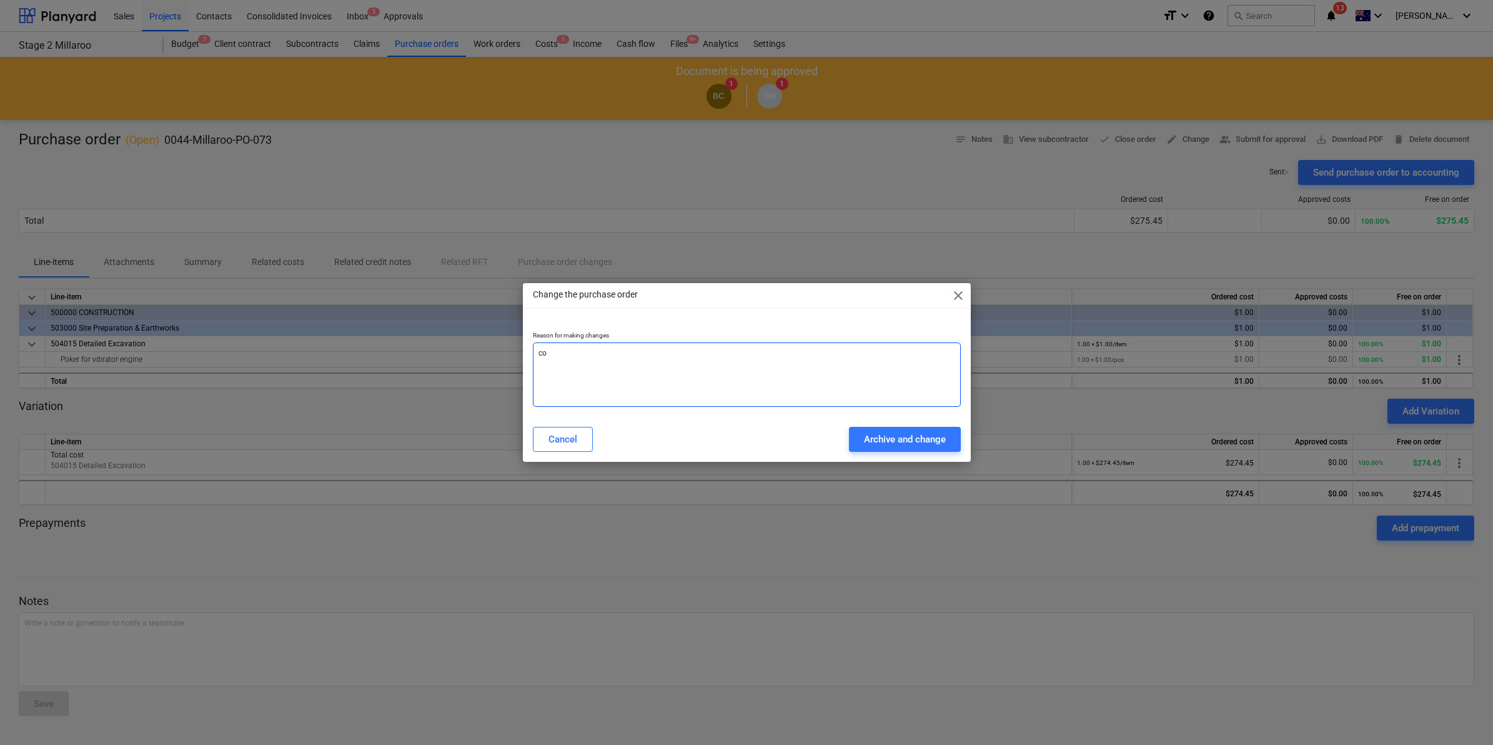
type textarea "x"
type textarea "cos"
type textarea "x"
type textarea "cost"
type textarea "x"
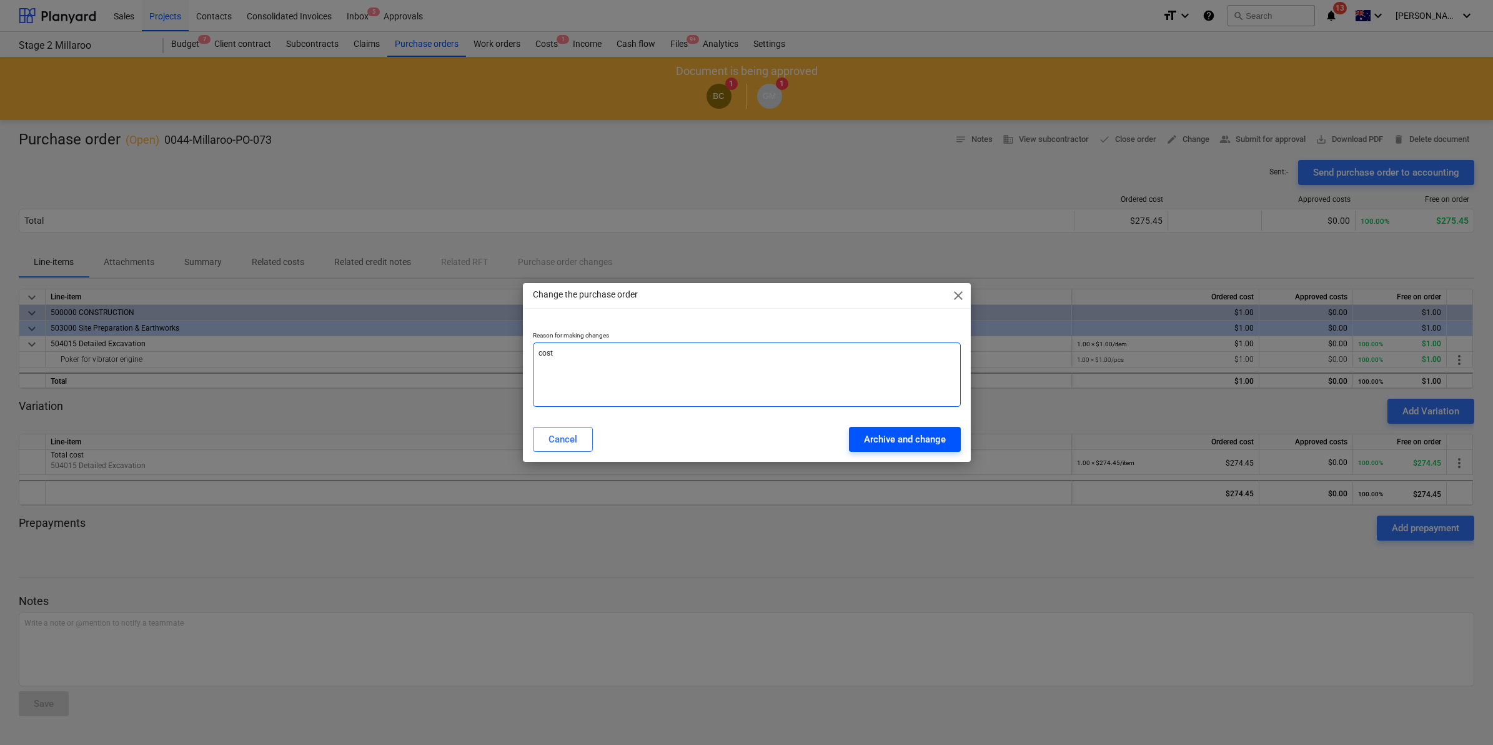
type textarea "cost"
click at [882, 444] on div "Archive and change" at bounding box center [905, 439] width 82 height 16
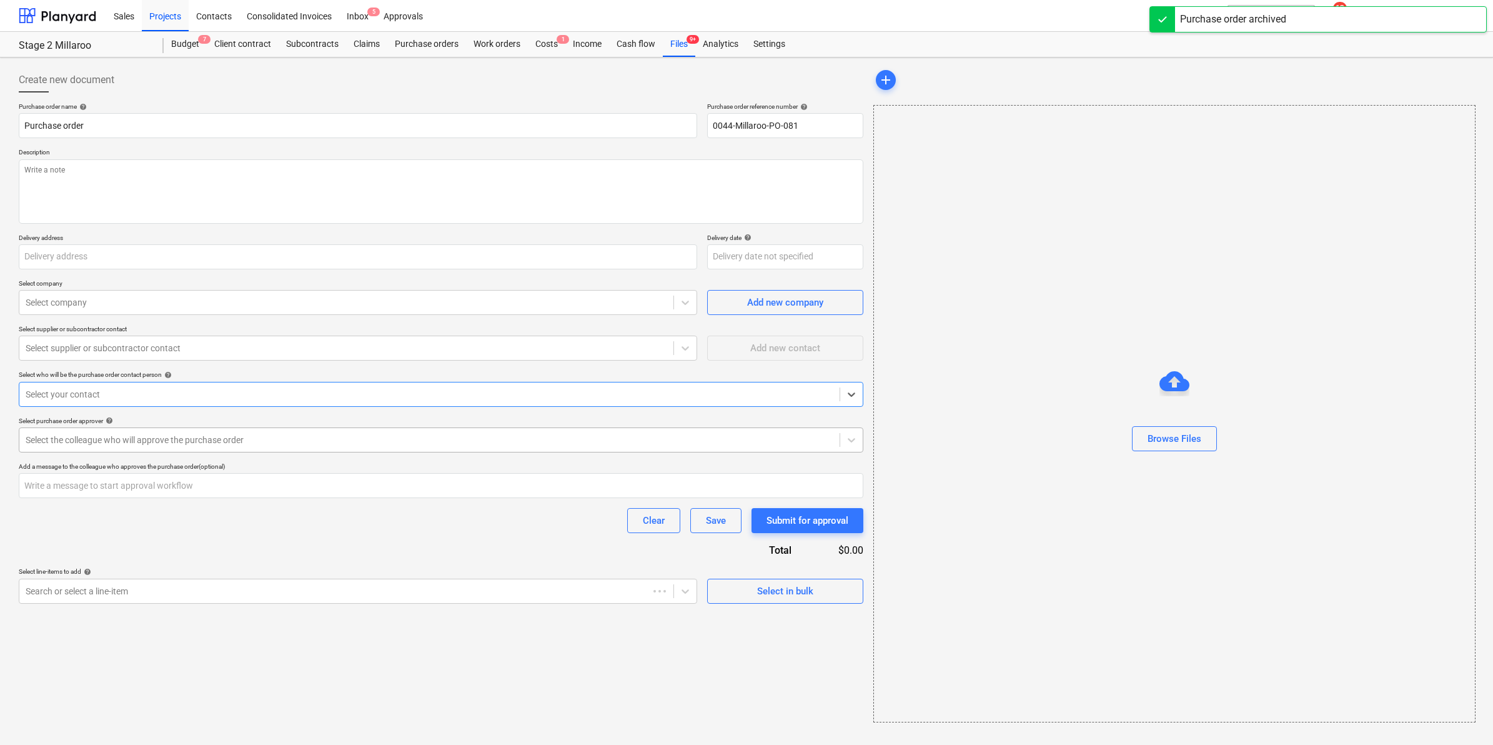
type textarea "x"
type input "0044-Millaroo-PO-073"
type textarea "poker for vibrator engine"
type input "[STREET_ADDRESS]"
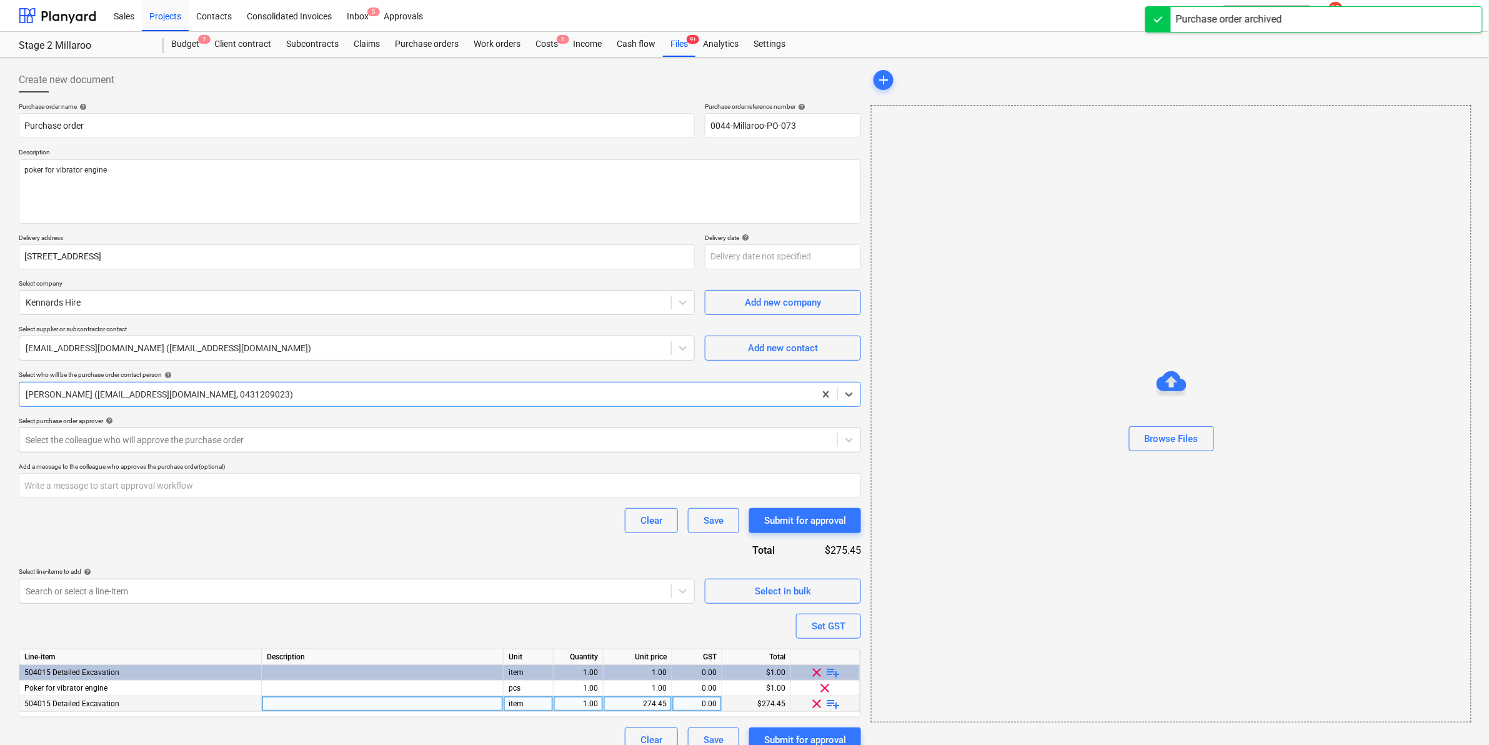
click at [814, 577] on span "clear" at bounding box center [817, 703] width 15 height 15
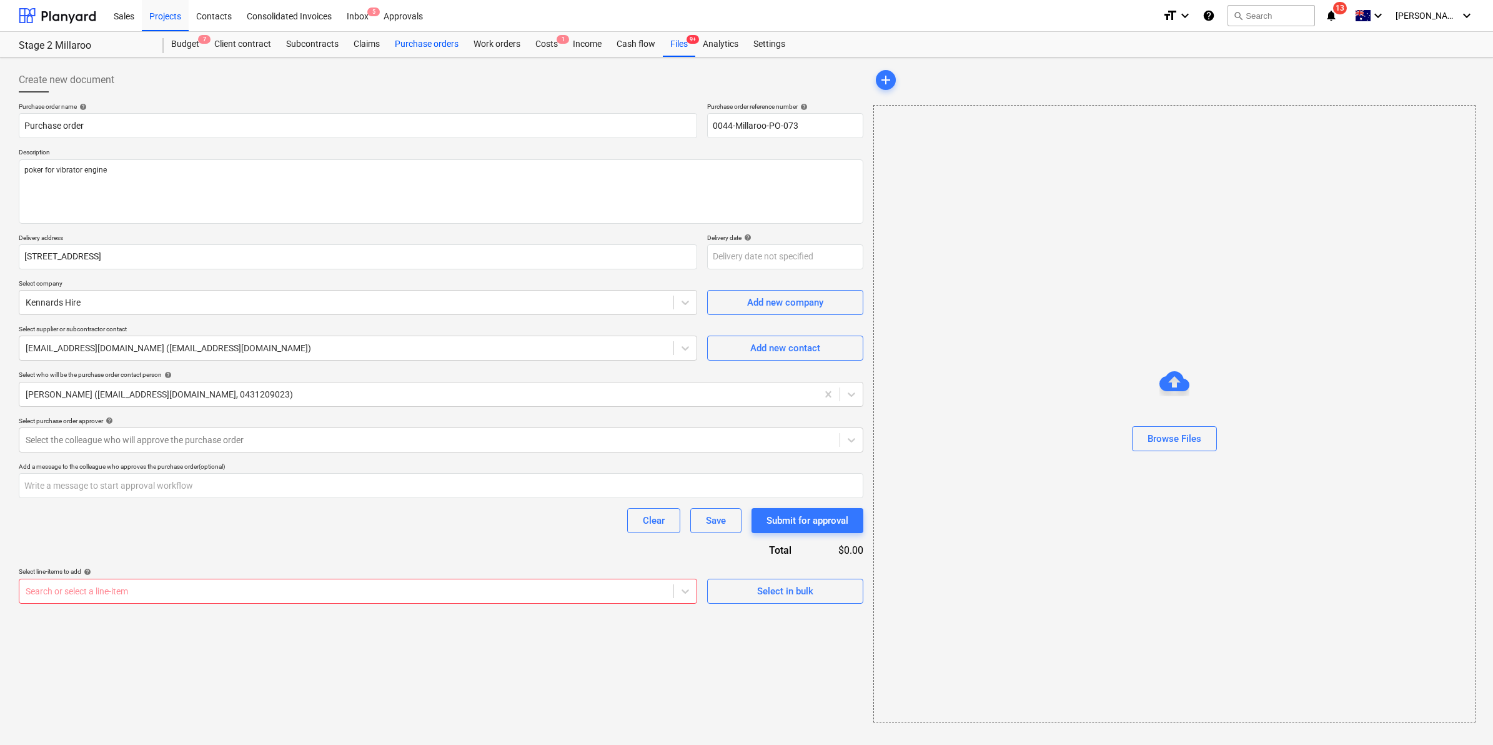
click at [437, 38] on div "Purchase orders" at bounding box center [426, 44] width 79 height 25
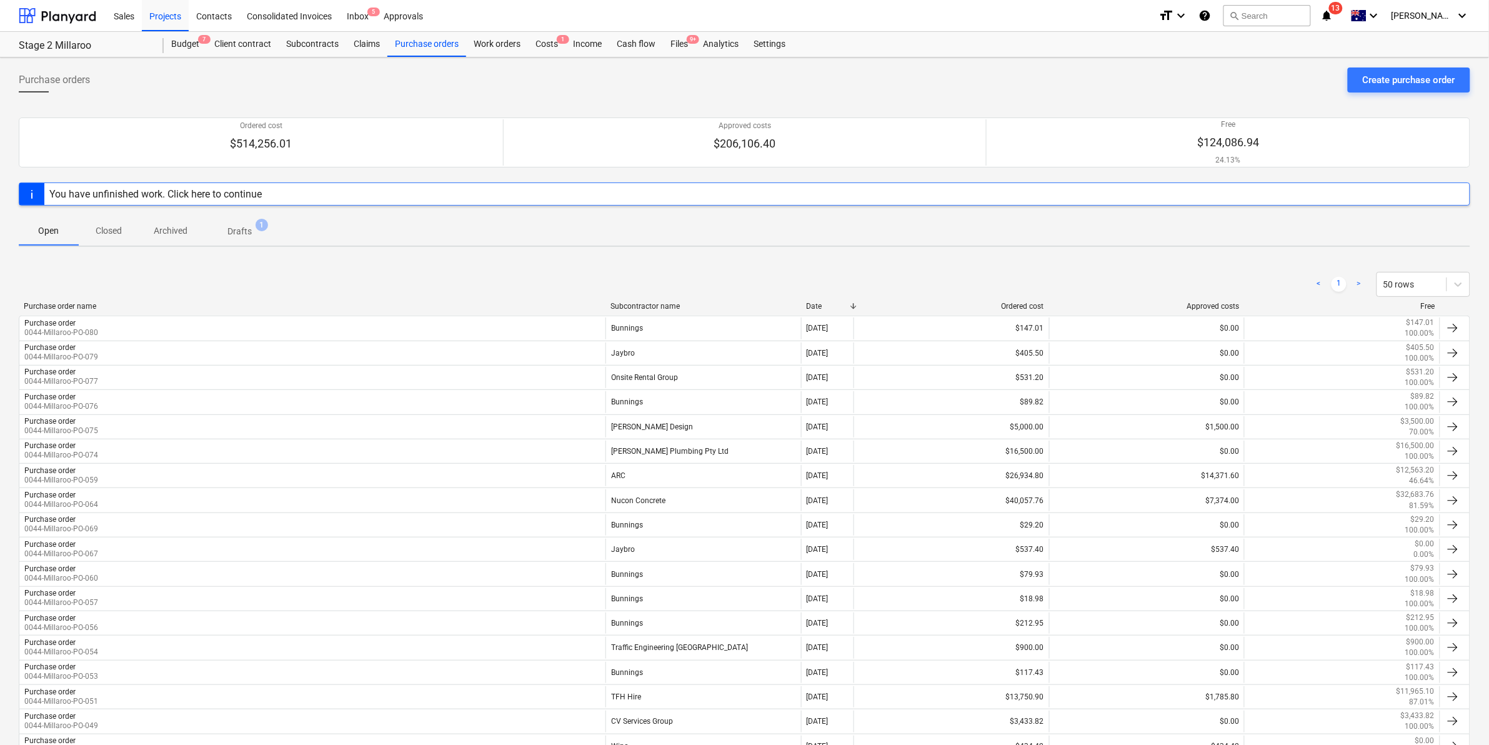
click at [661, 304] on div "Subcontractor name" at bounding box center [703, 306] width 186 height 9
click at [226, 234] on span "Drafts 1" at bounding box center [239, 231] width 44 height 13
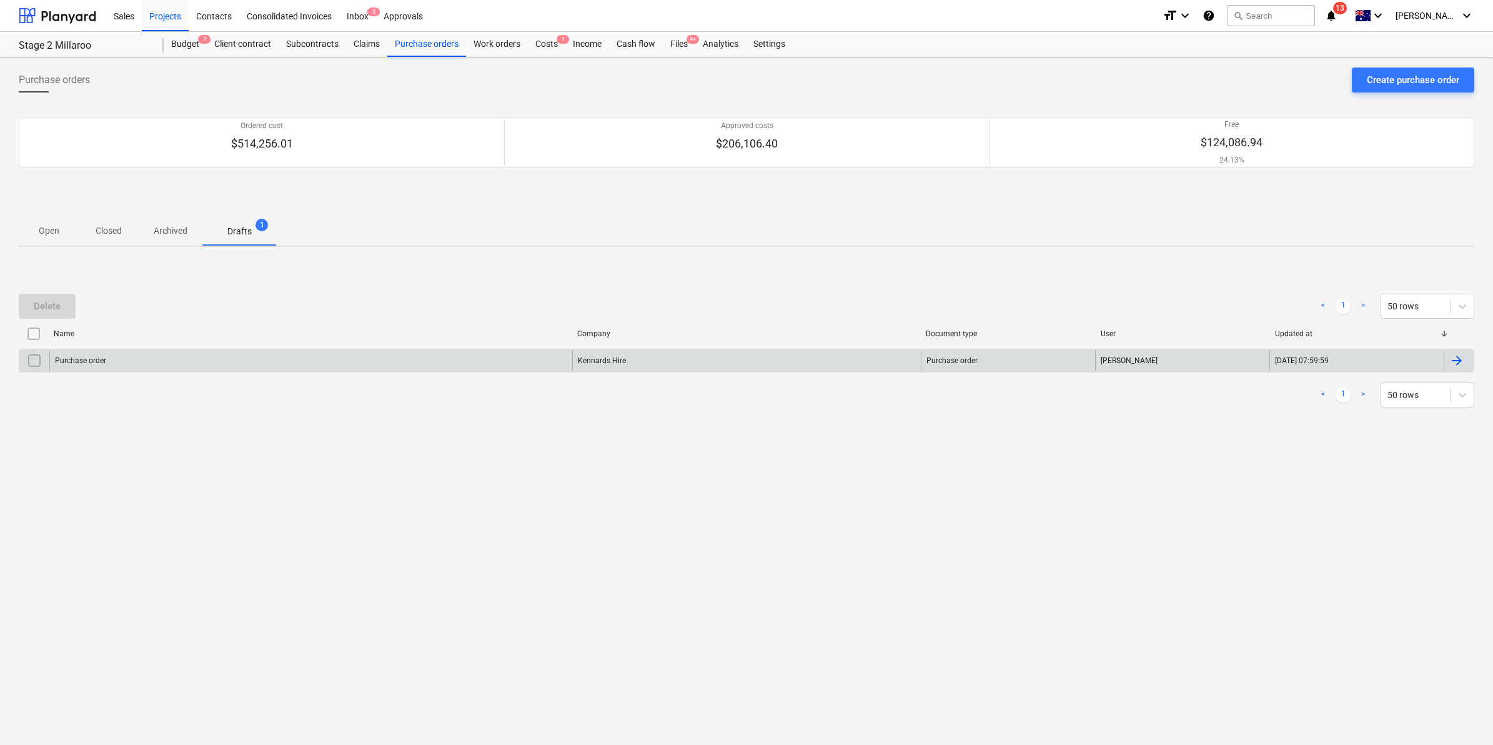
click at [494, 359] on div "Purchase order" at bounding box center [310, 360] width 523 height 20
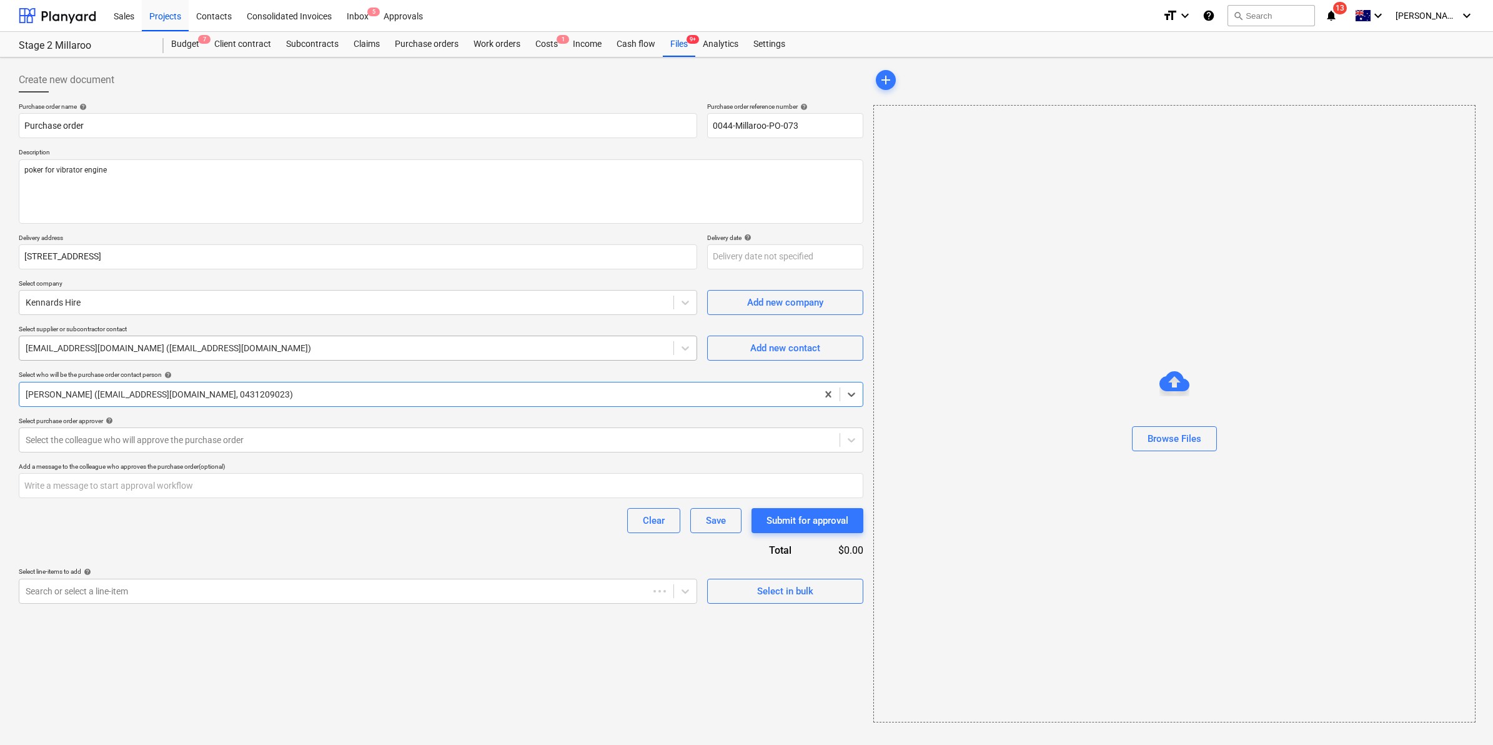
type textarea "x"
click at [517, 577] on div at bounding box center [347, 591] width 642 height 12
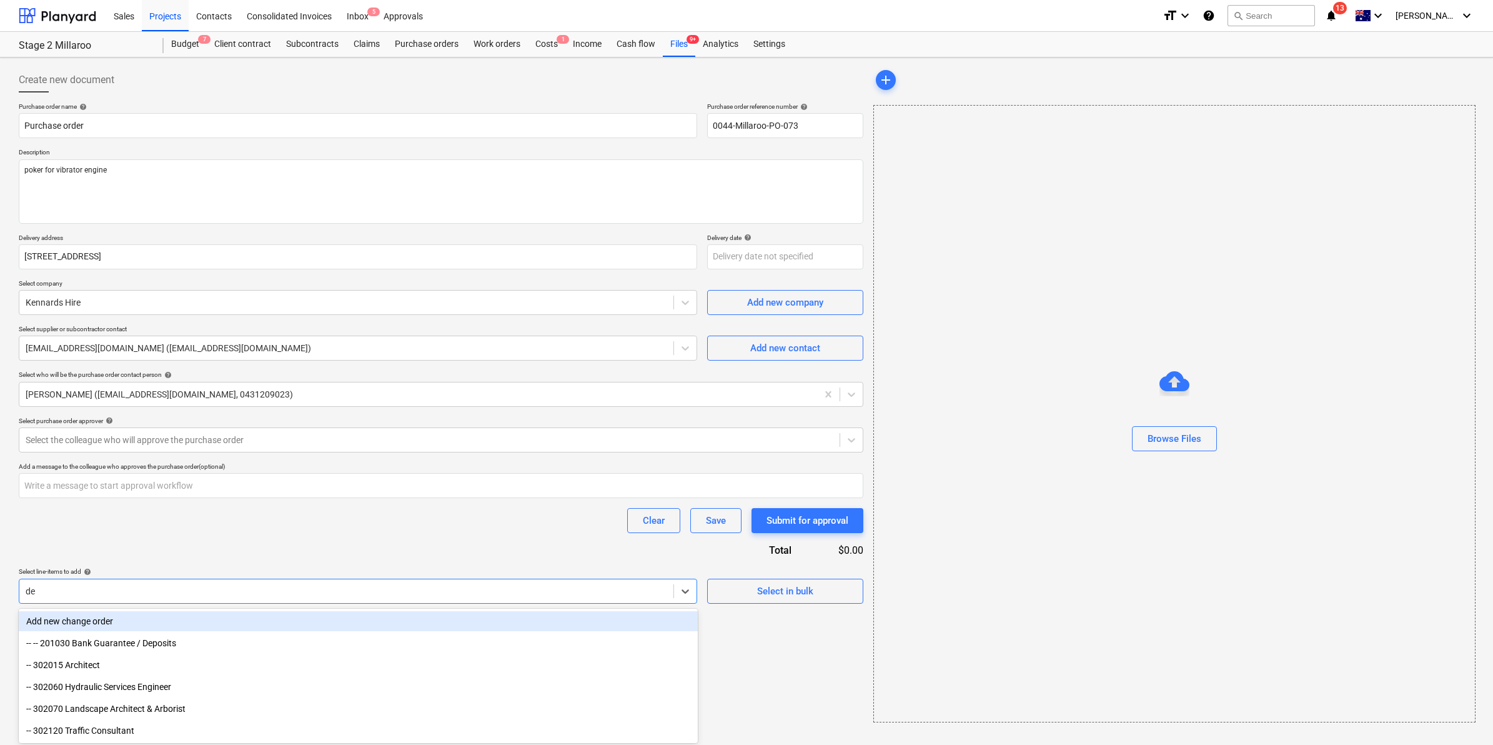
type input "det"
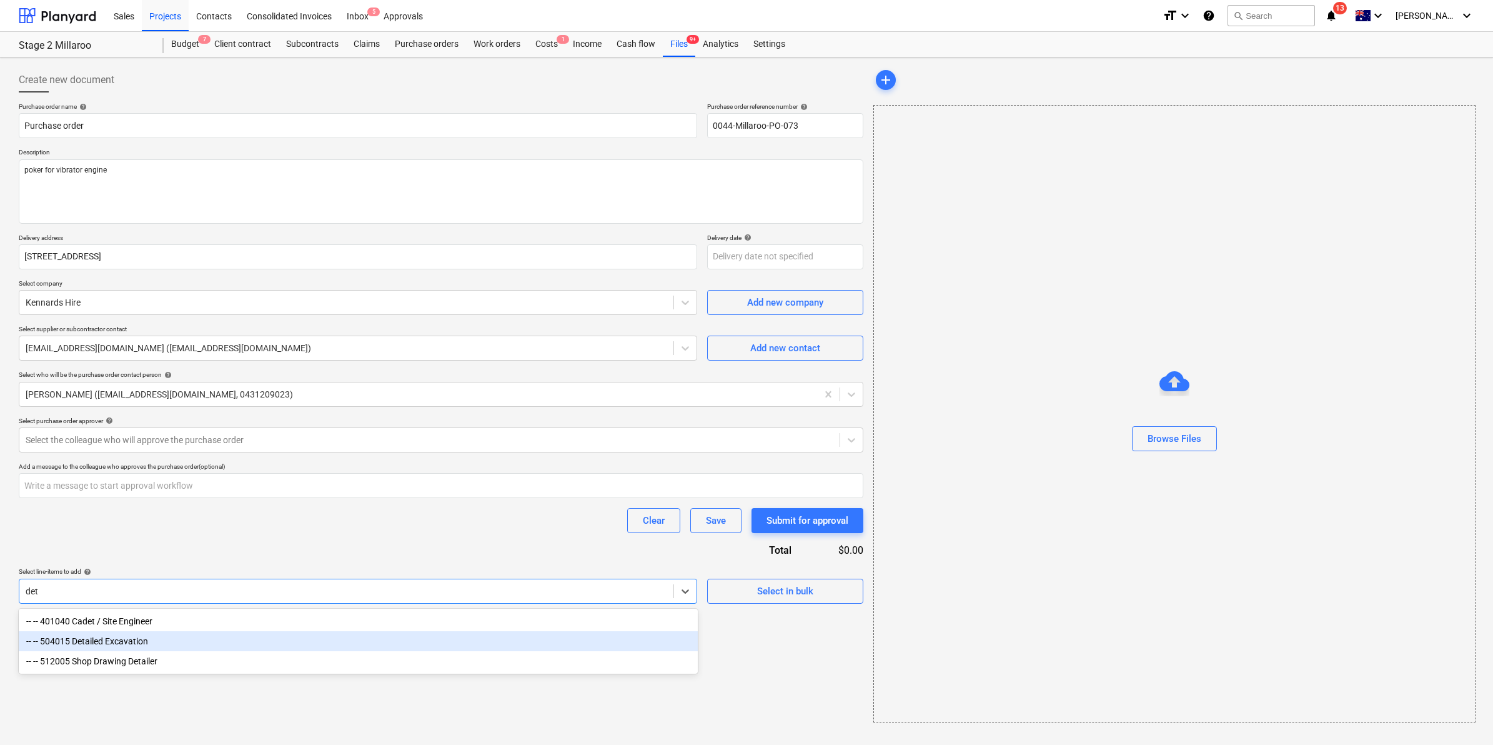
type textarea "x"
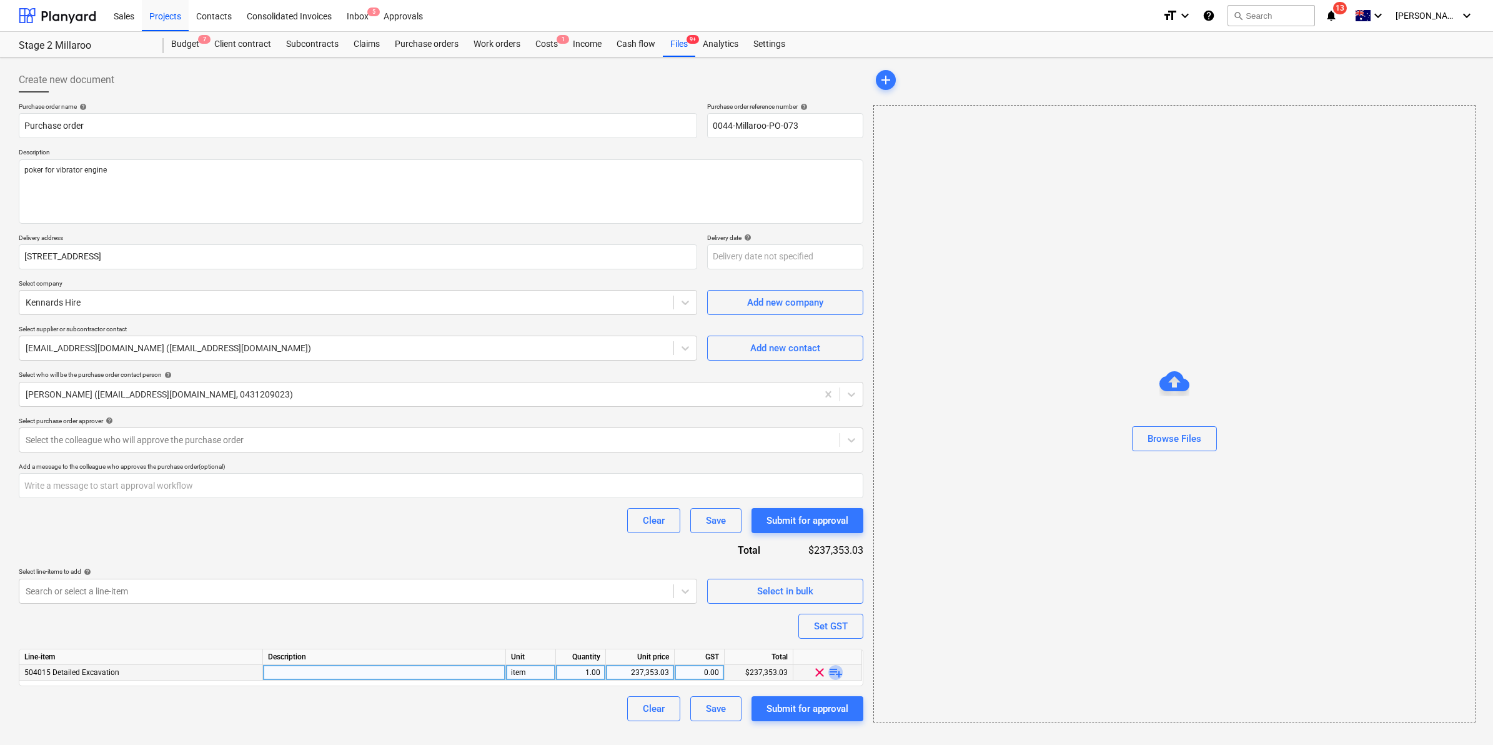
click at [834, 577] on span "playlist_add" at bounding box center [835, 672] width 15 height 15
type textarea "x"
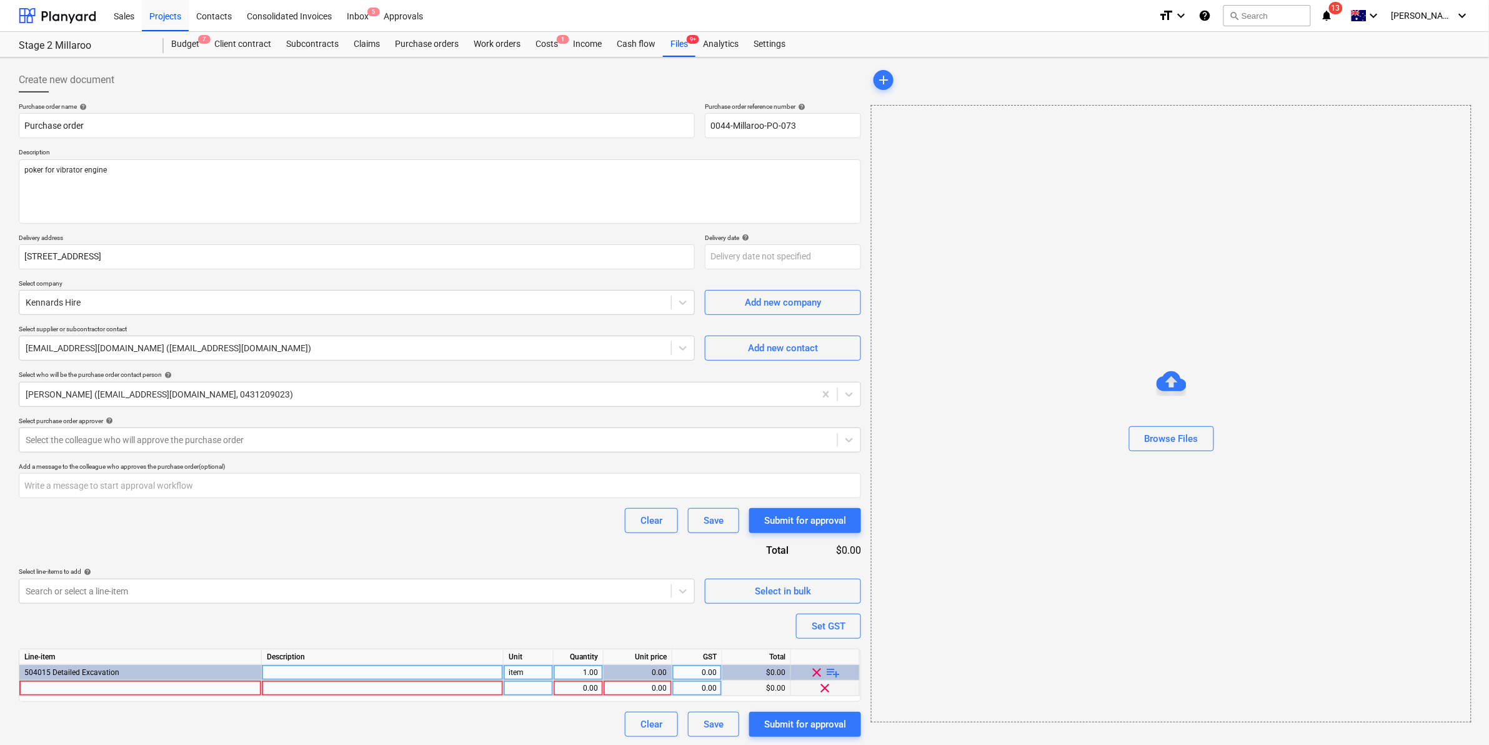
click at [166, 577] on div at bounding box center [140, 688] width 242 height 16
type input "Poker for vibe engine"
type textarea "x"
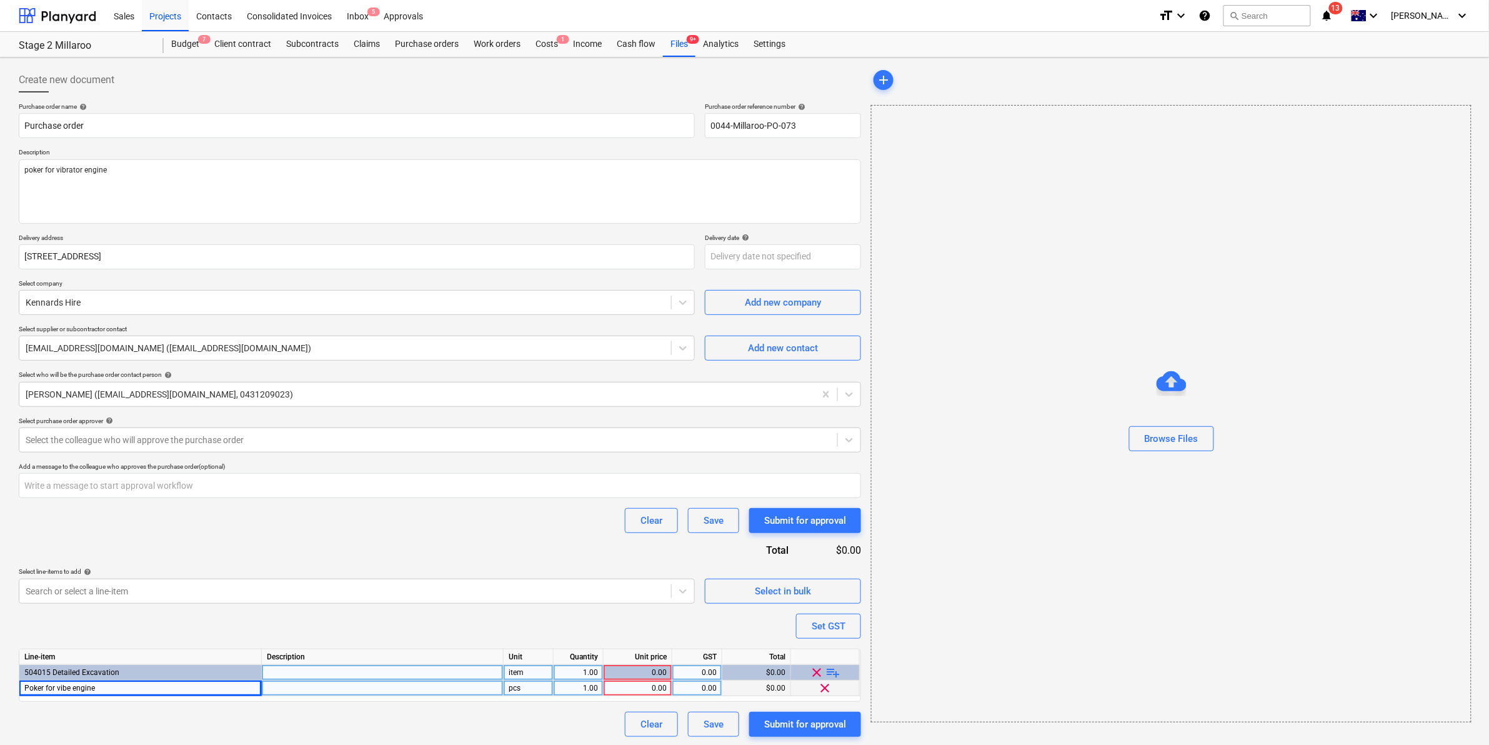
click at [537, 577] on div "pcs" at bounding box center [529, 688] width 50 height 16
type input "item"
type textarea "x"
click at [654, 577] on input "274.45" at bounding box center [637, 687] width 68 height 15
click at [656, 577] on input "274.45" at bounding box center [637, 687] width 68 height 15
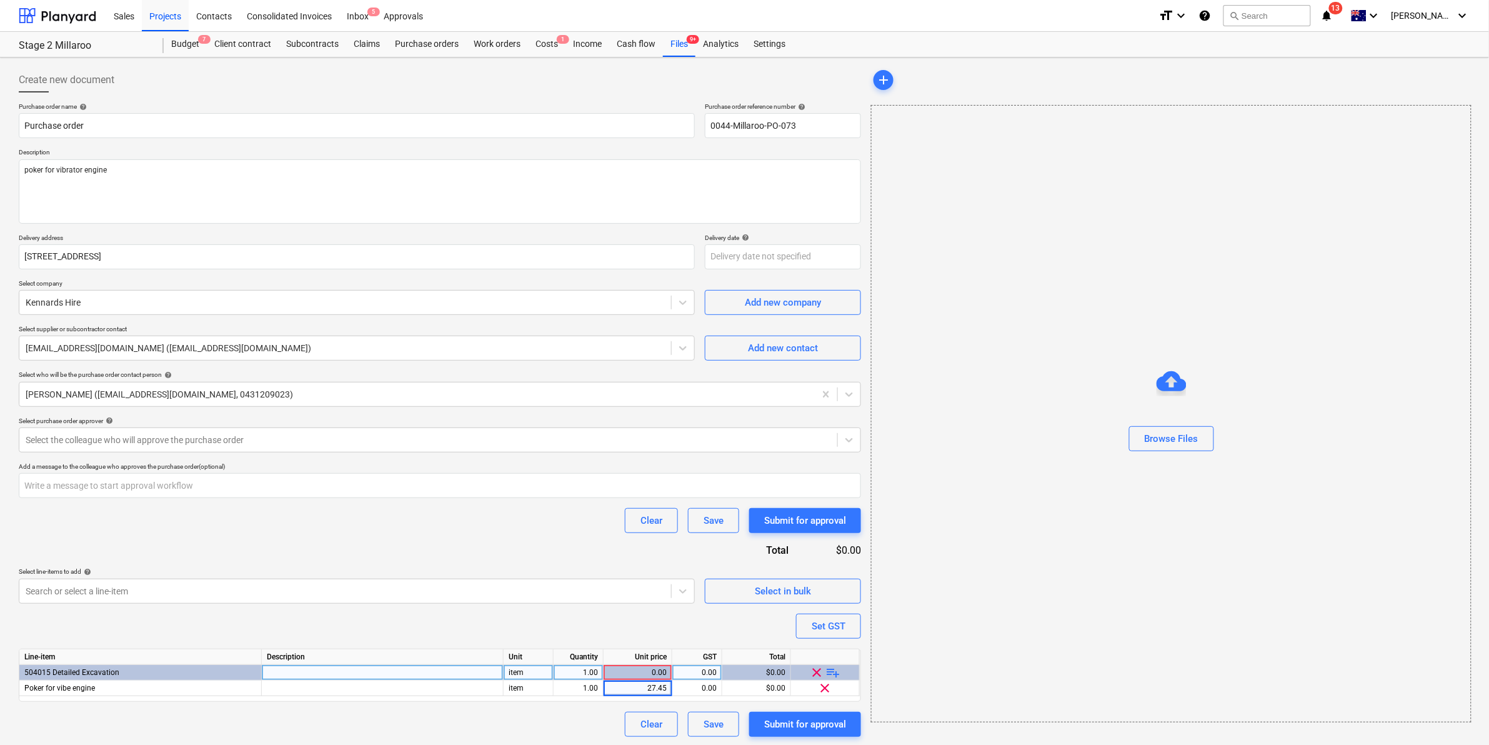
type input "275.45"
click at [554, 531] on div "Clear Save Submit for approval" at bounding box center [440, 520] width 842 height 25
click at [801, 577] on div "Submit for approval" at bounding box center [805, 724] width 82 height 16
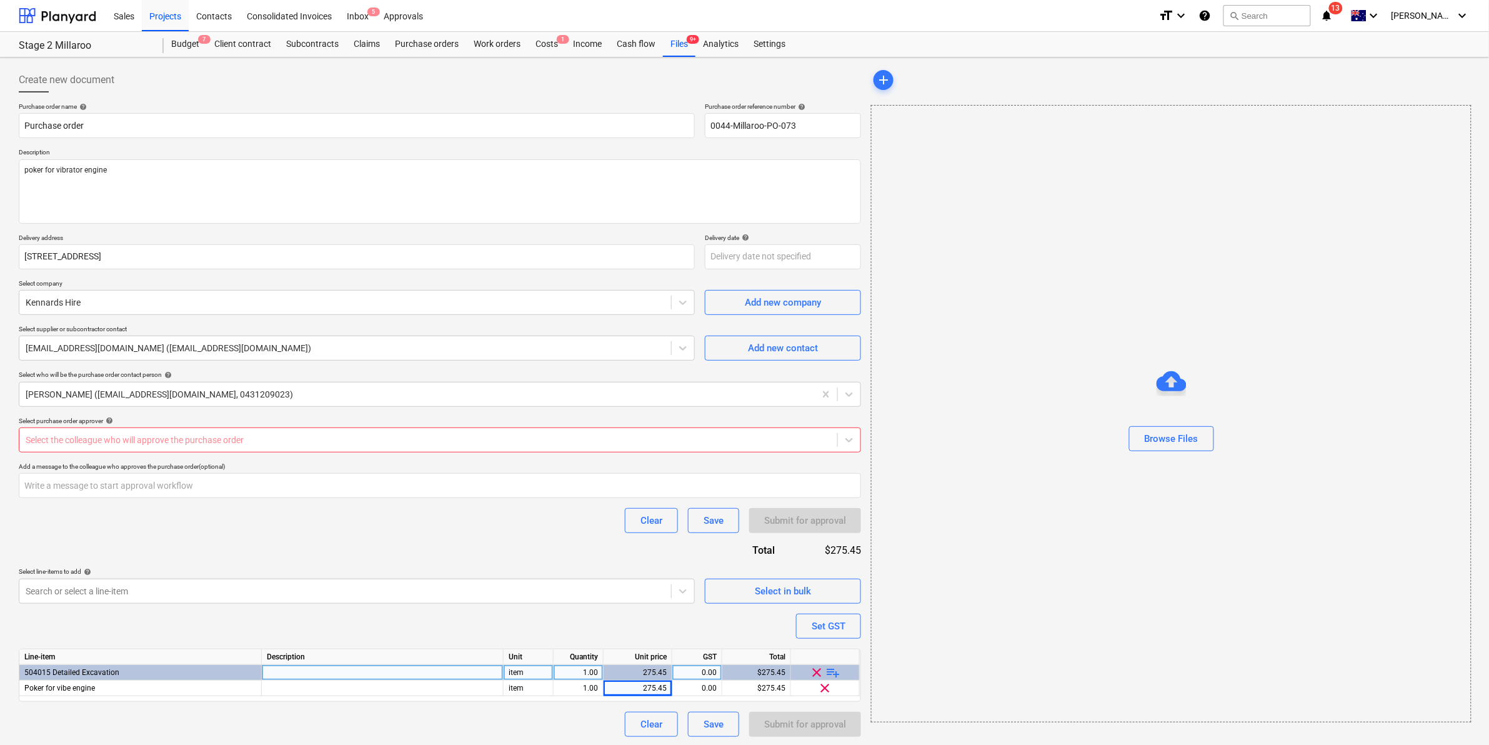
click at [331, 442] on div at bounding box center [428, 440] width 805 height 12
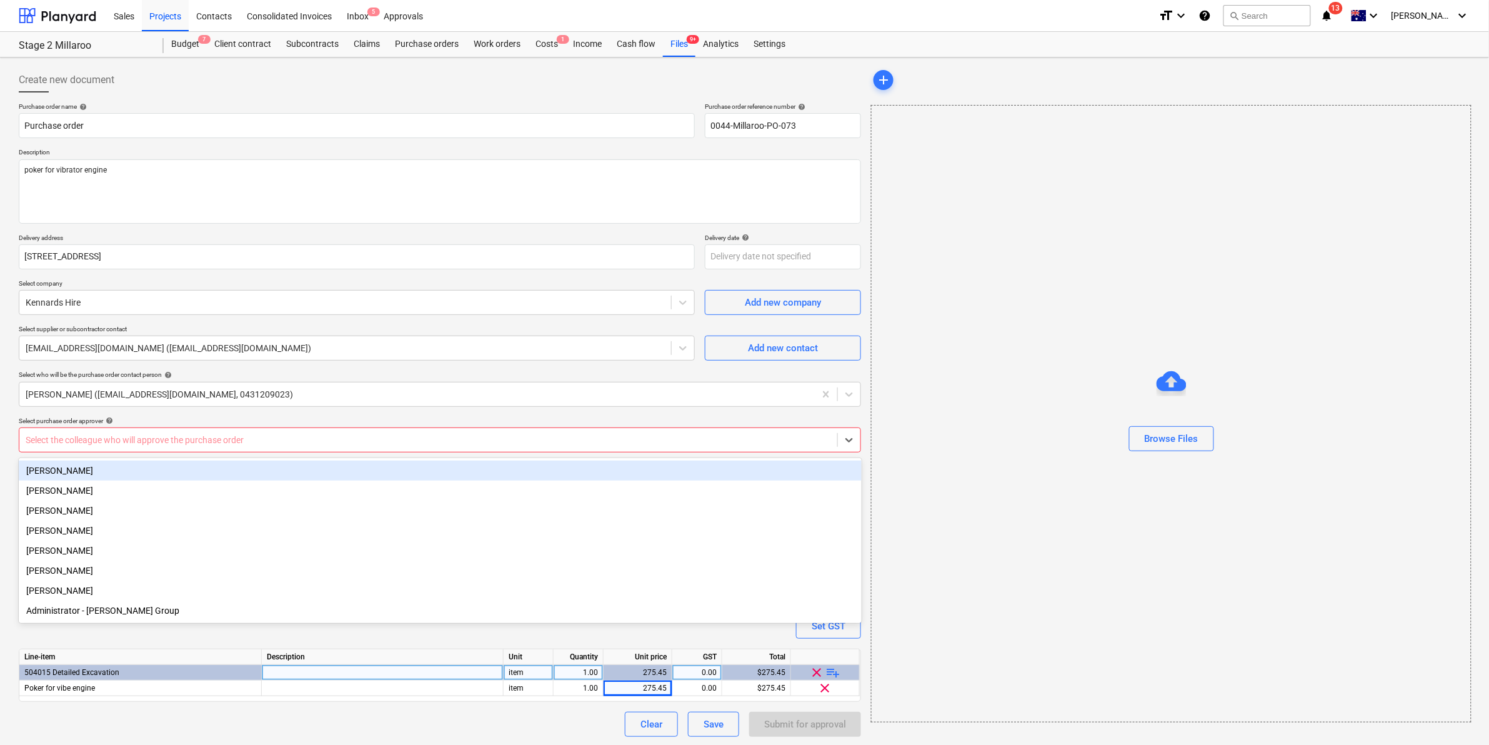
click at [94, 473] on div "[PERSON_NAME]" at bounding box center [440, 470] width 843 height 20
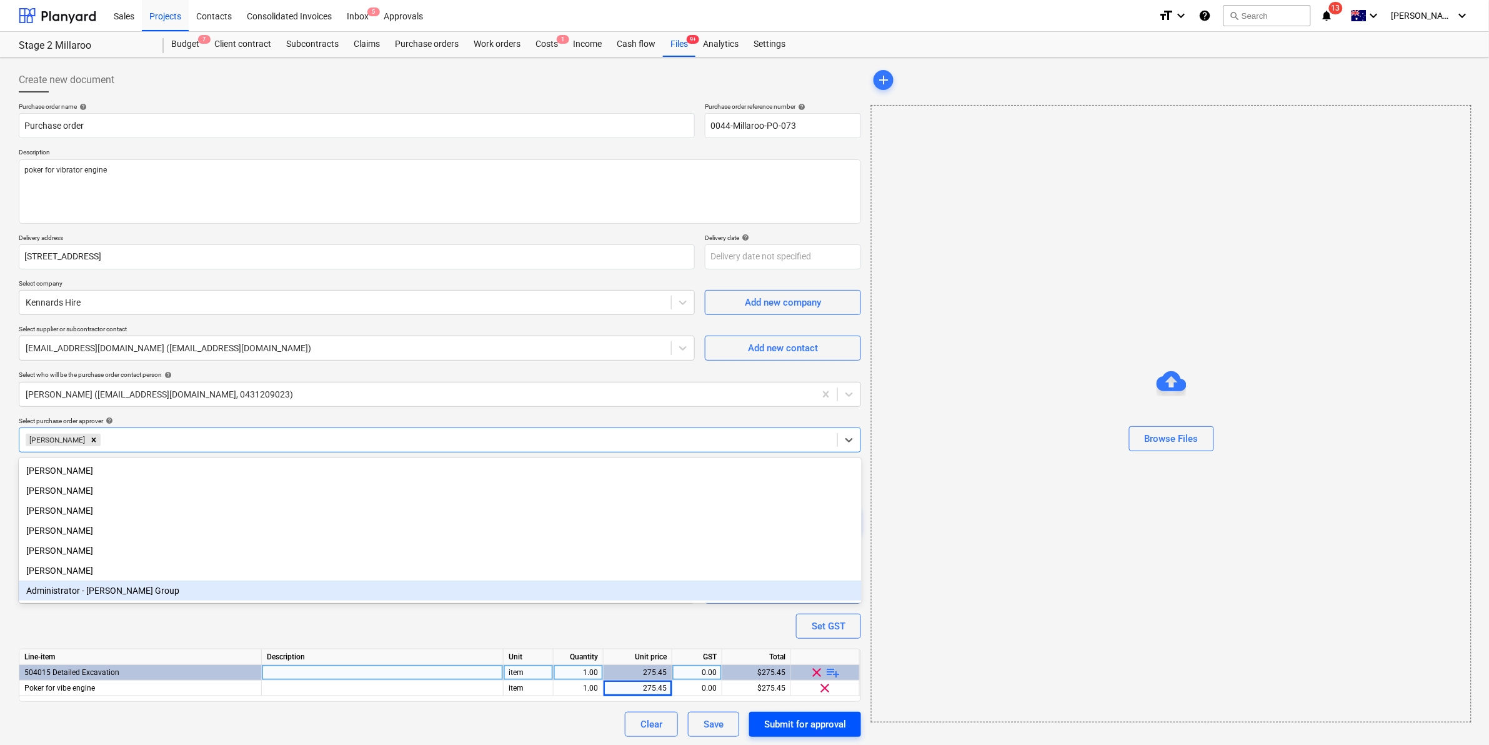
click at [787, 577] on div "Submit for approval" at bounding box center [805, 724] width 82 height 16
type textarea "x"
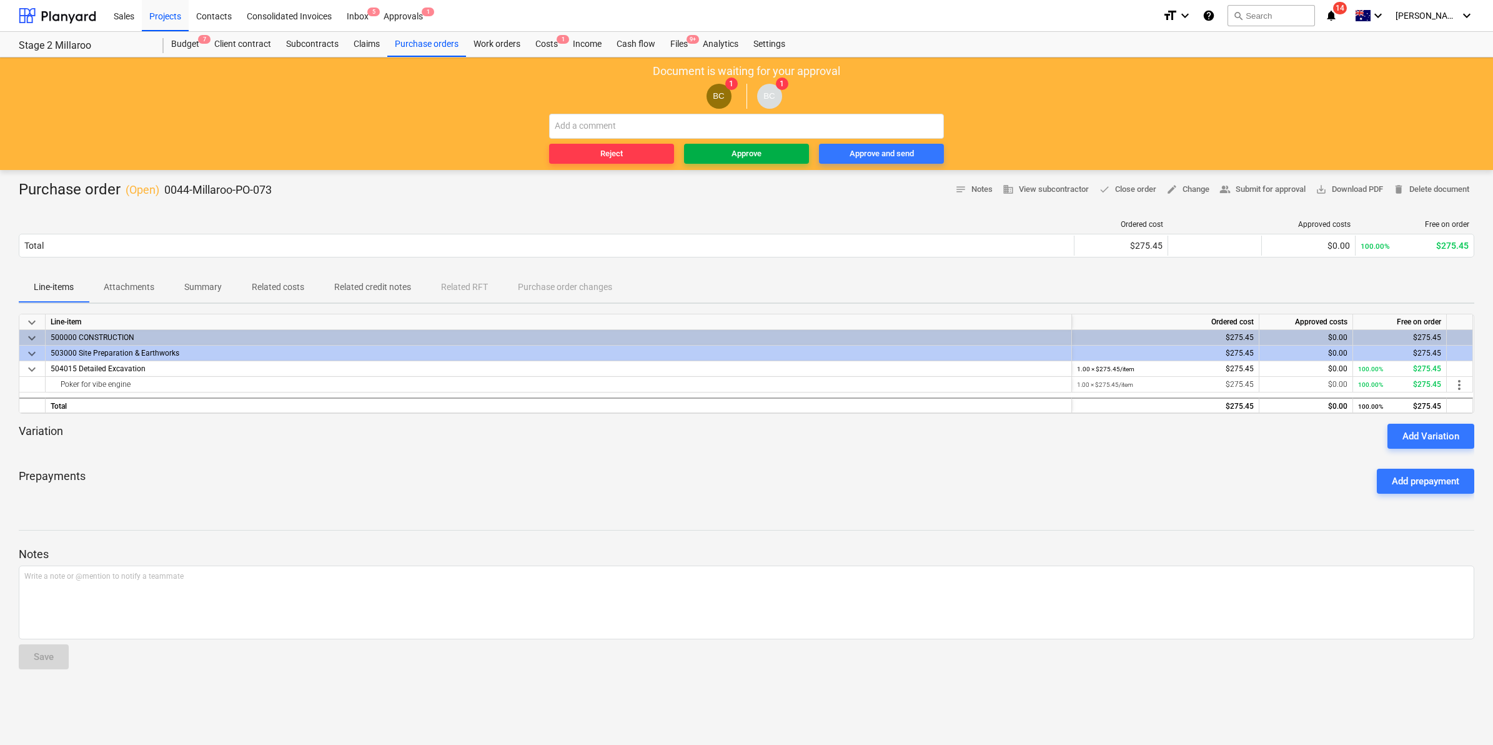
click at [741, 148] on div "Approve" at bounding box center [747, 154] width 30 height 14
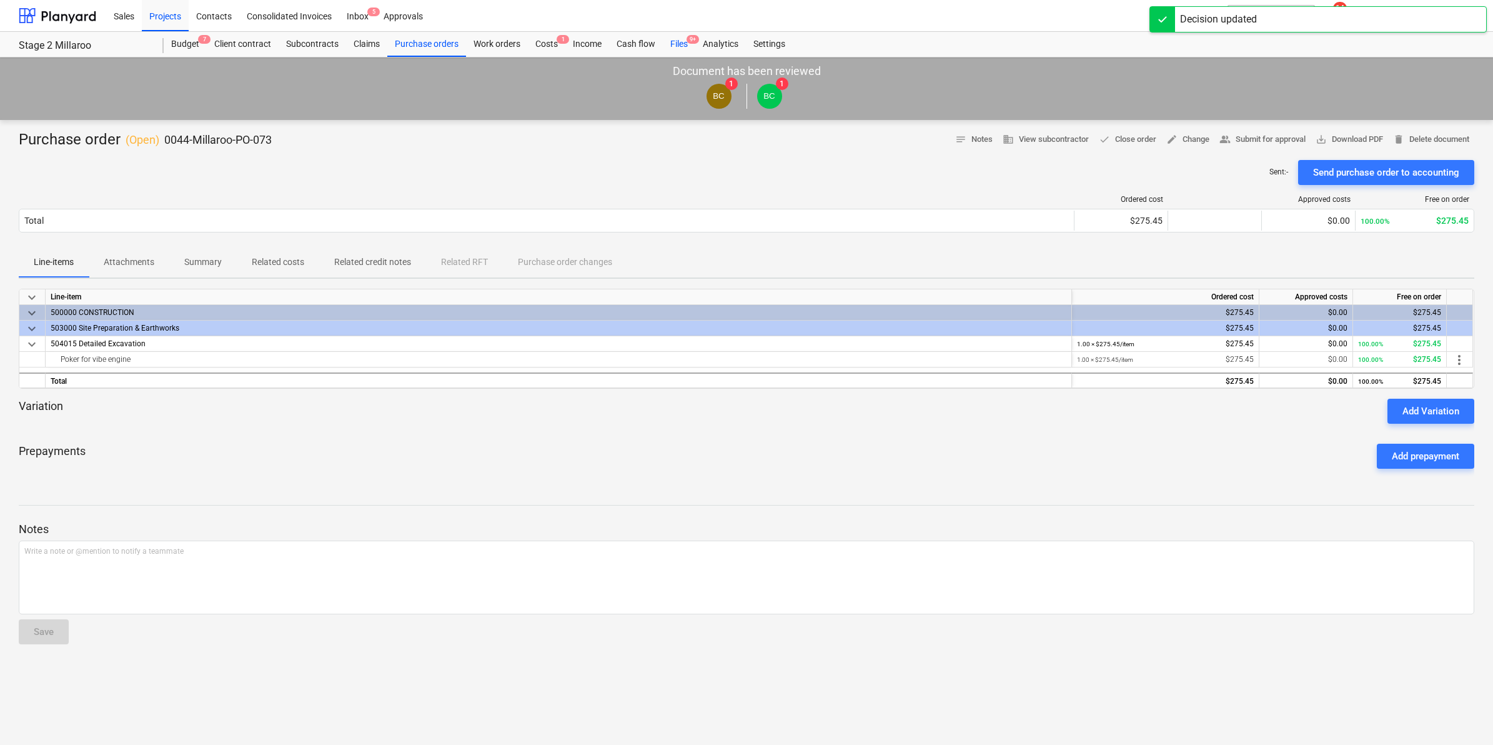
click at [681, 41] on div "Files 9+" at bounding box center [679, 44] width 32 height 25
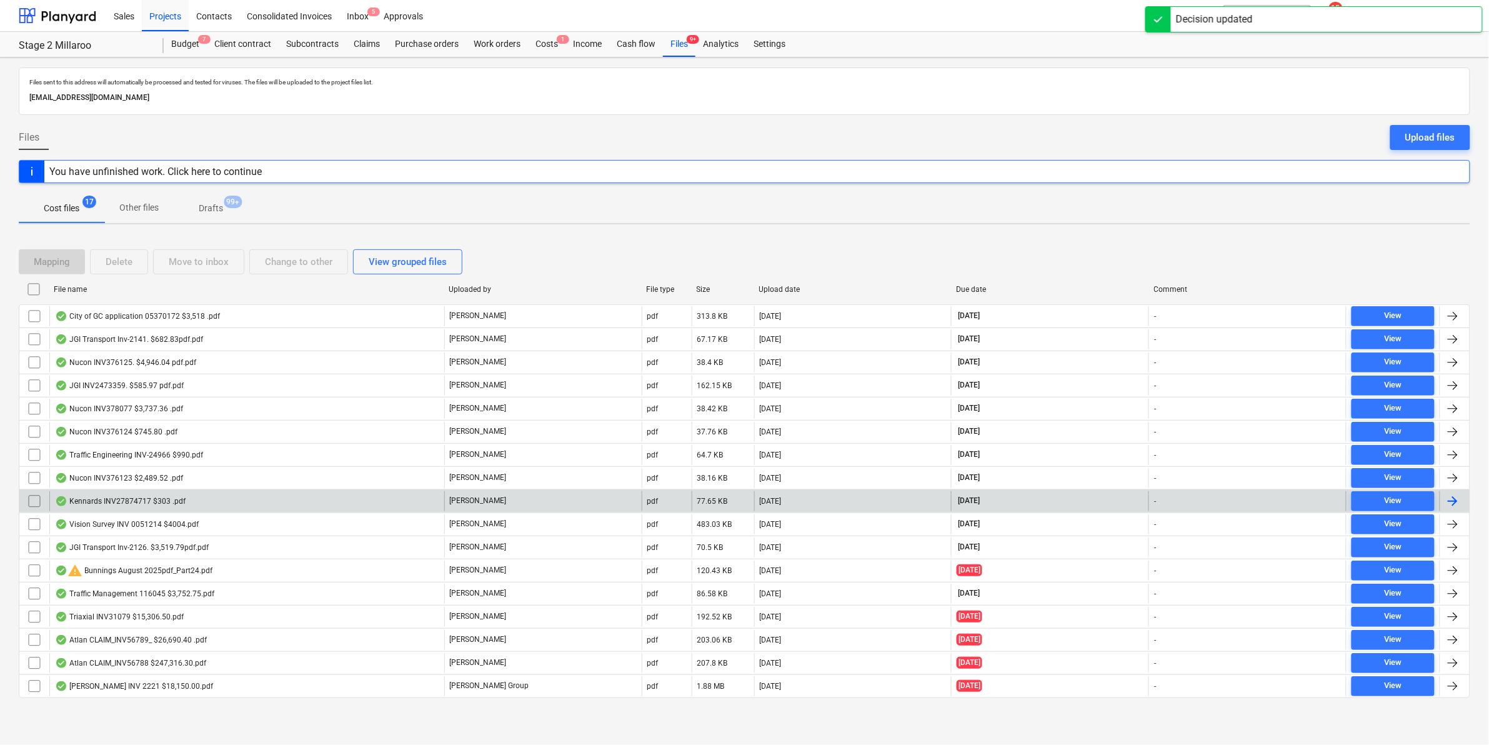
click at [179, 504] on div "Kennards INV27874717 $303 .pdf" at bounding box center [120, 501] width 131 height 10
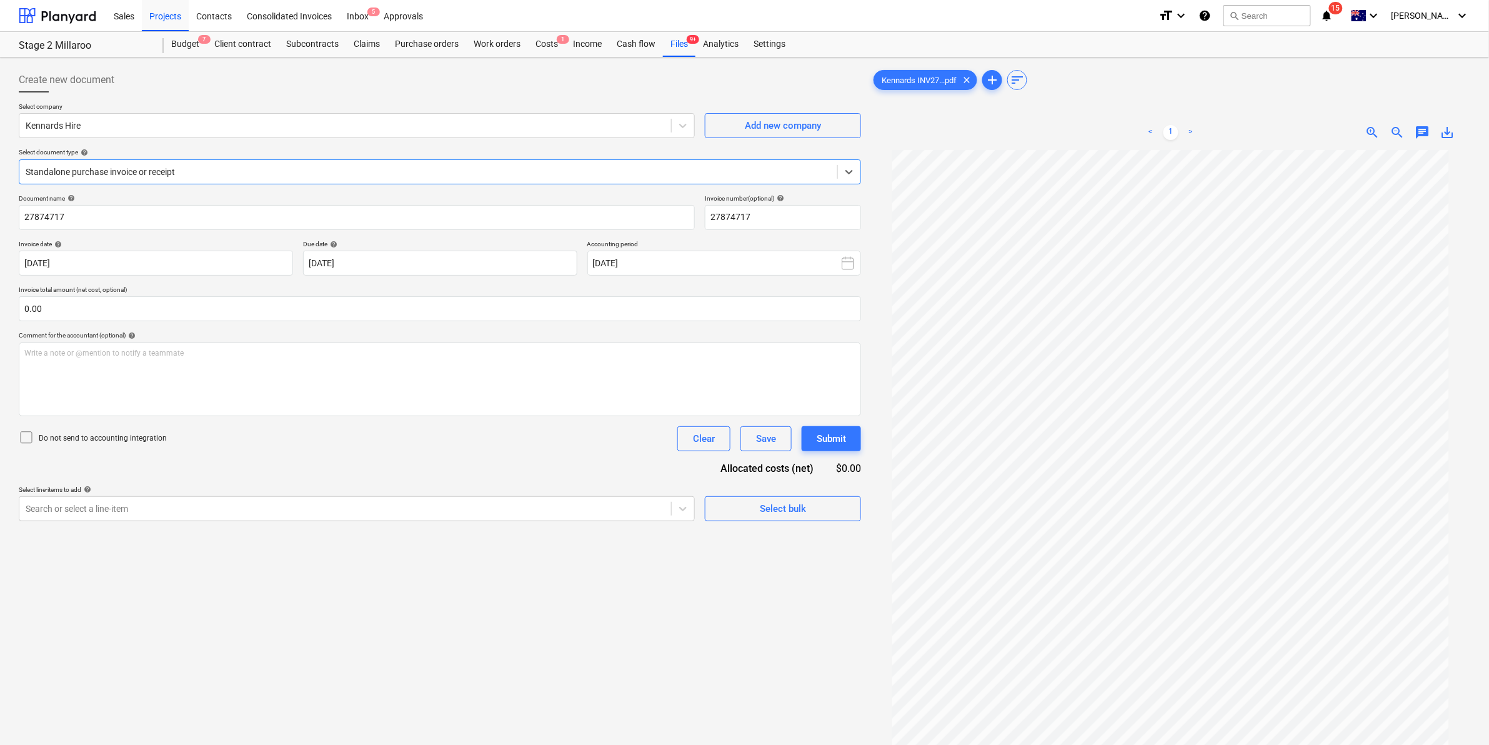
click at [263, 176] on div at bounding box center [428, 172] width 805 height 12
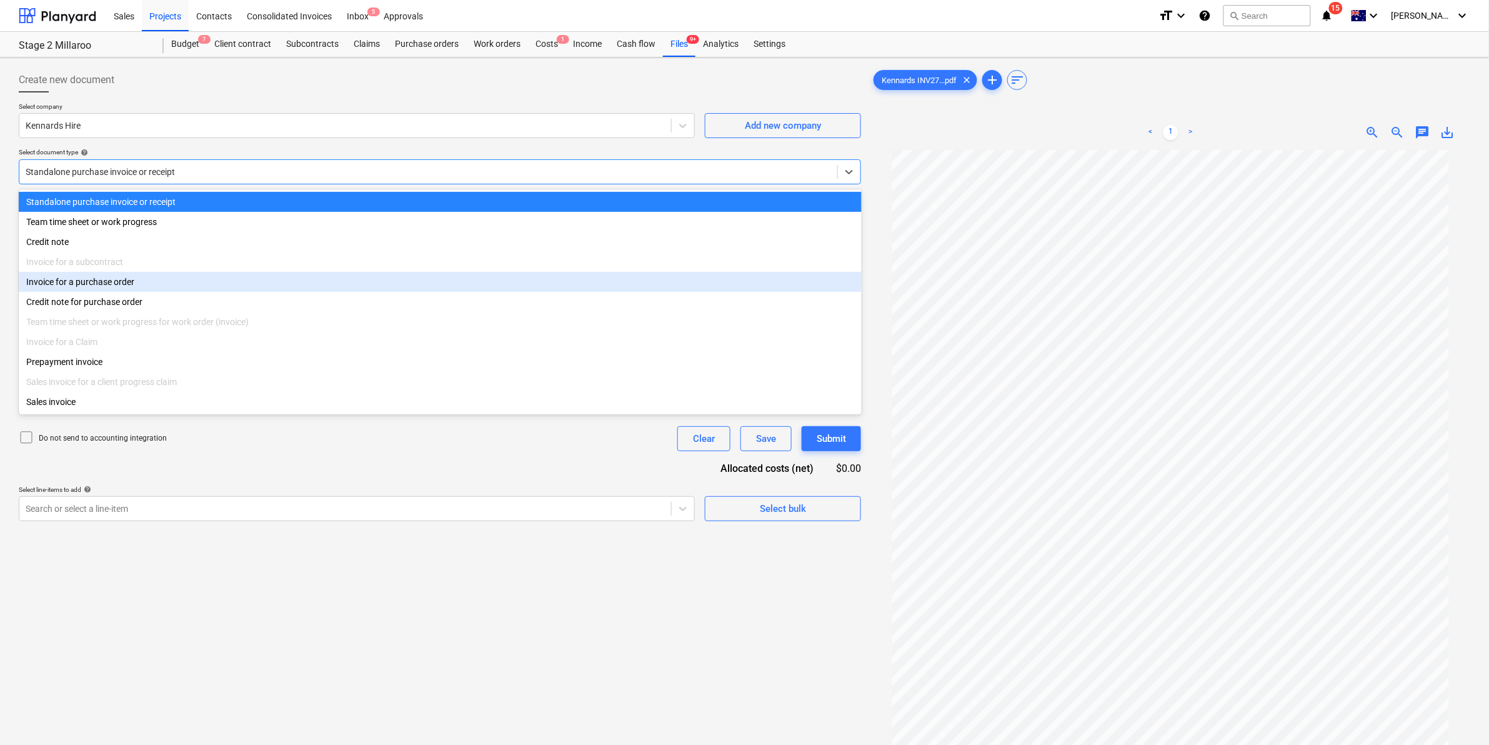
click at [79, 282] on div "Invoice for a purchase order" at bounding box center [440, 282] width 843 height 20
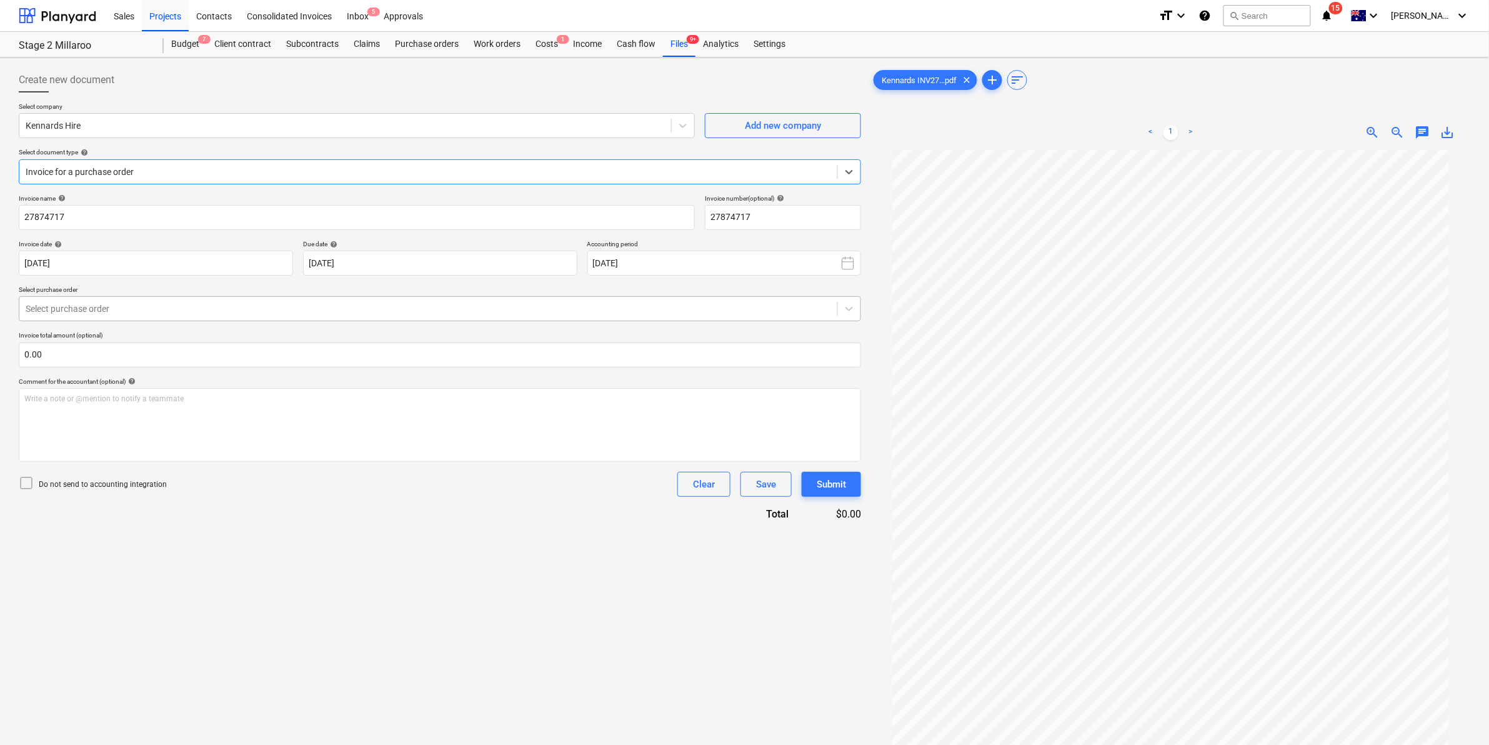
click at [149, 304] on div at bounding box center [428, 308] width 805 height 12
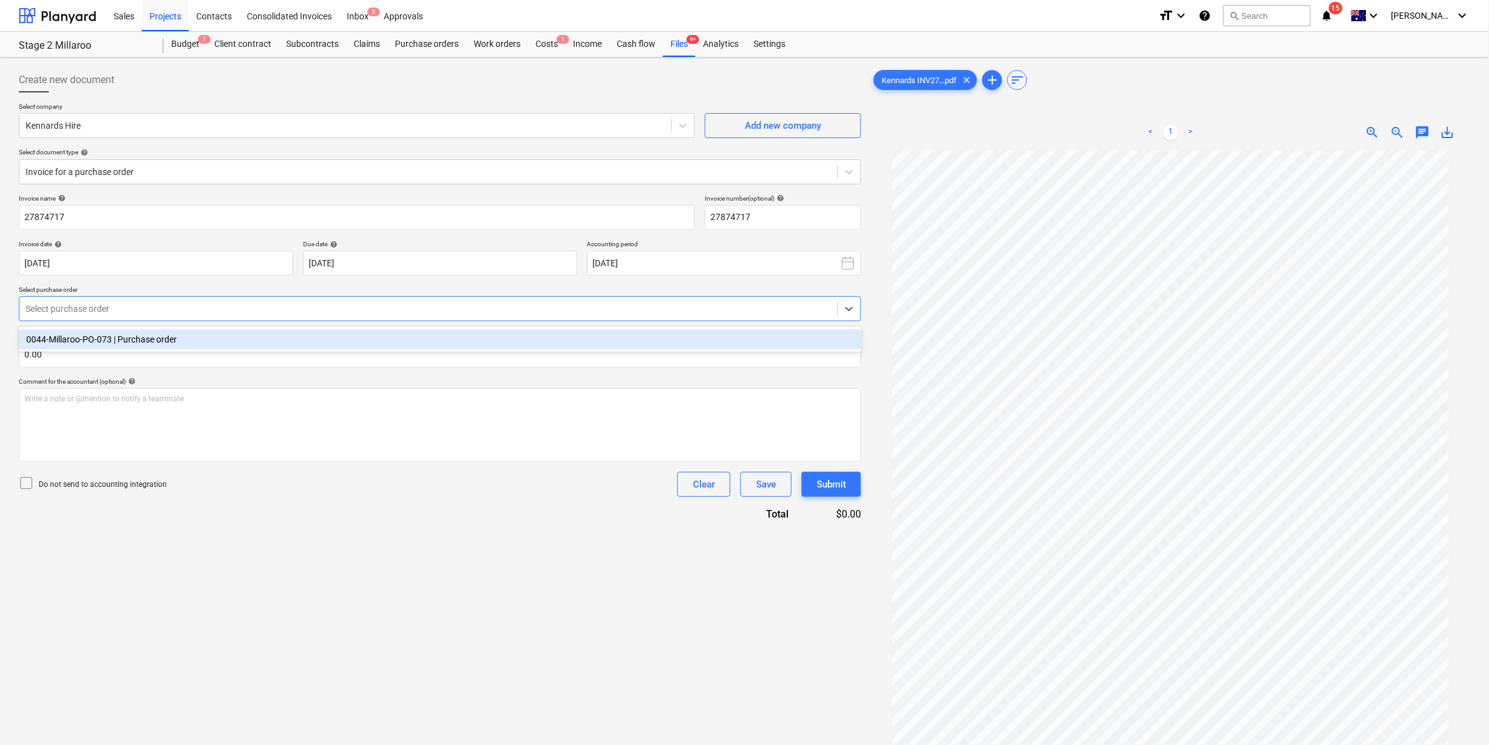
click at [147, 332] on div "0044-Millaroo-PO-073 | Purchase order" at bounding box center [440, 339] width 843 height 20
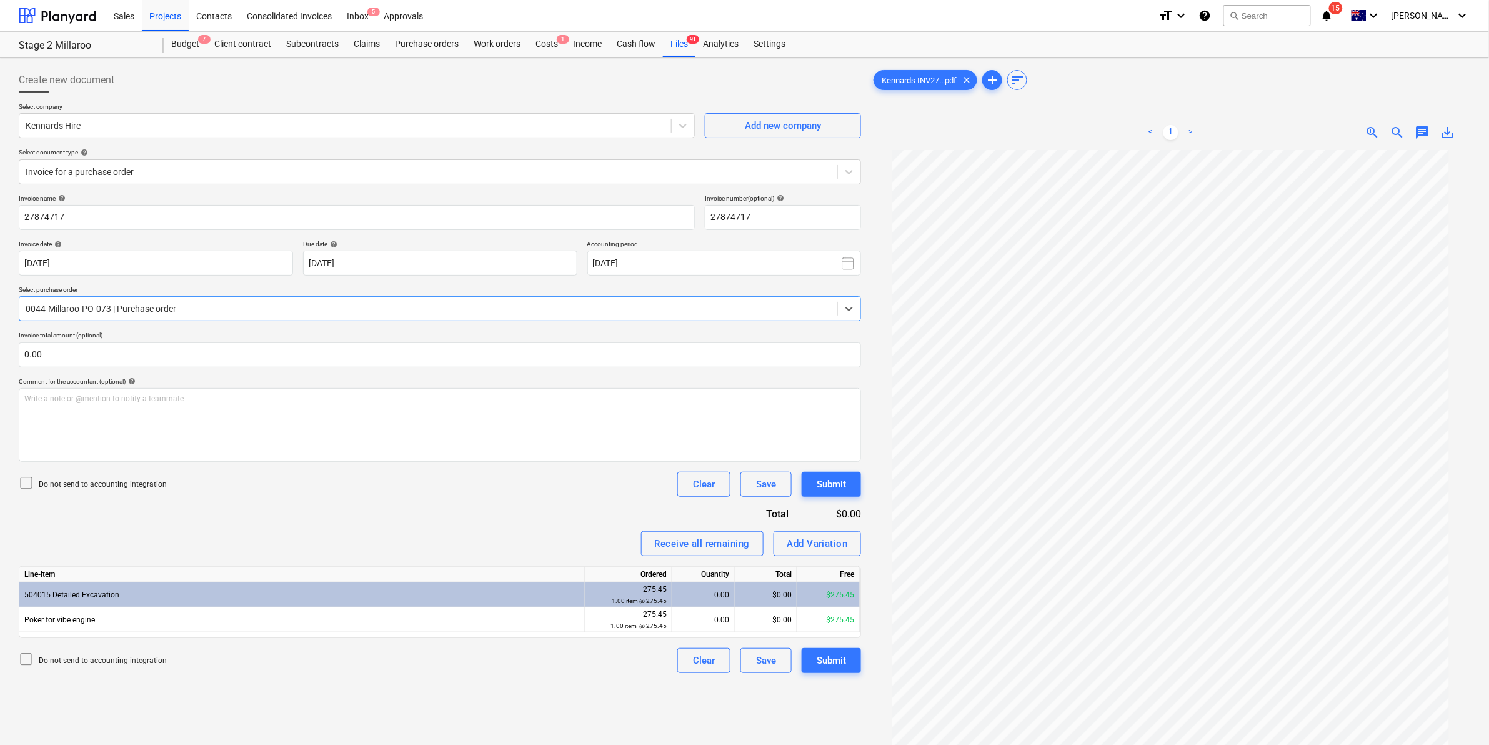
scroll to position [81, 0]
click at [701, 577] on div "0.00" at bounding box center [703, 619] width 52 height 25
type input "1"
click at [500, 498] on div "Invoice name help 27874717 Invoice number (optional) help 27874717 Invoice date…" at bounding box center [440, 433] width 842 height 479
click at [828, 577] on div "Submit" at bounding box center [830, 660] width 29 height 16
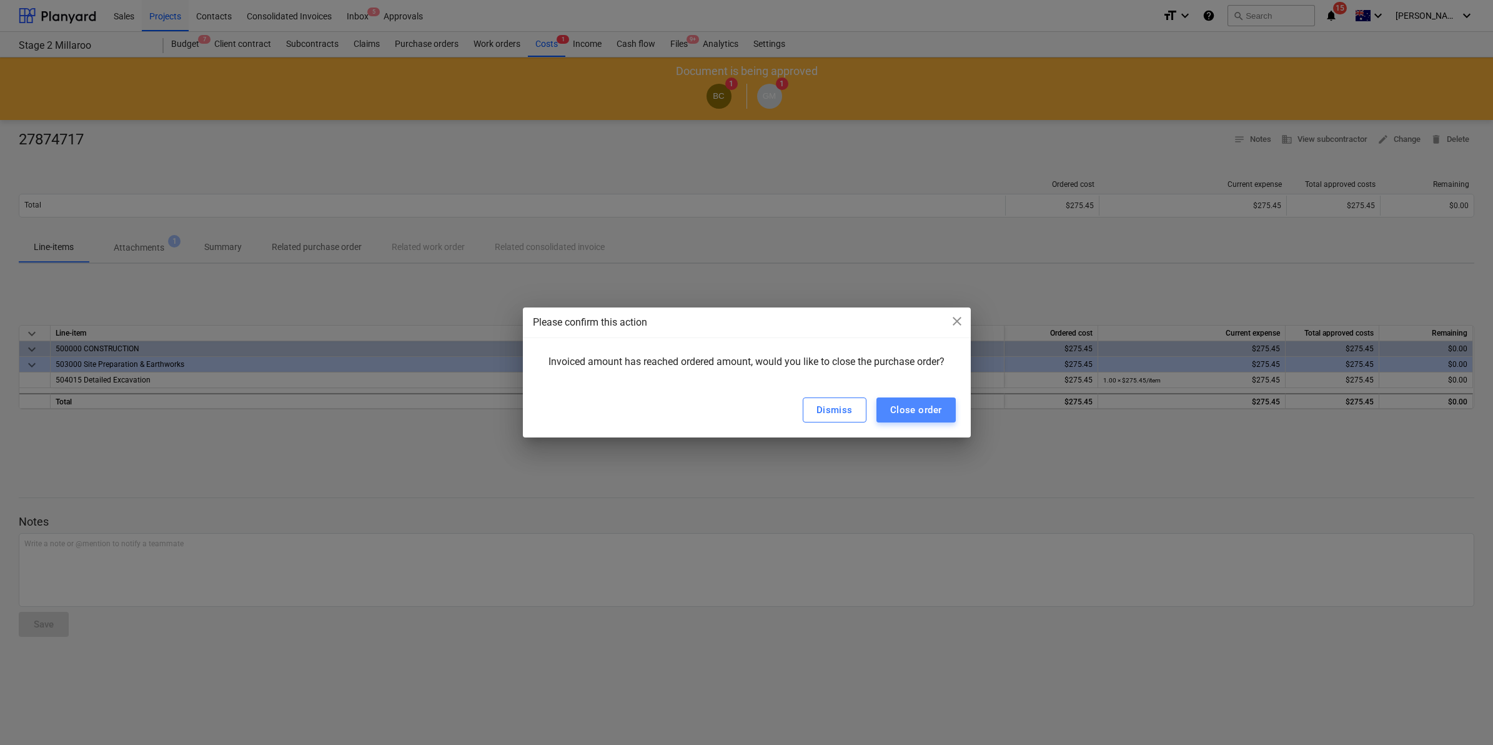
click at [916, 406] on div "Close order" at bounding box center [916, 410] width 52 height 16
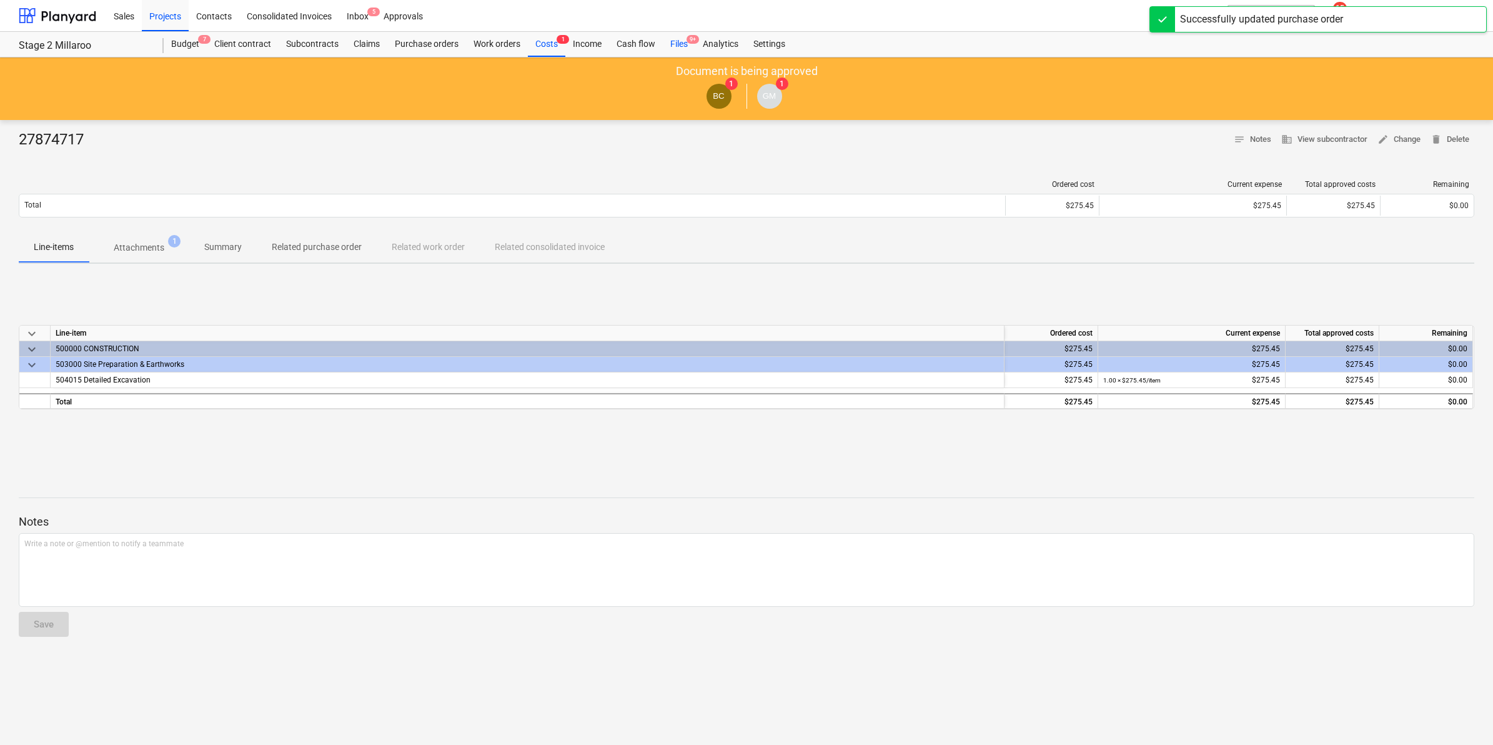
click at [677, 39] on div "Files 9+" at bounding box center [679, 44] width 32 height 25
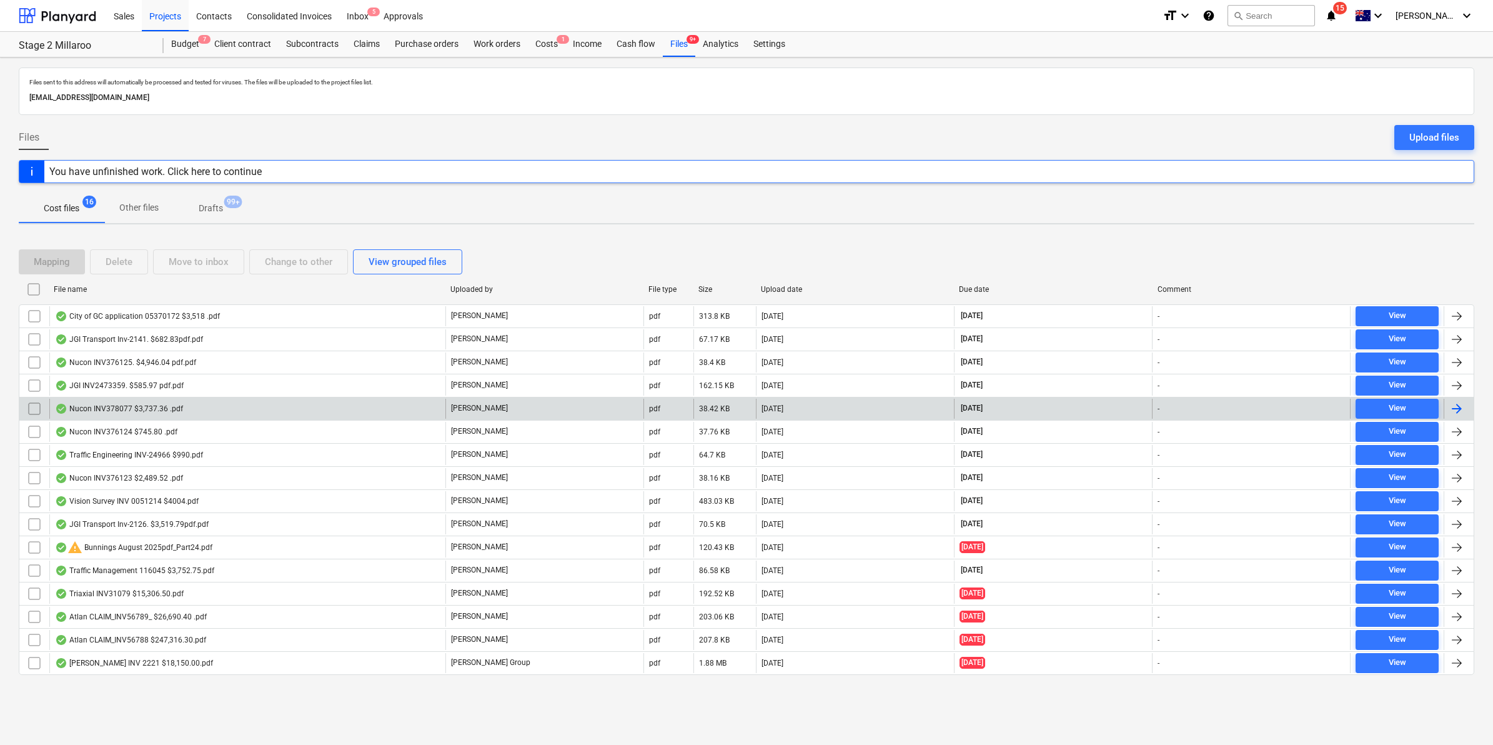
click at [98, 400] on div "Nucon INV378077 $3,737.36 .pdf" at bounding box center [247, 409] width 396 height 20
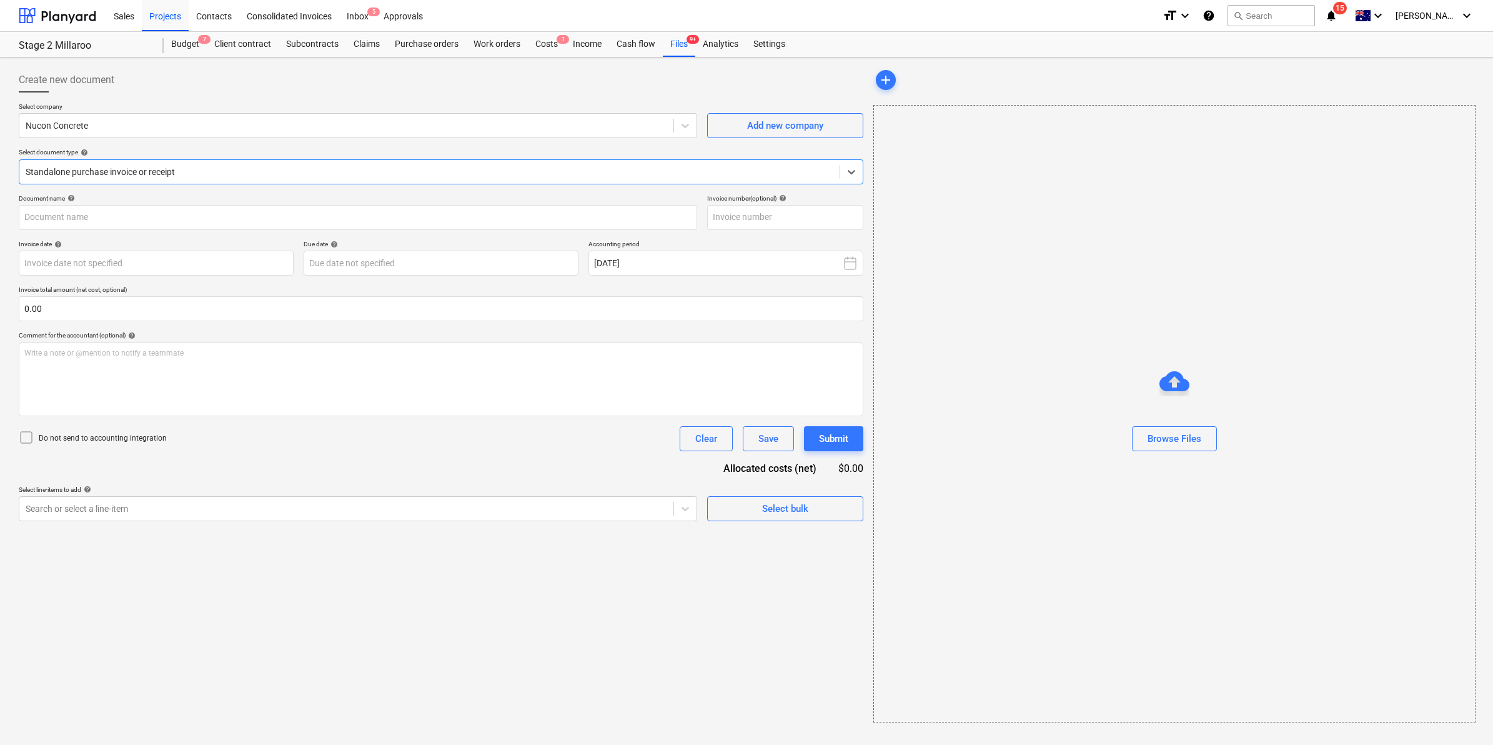
type input "378077"
type input "[DATE]"
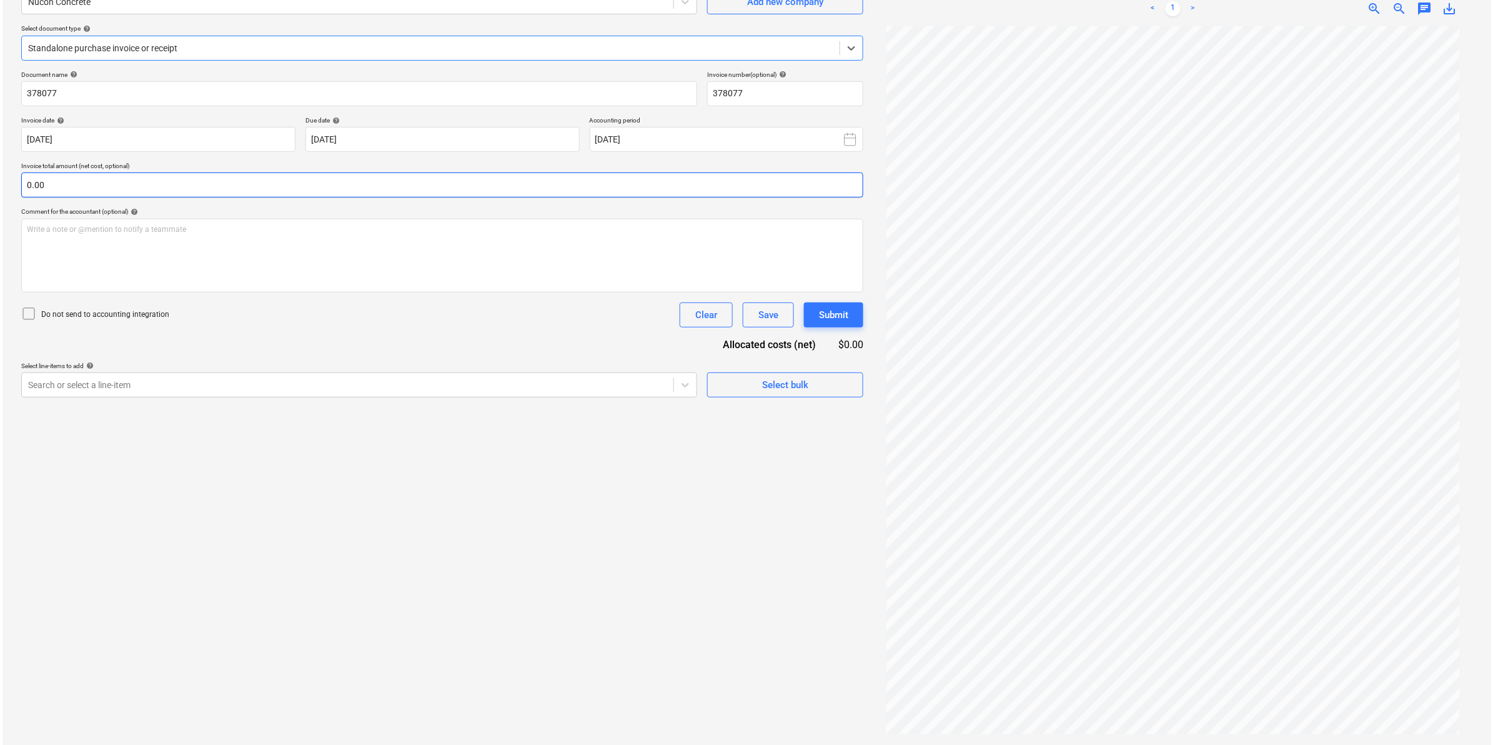
scroll to position [125, 0]
click at [347, 41] on div at bounding box center [428, 47] width 805 height 12
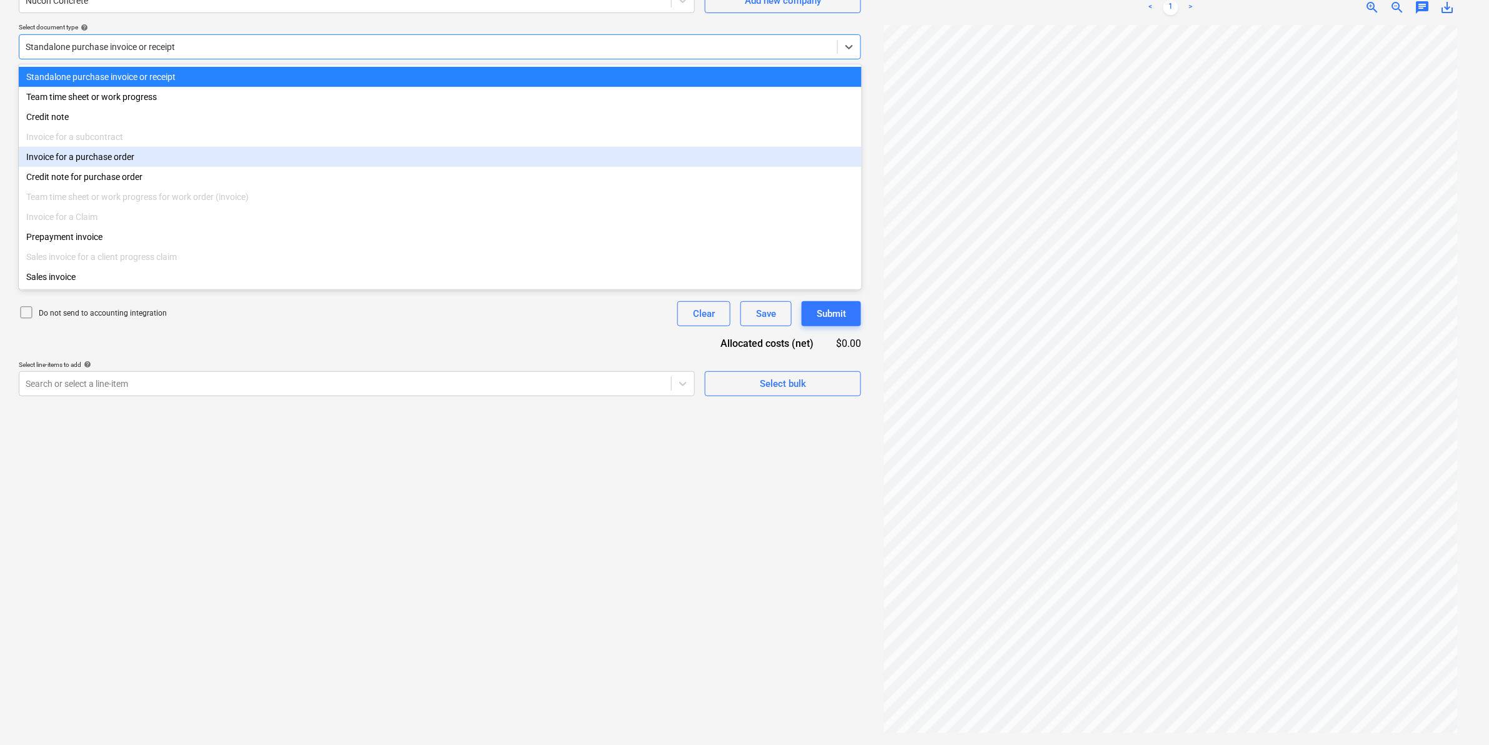
click at [149, 155] on div "Invoice for a purchase order" at bounding box center [440, 157] width 843 height 20
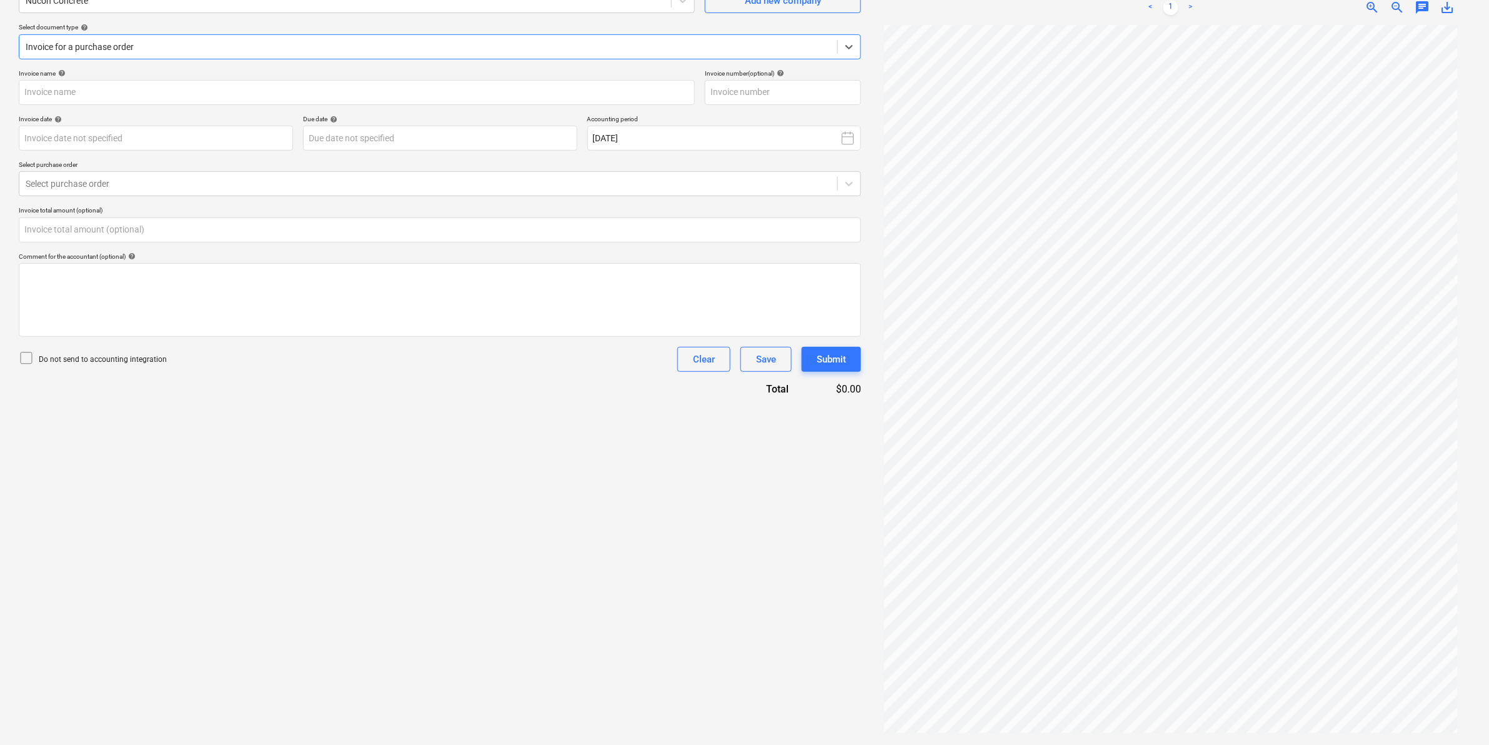
type input "378077"
type input "[DATE]"
type input "0.00"
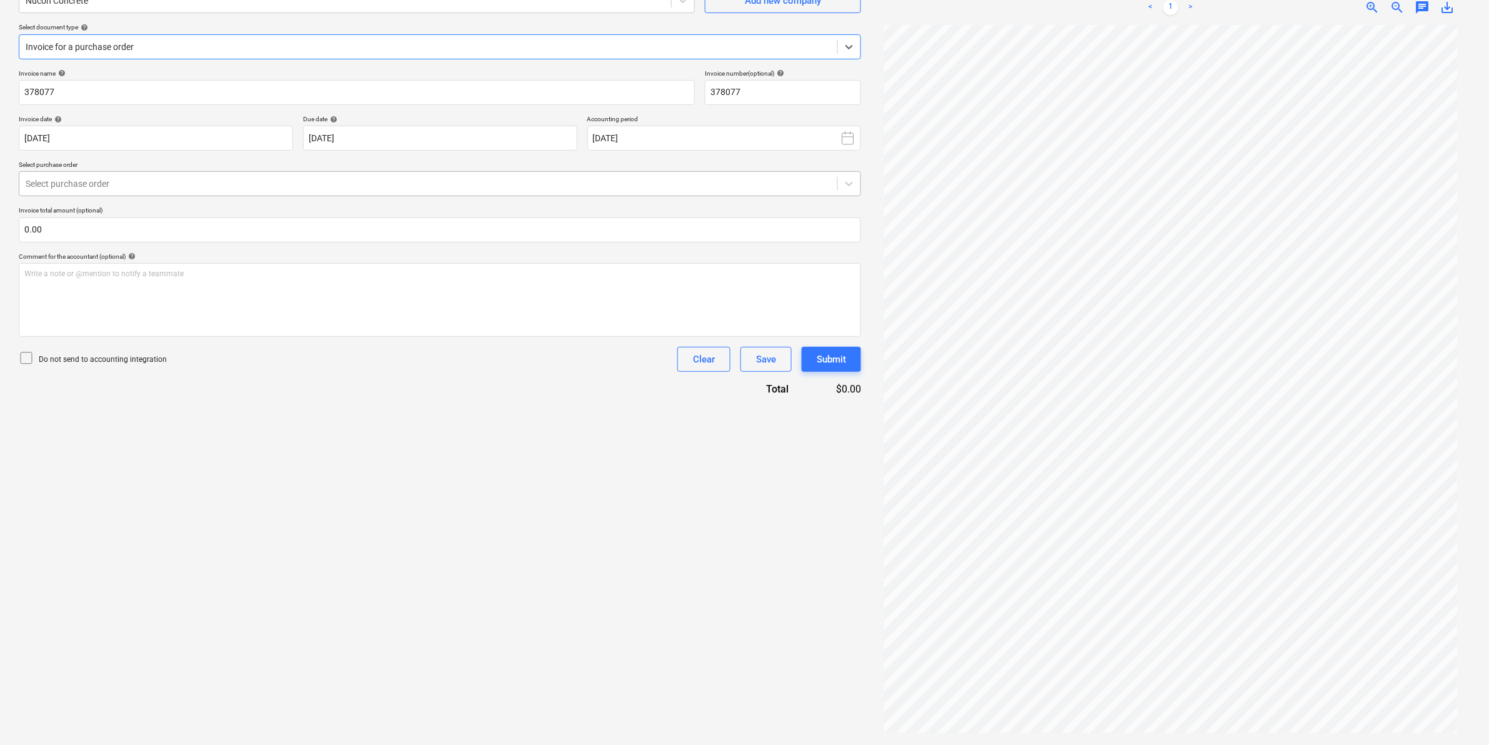
click at [157, 182] on div at bounding box center [428, 183] width 805 height 12
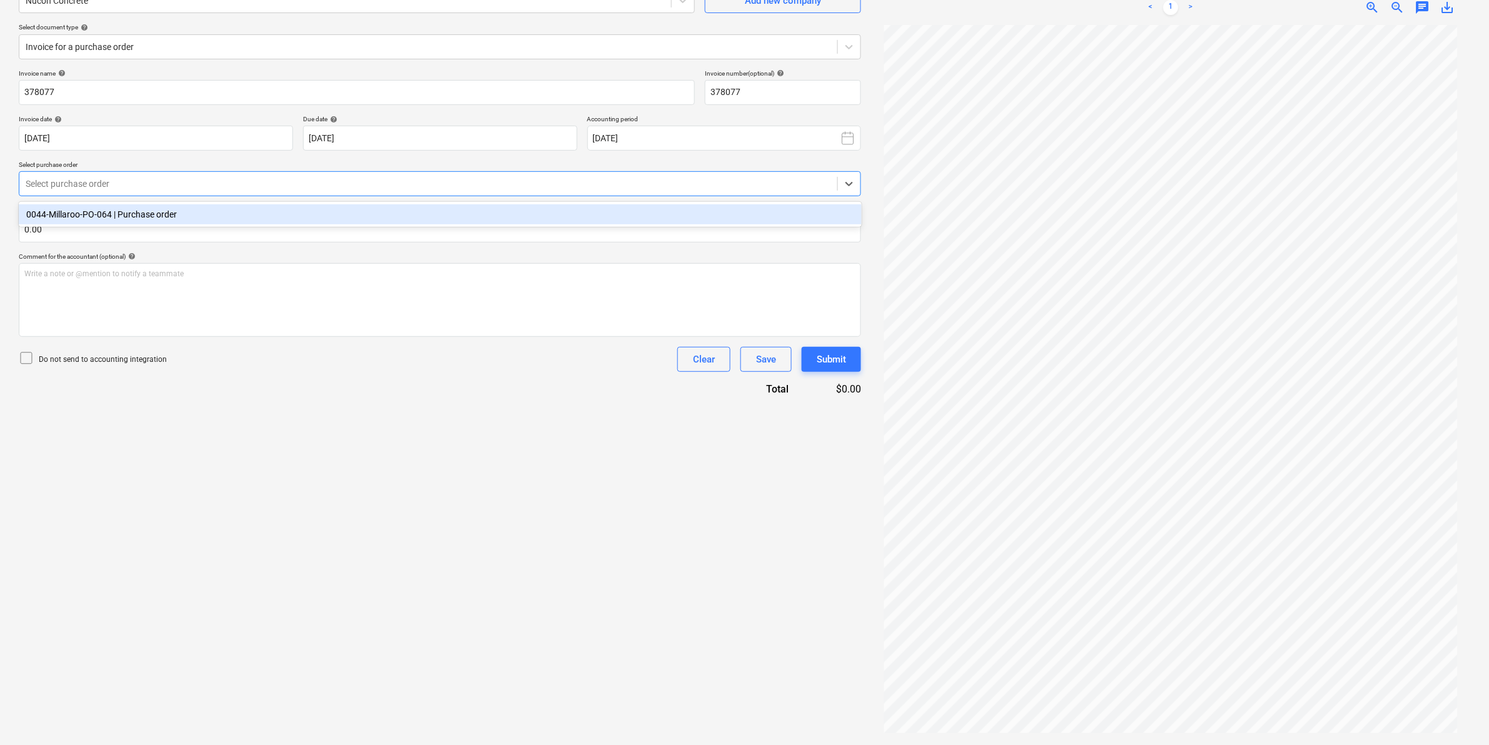
click at [161, 211] on div "0044-Millaroo-PO-064 | Purchase order" at bounding box center [440, 214] width 843 height 20
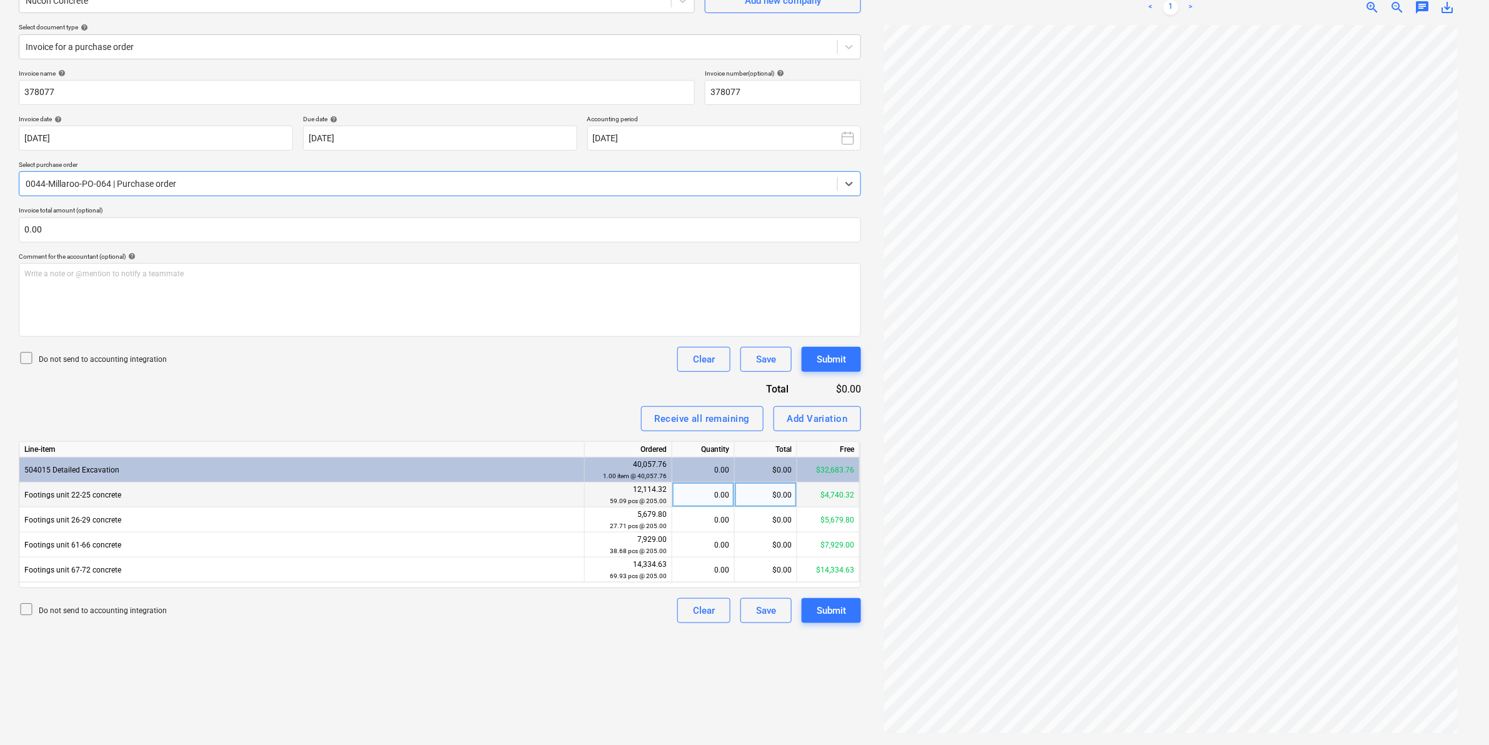
click at [781, 492] on div "$0.00" at bounding box center [766, 494] width 62 height 25
type input "3397.6"
click at [506, 577] on div "Do not send to accounting integration Clear Save Submit" at bounding box center [440, 610] width 842 height 25
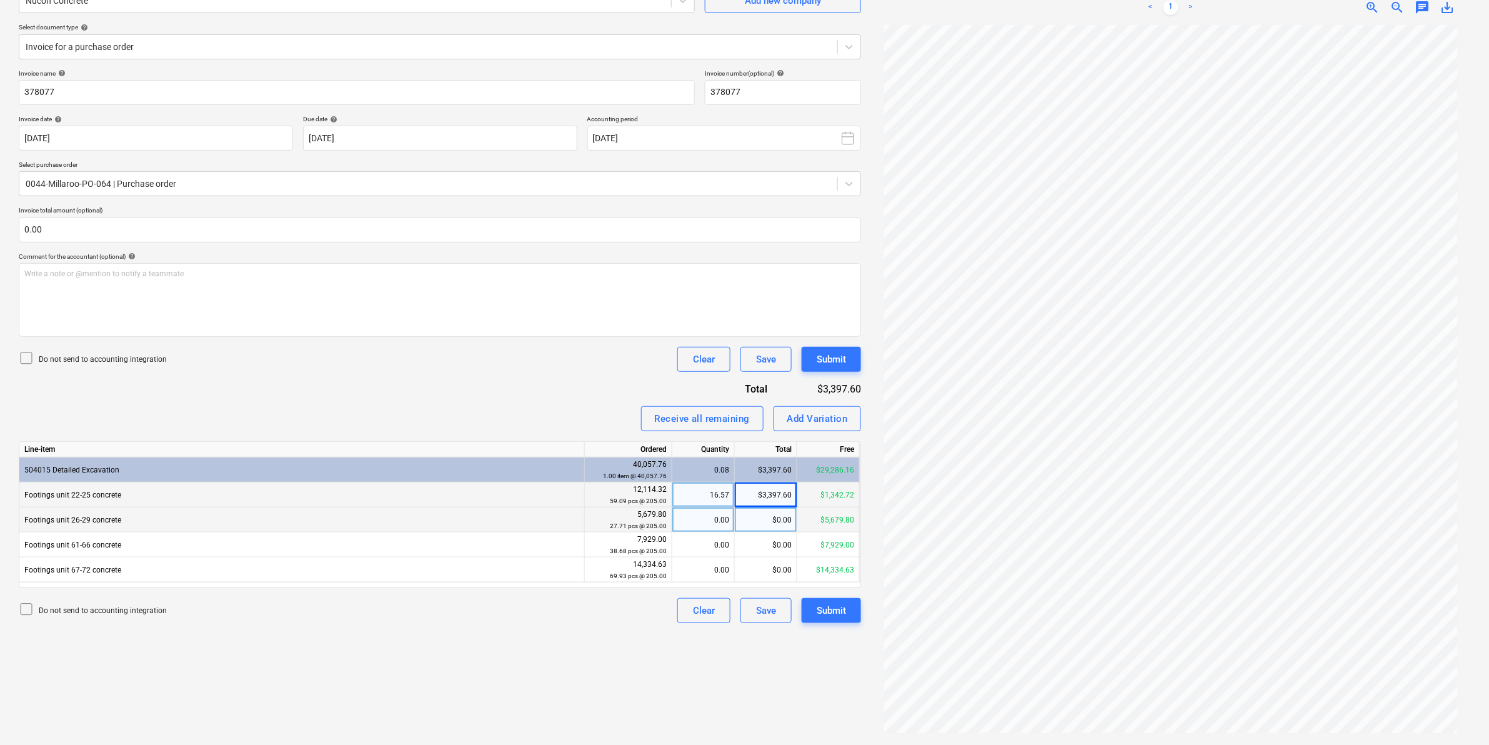
click at [695, 515] on div "0.00" at bounding box center [703, 519] width 52 height 25
click at [534, 577] on div "Create new document Select company Nucon Concrete Add new company Select docume…" at bounding box center [440, 339] width 852 height 802
click at [816, 577] on div "Submit" at bounding box center [830, 610] width 29 height 16
